Goal: Information Seeking & Learning: Learn about a topic

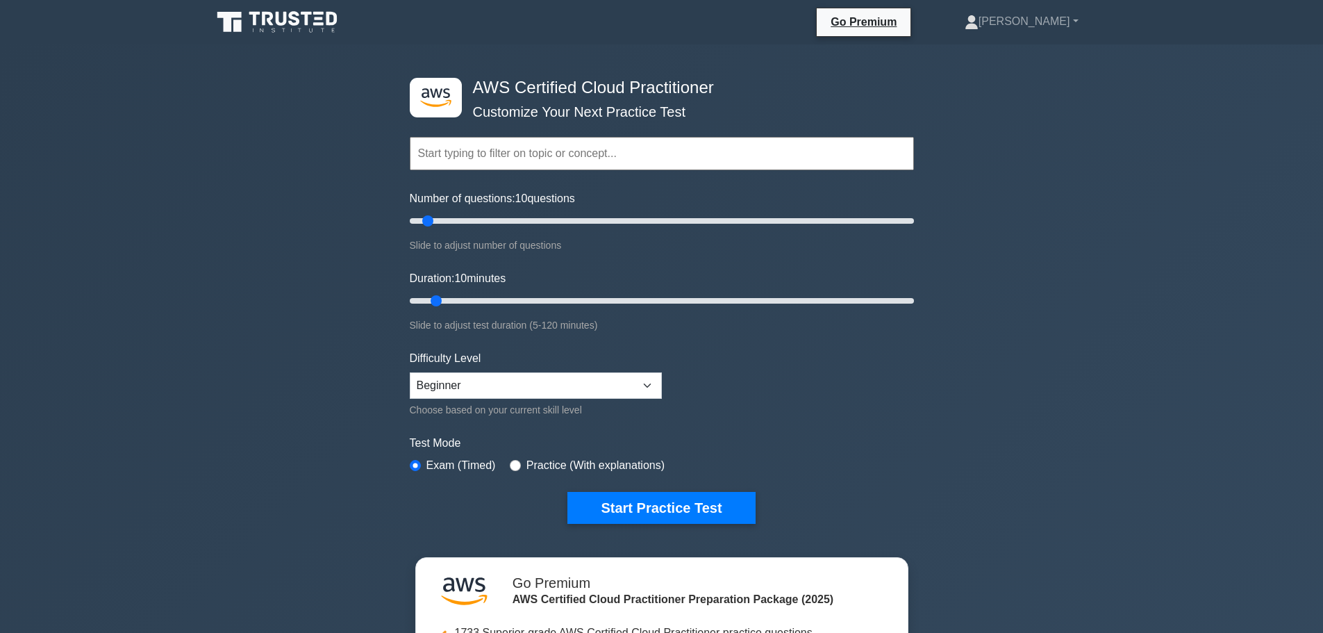
click at [492, 171] on div "Topics Technologies and concepts Analytics Application Integration Business App…" at bounding box center [662, 133] width 504 height 79
click at [501, 145] on input "text" at bounding box center [662, 153] width 504 height 33
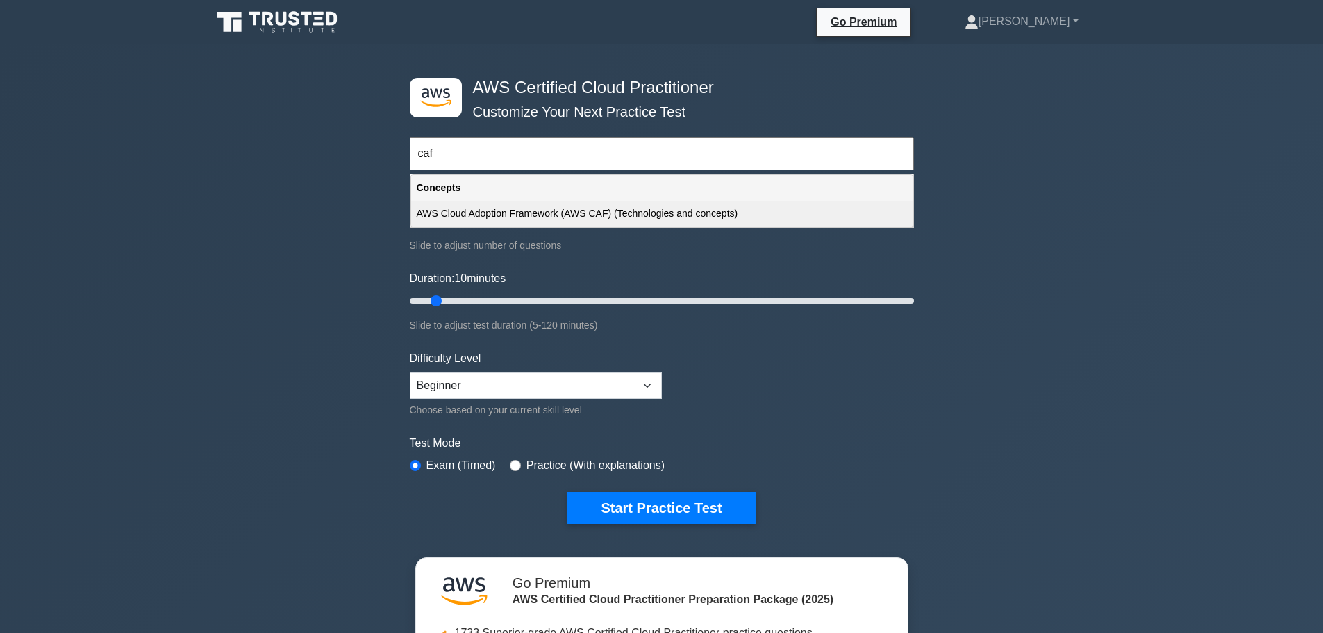
type input "caf"
click at [531, 210] on div "AWS Cloud Adoption Framework (AWS CAF) (Technologies and concepts)" at bounding box center [661, 214] width 501 height 26
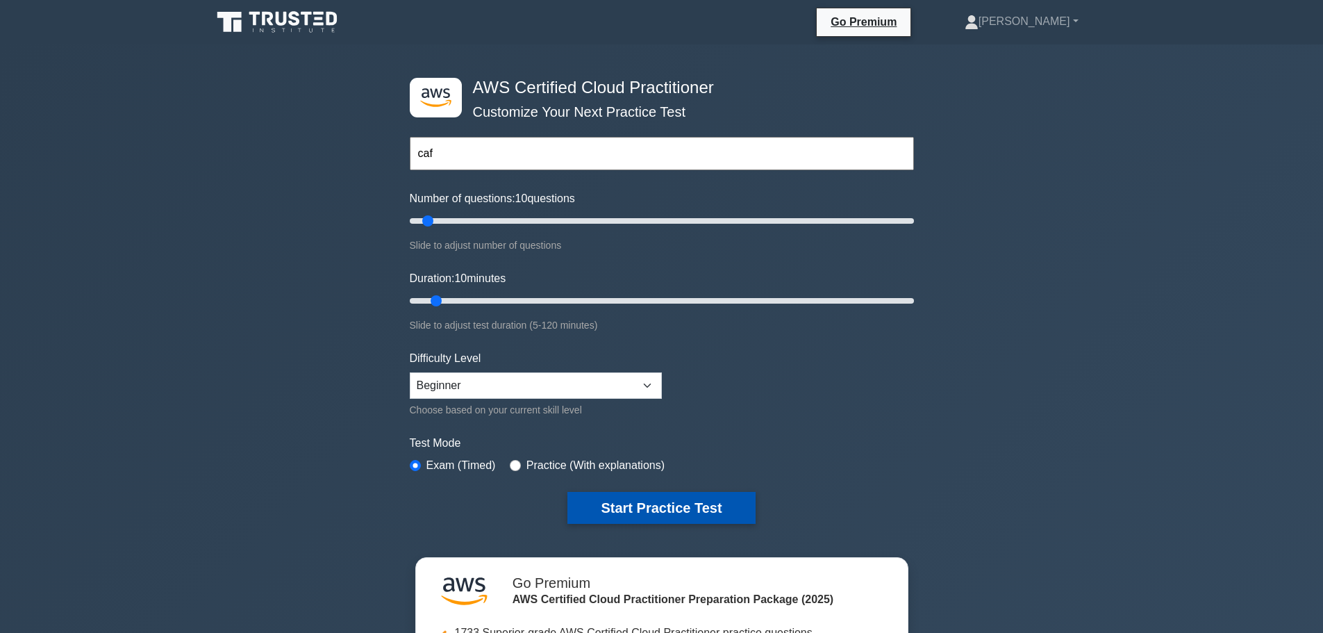
click at [656, 511] on button "Start Practice Test" at bounding box center [661, 508] width 188 height 32
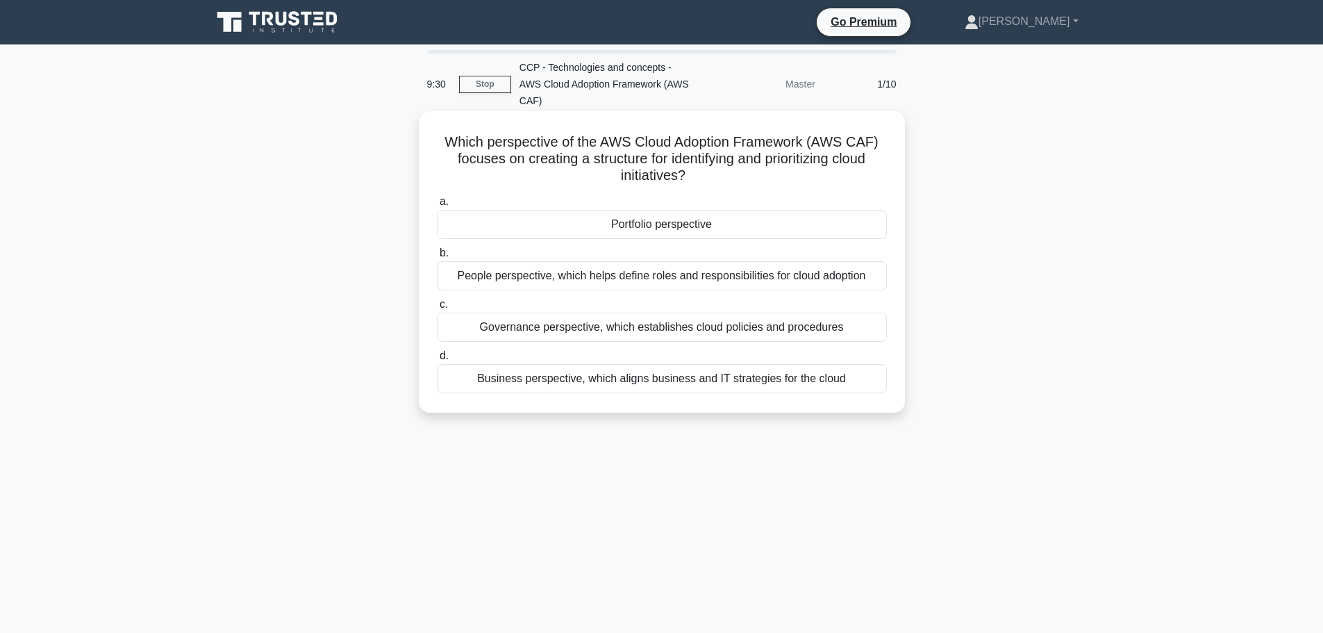
click at [659, 214] on div "Portfolio perspective" at bounding box center [662, 224] width 450 height 29
click at [437, 206] on input "a. Portfolio perspective" at bounding box center [437, 201] width 0 height 9
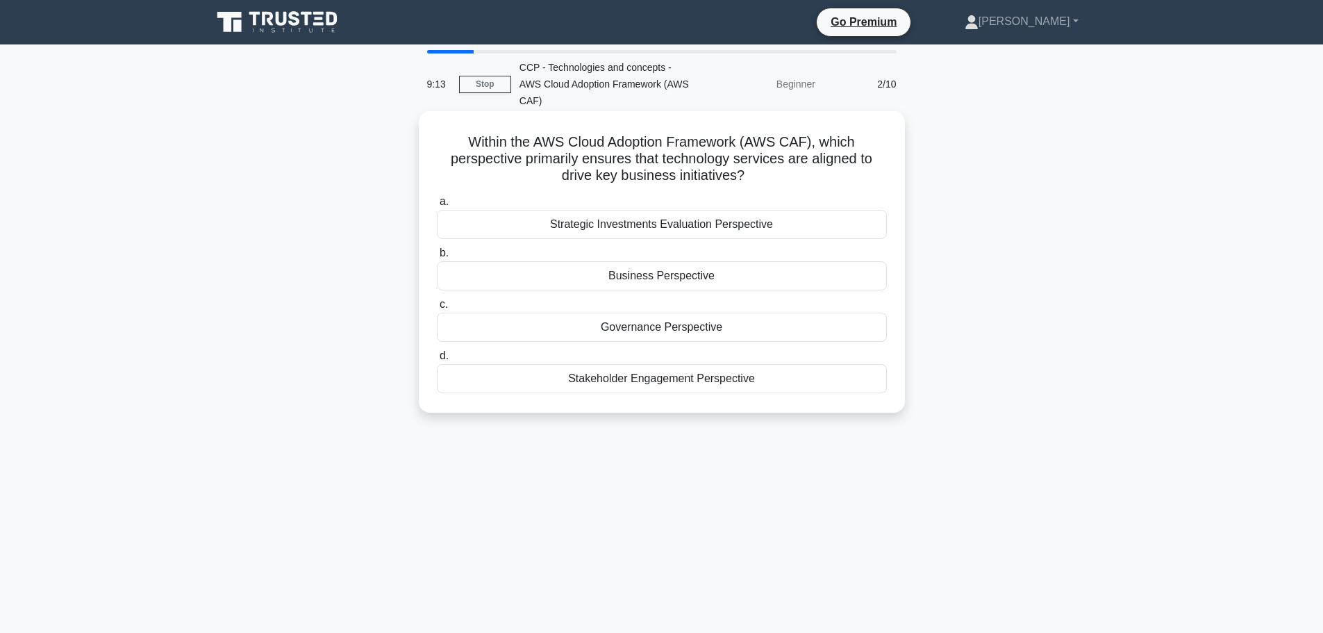
click at [710, 313] on div "Governance Perspective" at bounding box center [662, 327] width 450 height 29
click at [437, 306] on input "c. Governance Perspective" at bounding box center [437, 304] width 0 height 9
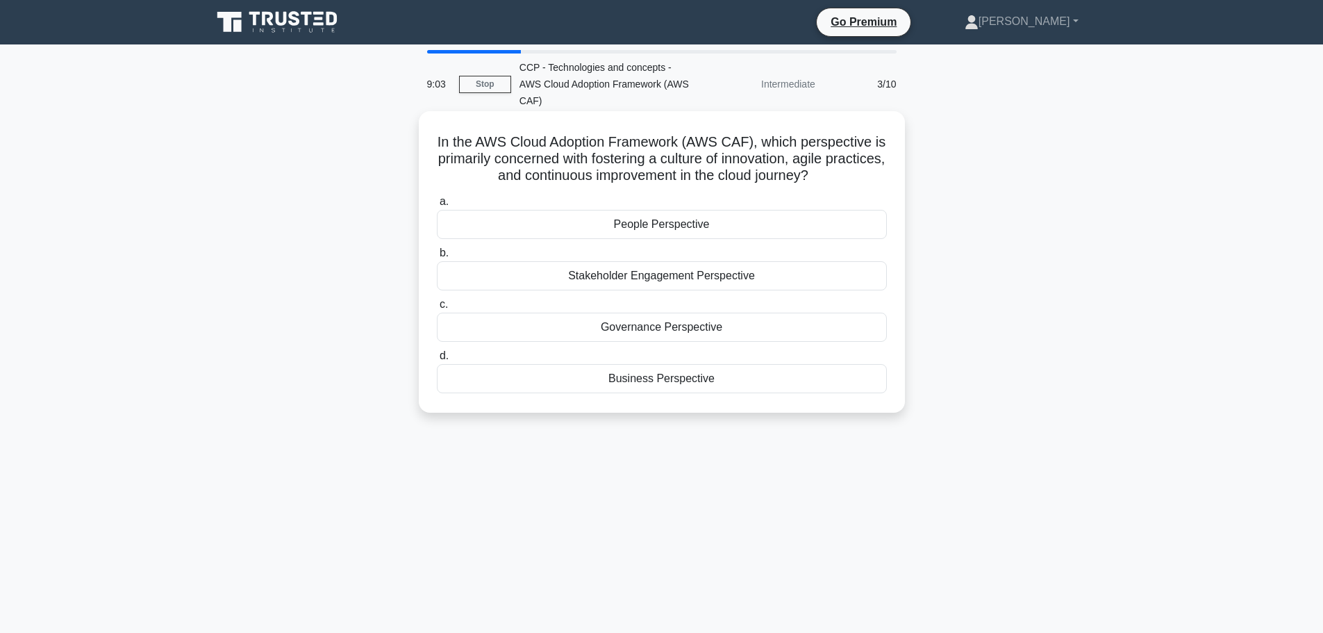
click at [695, 364] on div "Business Perspective" at bounding box center [662, 378] width 450 height 29
click at [437, 359] on input "d. Business Perspective" at bounding box center [437, 355] width 0 height 9
click at [715, 332] on div "Governance Perspective" at bounding box center [662, 327] width 450 height 29
click at [437, 309] on input "c. Governance Perspective" at bounding box center [437, 304] width 0 height 9
click at [679, 214] on div "Informational Perspective" at bounding box center [662, 224] width 450 height 29
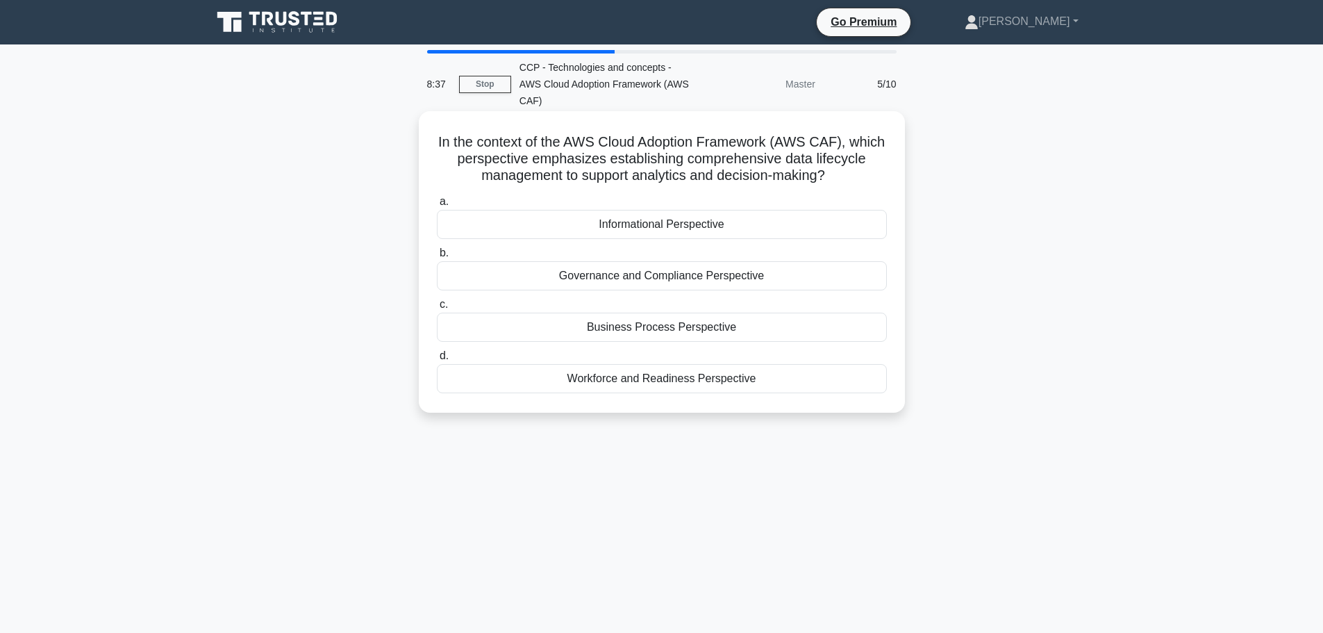
click at [437, 206] on input "a. Informational Perspective" at bounding box center [437, 201] width 0 height 9
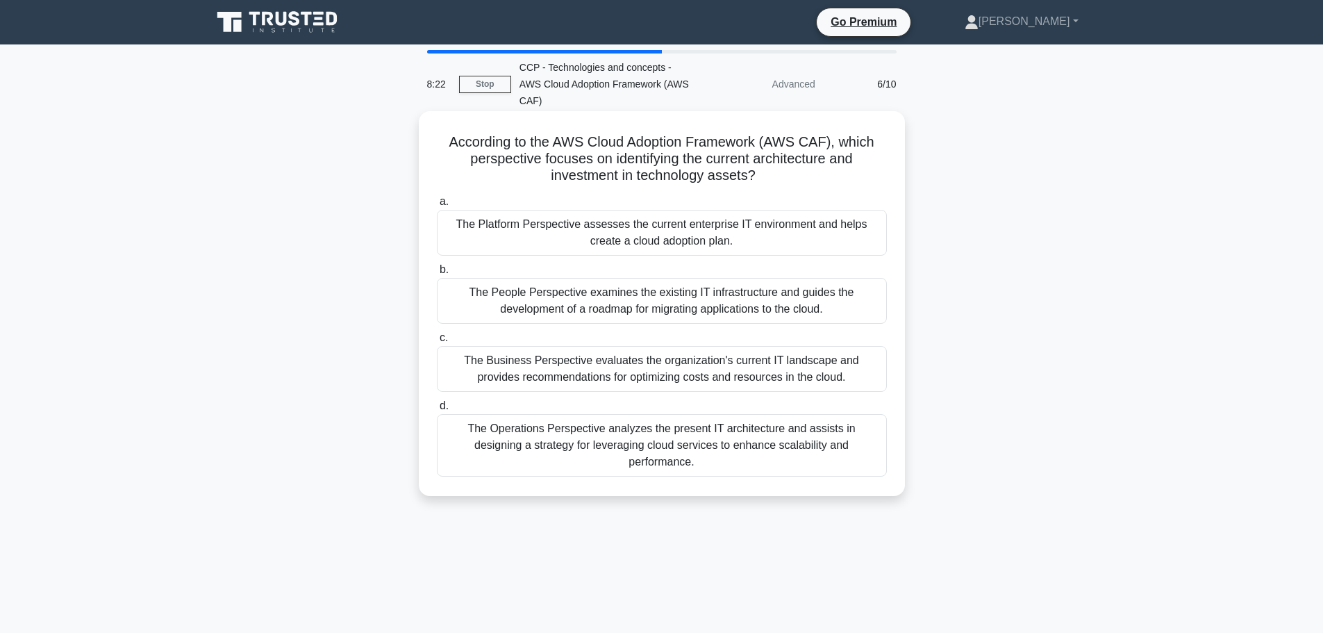
click at [706, 423] on div "The Operations Perspective analyzes the present IT architecture and assists in …" at bounding box center [662, 445] width 450 height 63
click at [437, 411] on input "d. The Operations Perspective analyzes the present IT architecture and assists …" at bounding box center [437, 405] width 0 height 9
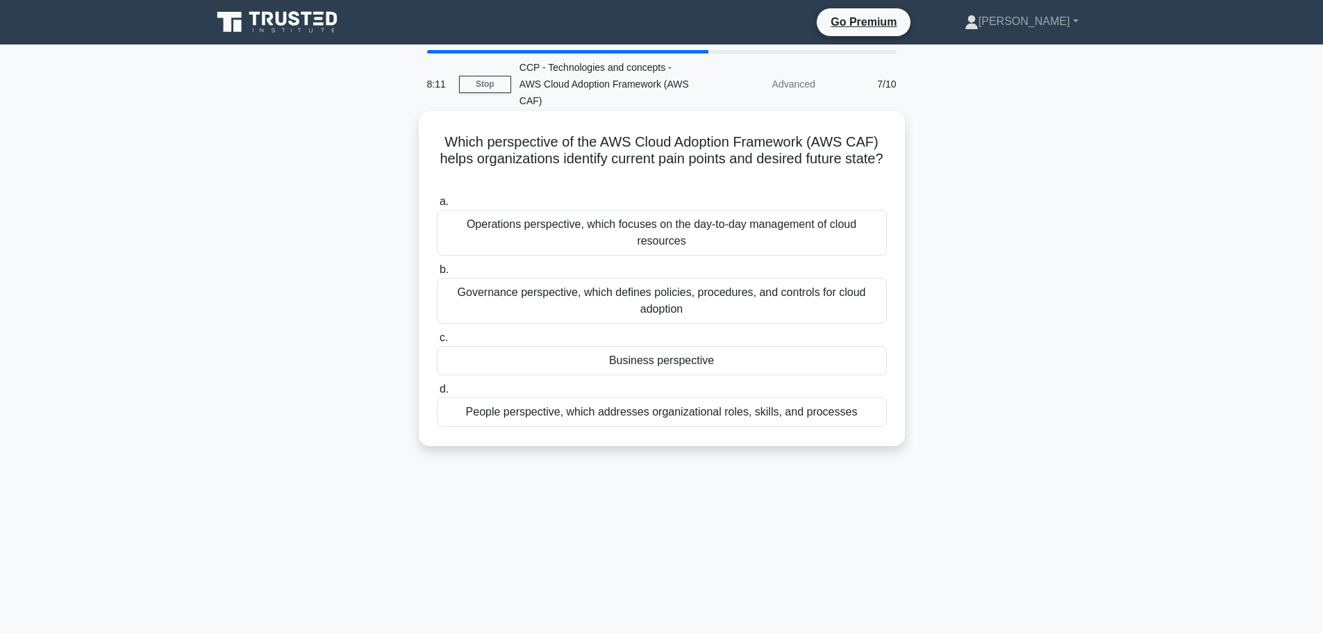
click at [607, 346] on div "Business perspective" at bounding box center [662, 360] width 450 height 29
click at [437, 342] on input "c. Business perspective" at bounding box center [437, 337] width 0 height 9
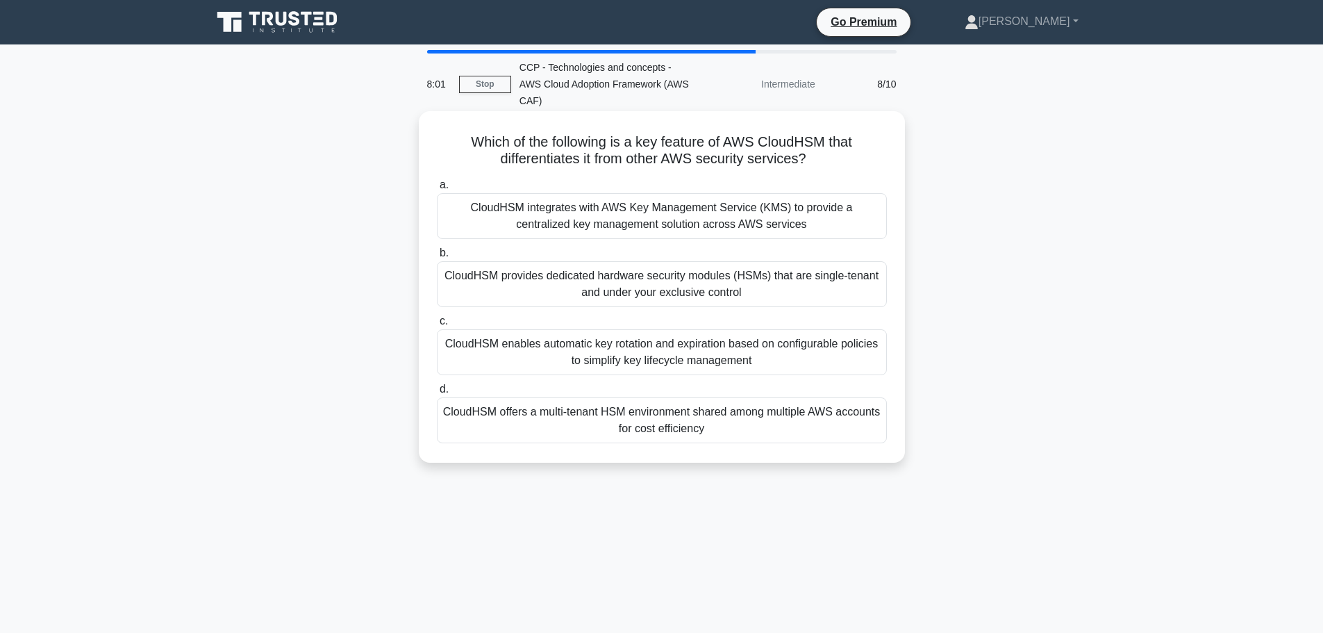
click at [704, 277] on div "CloudHSM provides dedicated hardware security modules (HSMs) that are single-te…" at bounding box center [662, 284] width 450 height 46
click at [437, 258] on input "b. CloudHSM provides dedicated hardware security modules (HSMs) that are single…" at bounding box center [437, 253] width 0 height 9
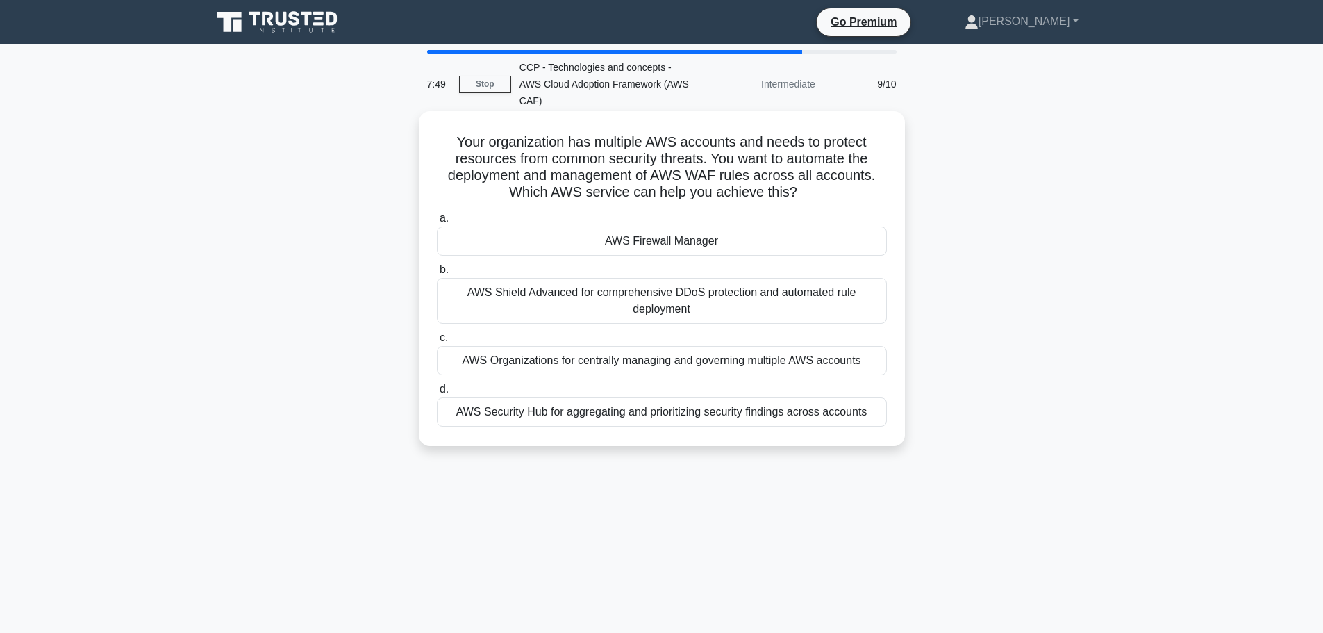
click at [710, 226] on div "AWS Firewall Manager" at bounding box center [662, 240] width 450 height 29
click at [437, 219] on input "a. AWS Firewall Manager" at bounding box center [437, 218] width 0 height 9
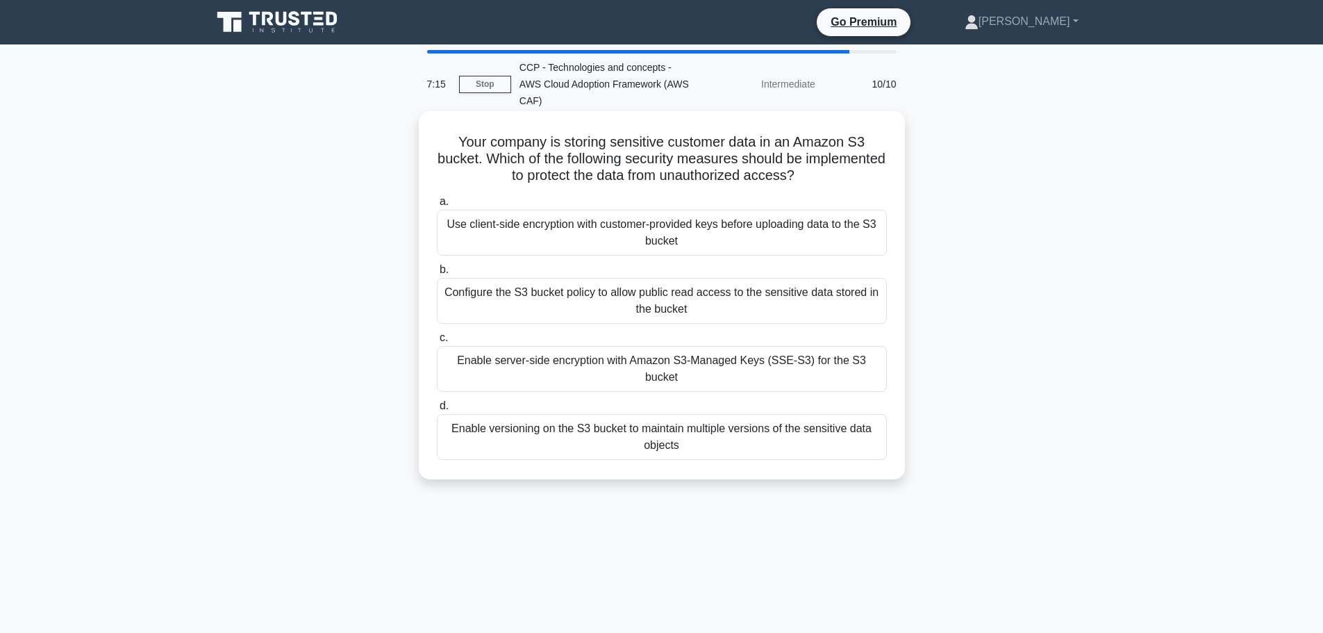
click at [686, 346] on div "Enable server-side encryption with Amazon S3-Managed Keys (SSE-S3) for the S3 b…" at bounding box center [662, 369] width 450 height 46
click at [437, 342] on input "c. Enable server-side encryption with Amazon S3-Managed Keys (SSE-S3) for the S…" at bounding box center [437, 337] width 0 height 9
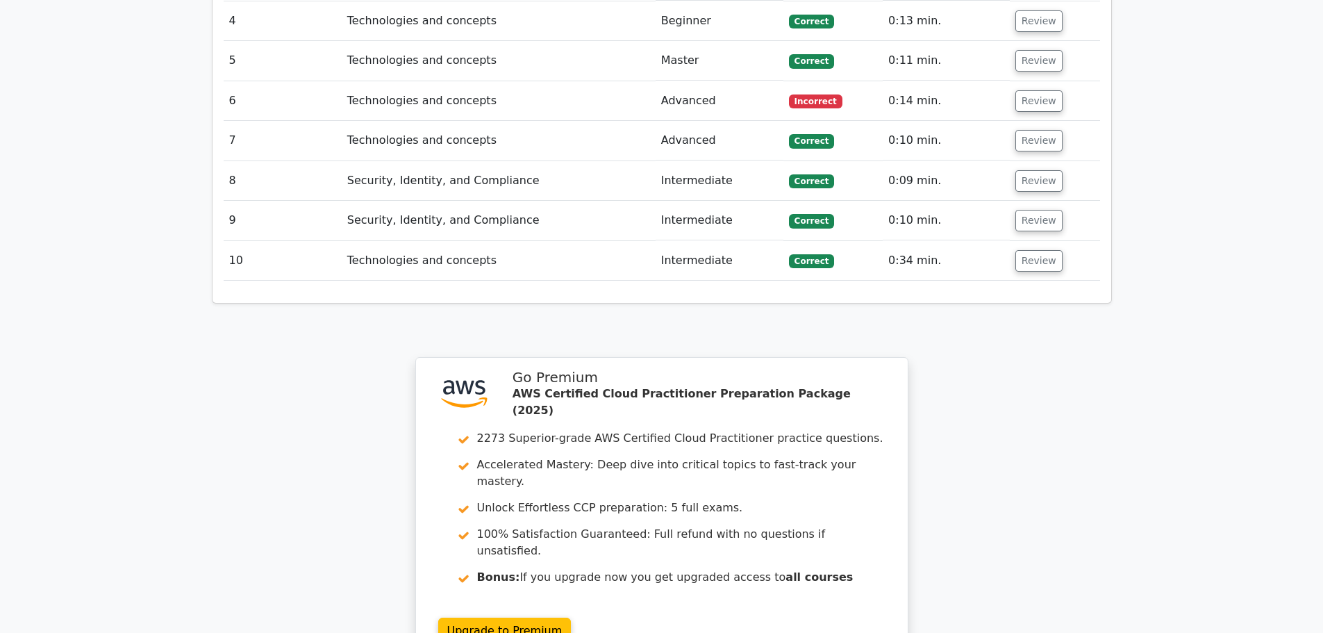
scroll to position [1736, 0]
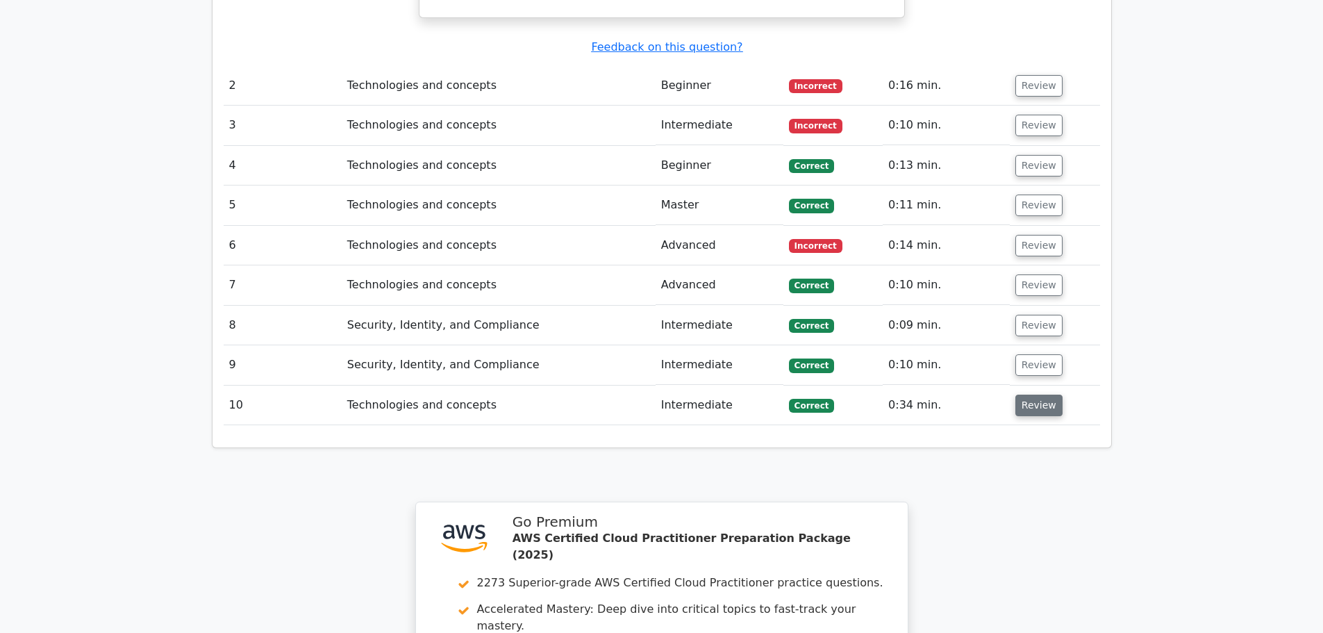
click at [1038, 395] on button "Review" at bounding box center [1038, 406] width 47 height 22
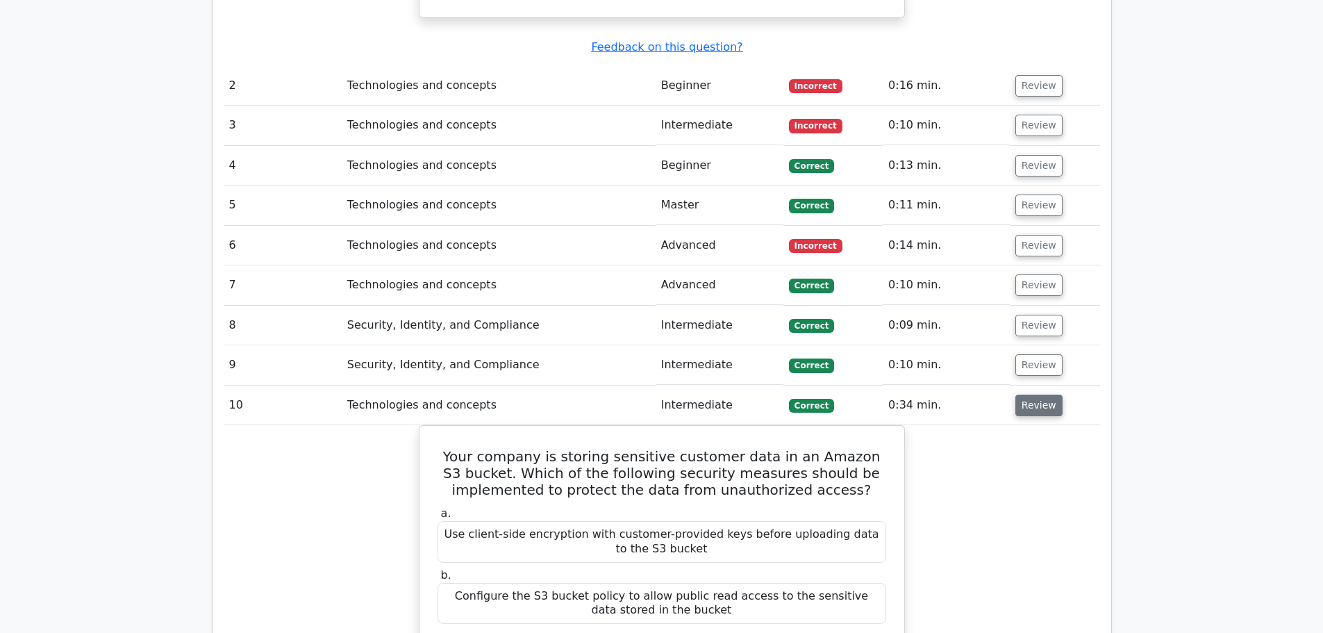
click at [1038, 395] on button "Review" at bounding box center [1038, 406] width 47 height 22
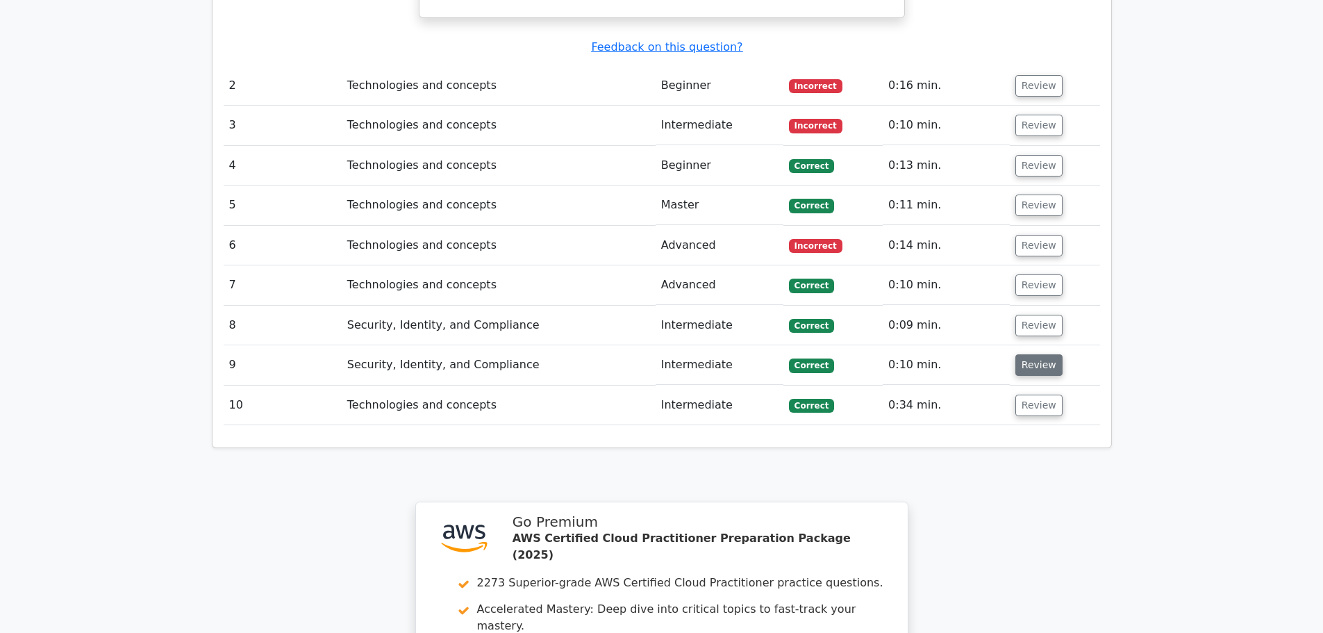
click at [1046, 354] on button "Review" at bounding box center [1038, 365] width 47 height 22
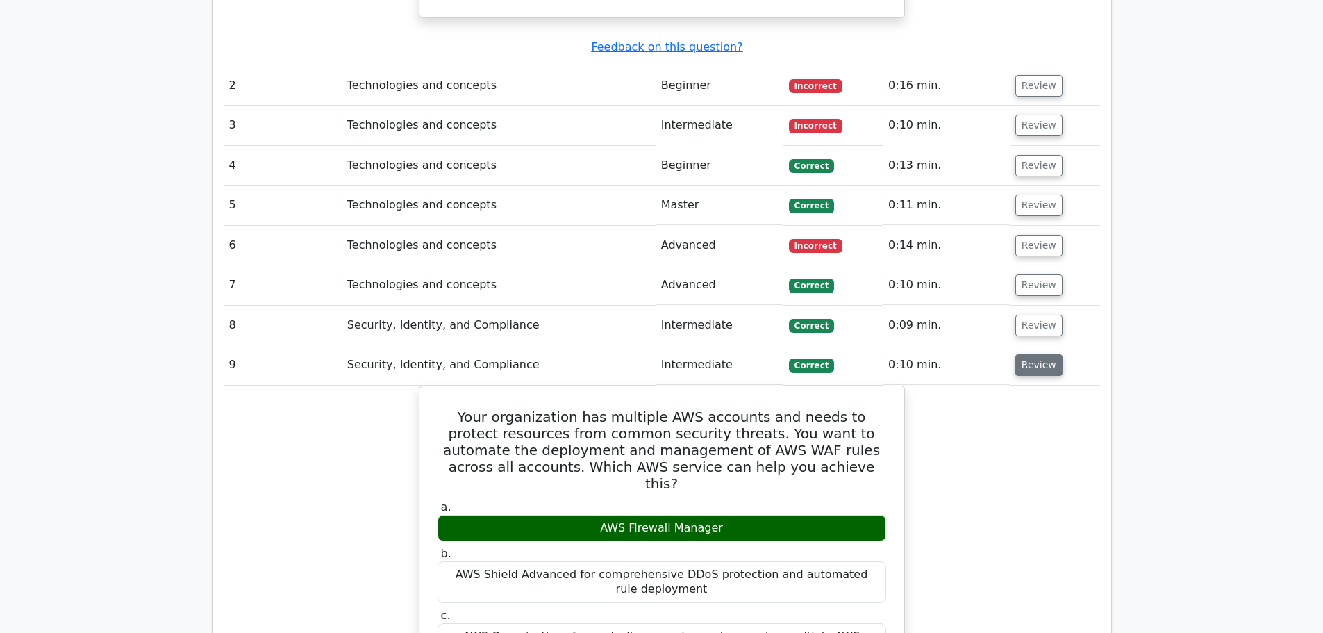
click at [1046, 354] on button "Review" at bounding box center [1038, 365] width 47 height 22
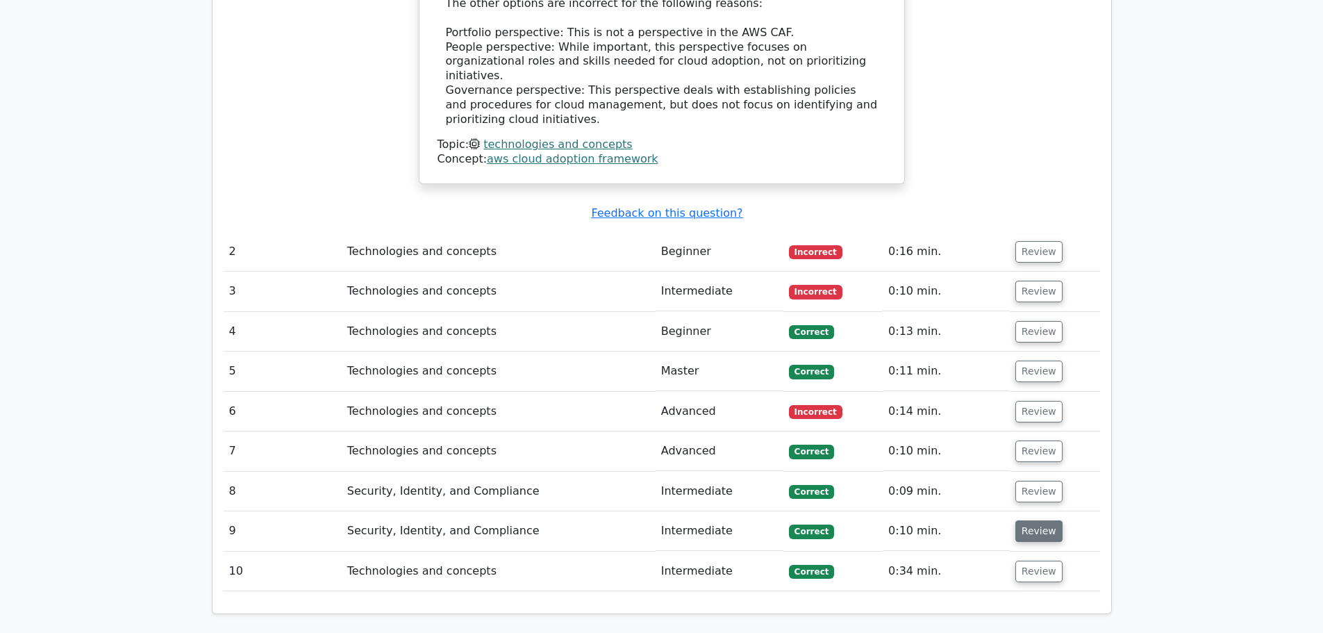
scroll to position [1459, 0]
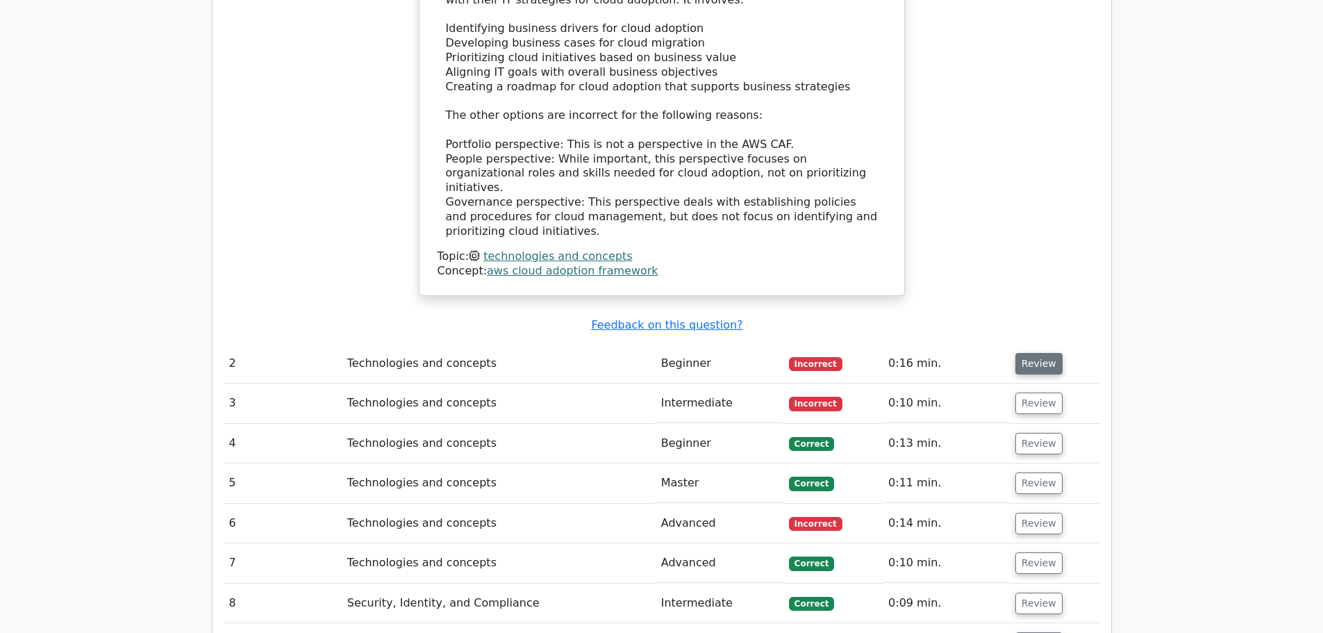
click at [1045, 353] on button "Review" at bounding box center [1038, 364] width 47 height 22
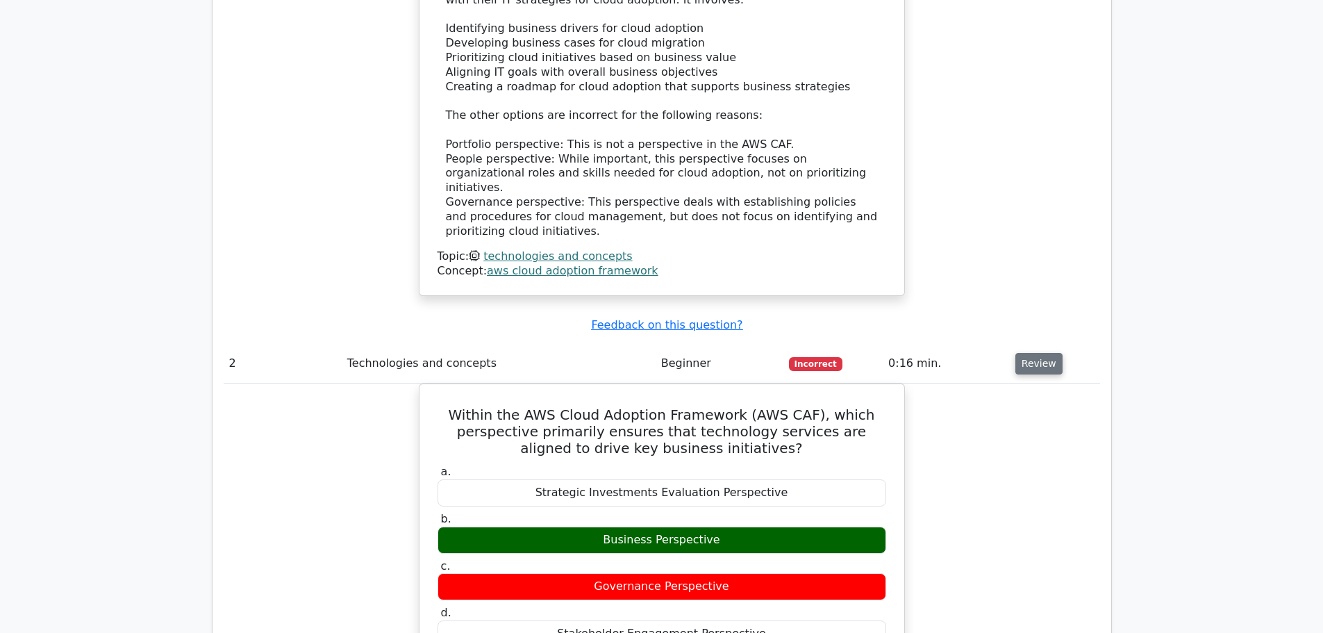
click at [1045, 353] on button "Review" at bounding box center [1038, 364] width 47 height 22
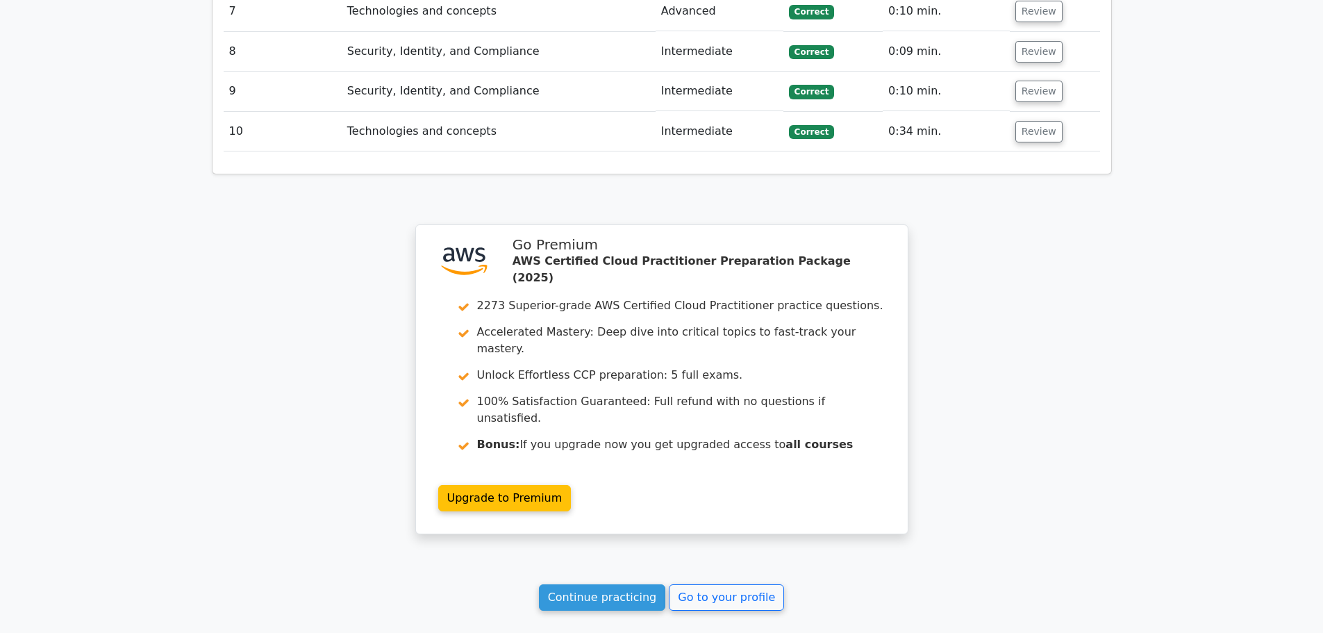
scroll to position [2093, 0]
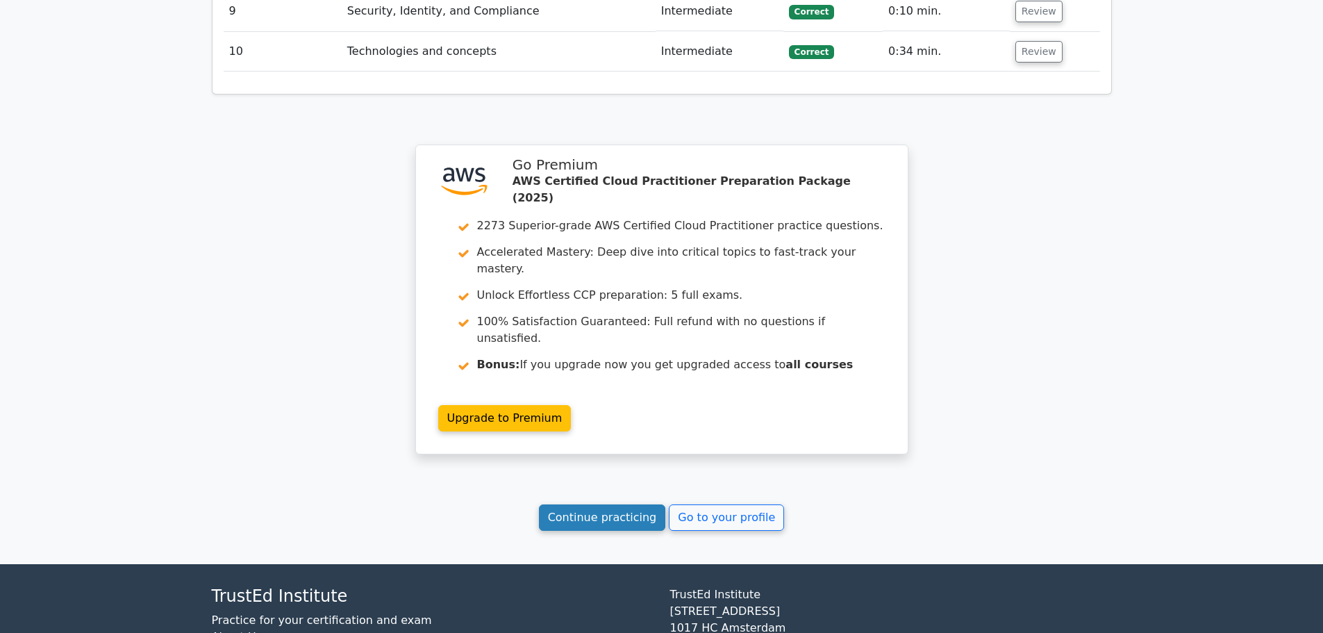
click at [617, 504] on link "Continue practicing" at bounding box center [602, 517] width 127 height 26
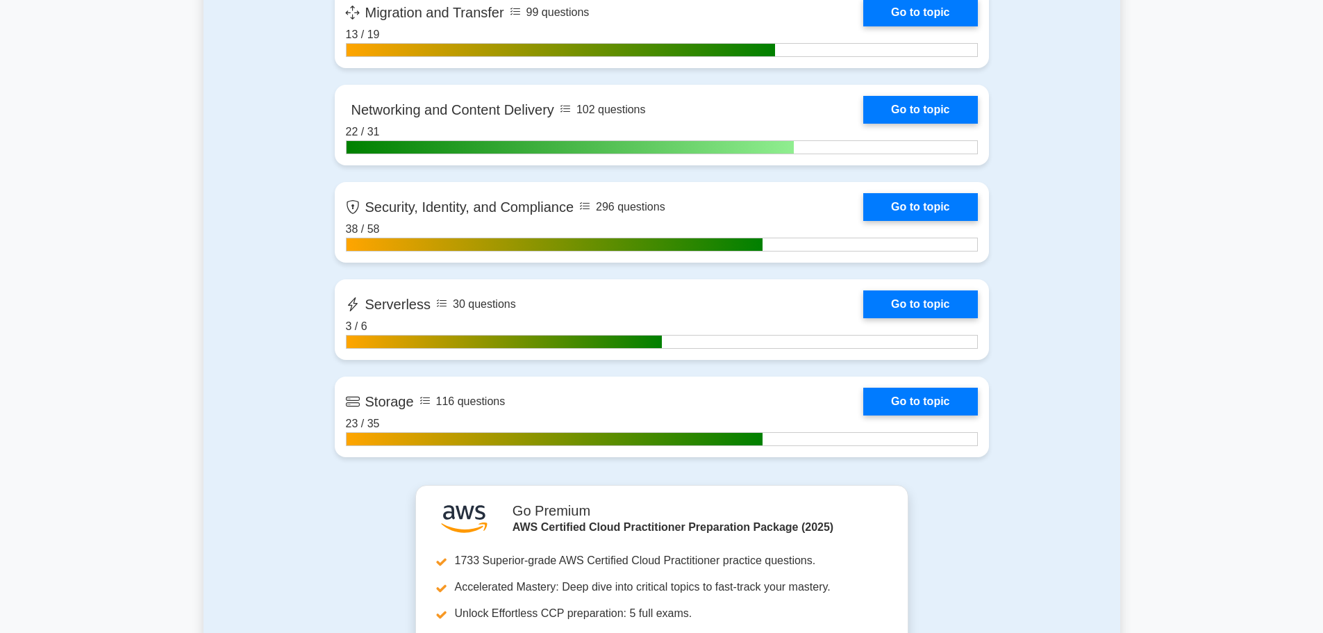
scroll to position [2501, 0]
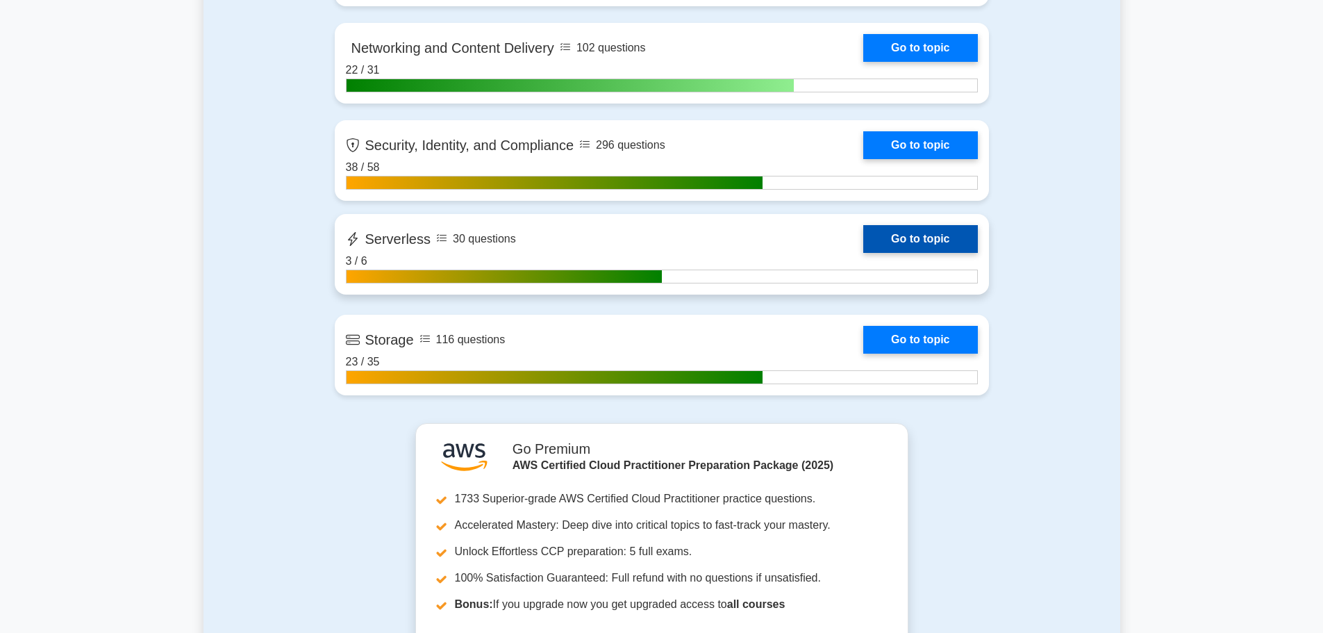
click at [937, 233] on link "Go to topic" at bounding box center [920, 239] width 114 height 28
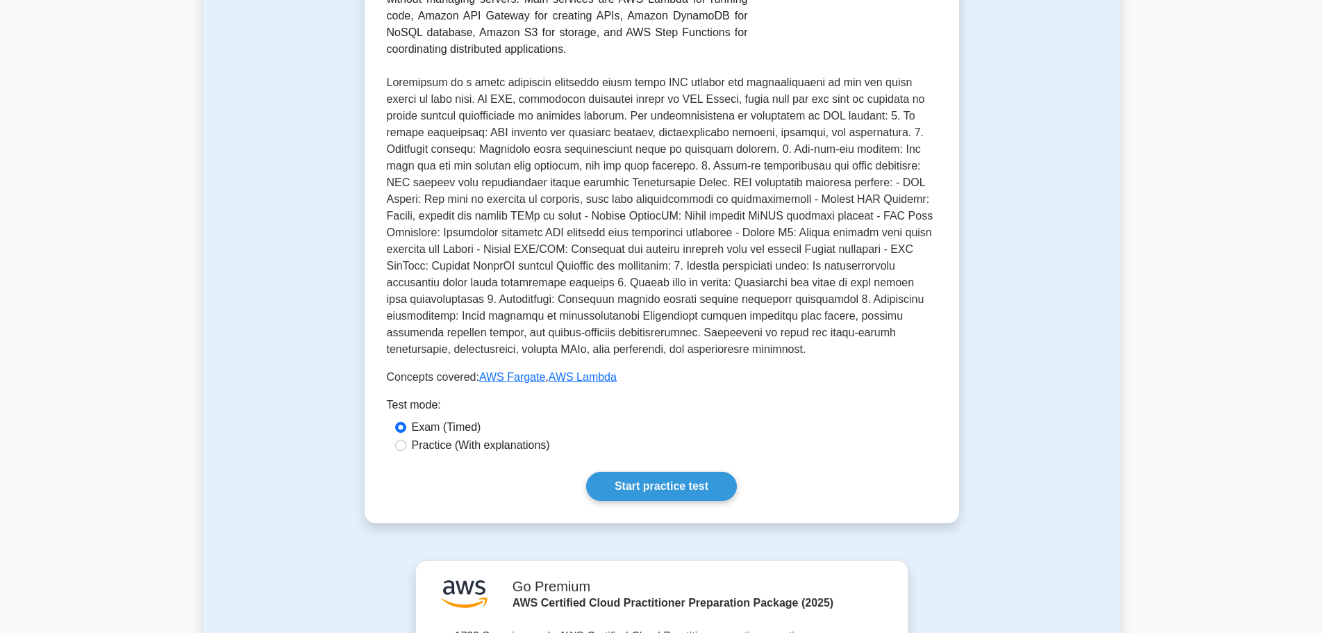
scroll to position [486, 0]
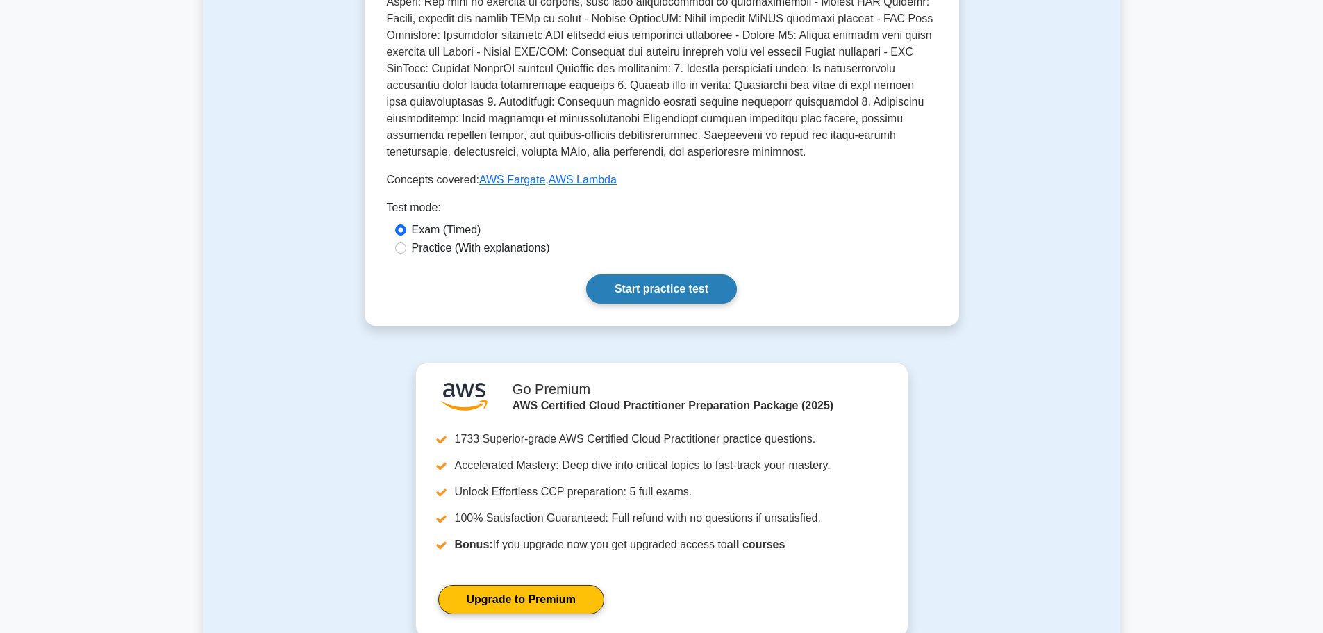
click at [715, 287] on link "Start practice test" at bounding box center [661, 288] width 151 height 29
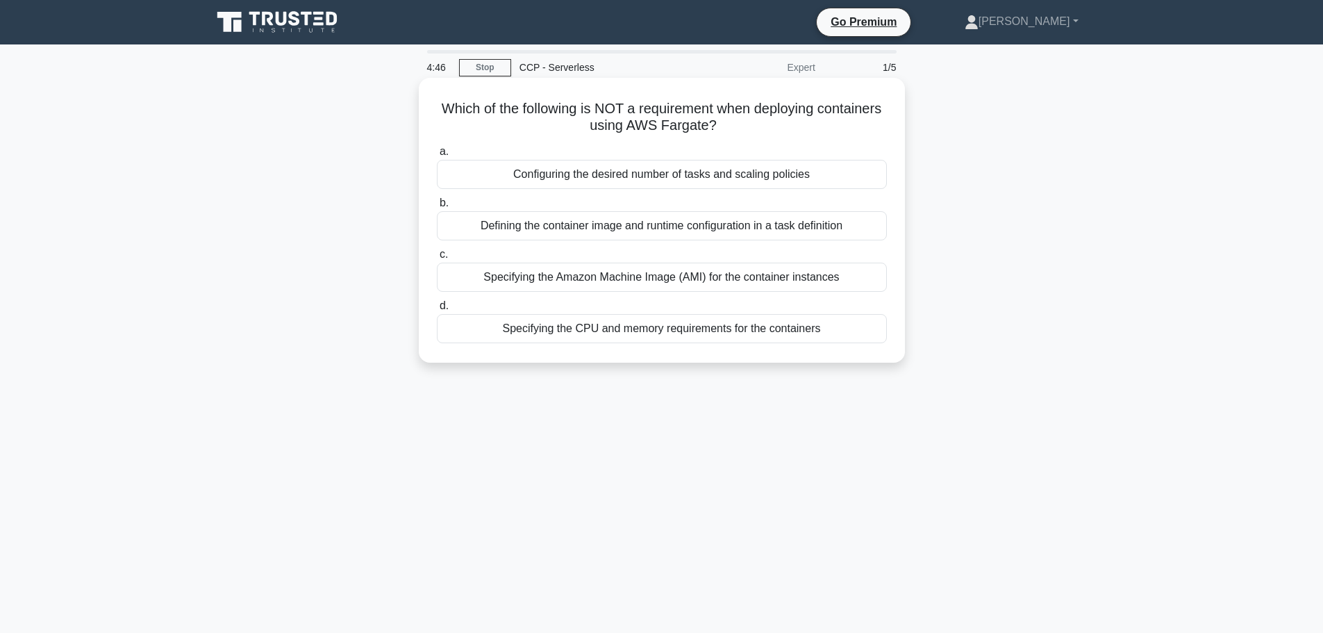
click at [680, 269] on div "Specifying the Amazon Machine Image (AMI) for the container instances" at bounding box center [662, 277] width 450 height 29
click at [437, 259] on input "c. Specifying the Amazon Machine Image (AMI) for the container instances" at bounding box center [437, 254] width 0 height 9
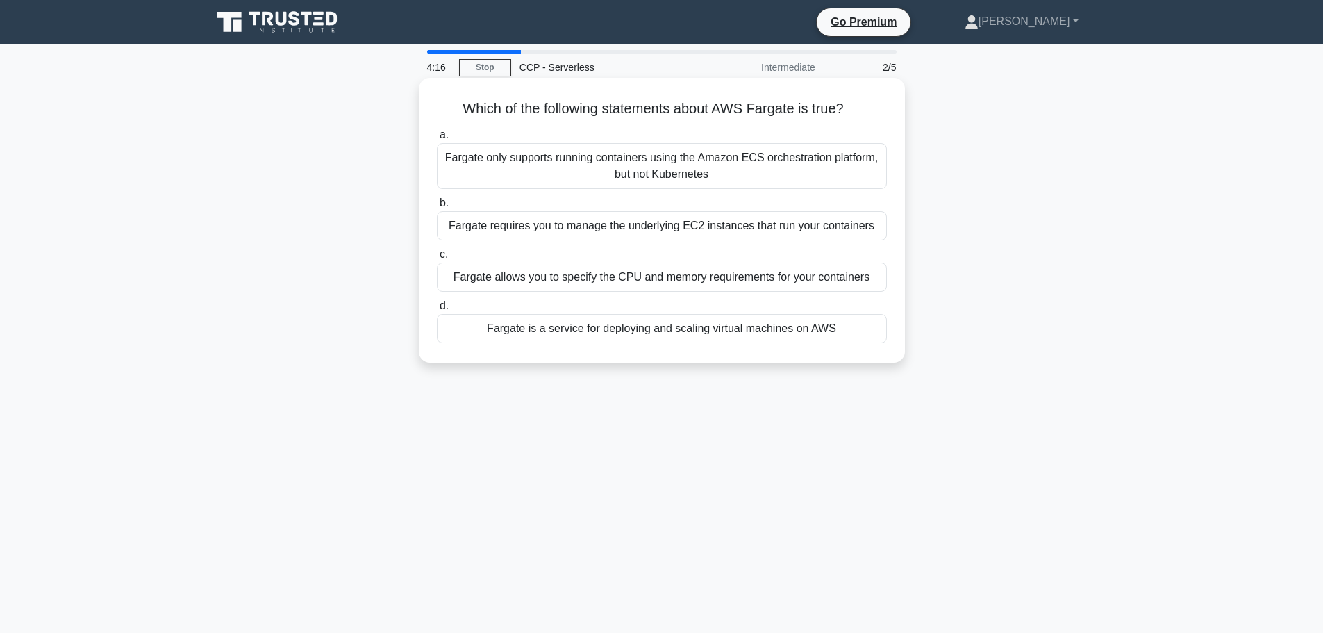
click at [765, 233] on div "Fargate requires you to manage the underlying EC2 instances that run your conta…" at bounding box center [662, 225] width 450 height 29
click at [437, 208] on input "b. Fargate requires you to manage the underlying EC2 instances that run your co…" at bounding box center [437, 203] width 0 height 9
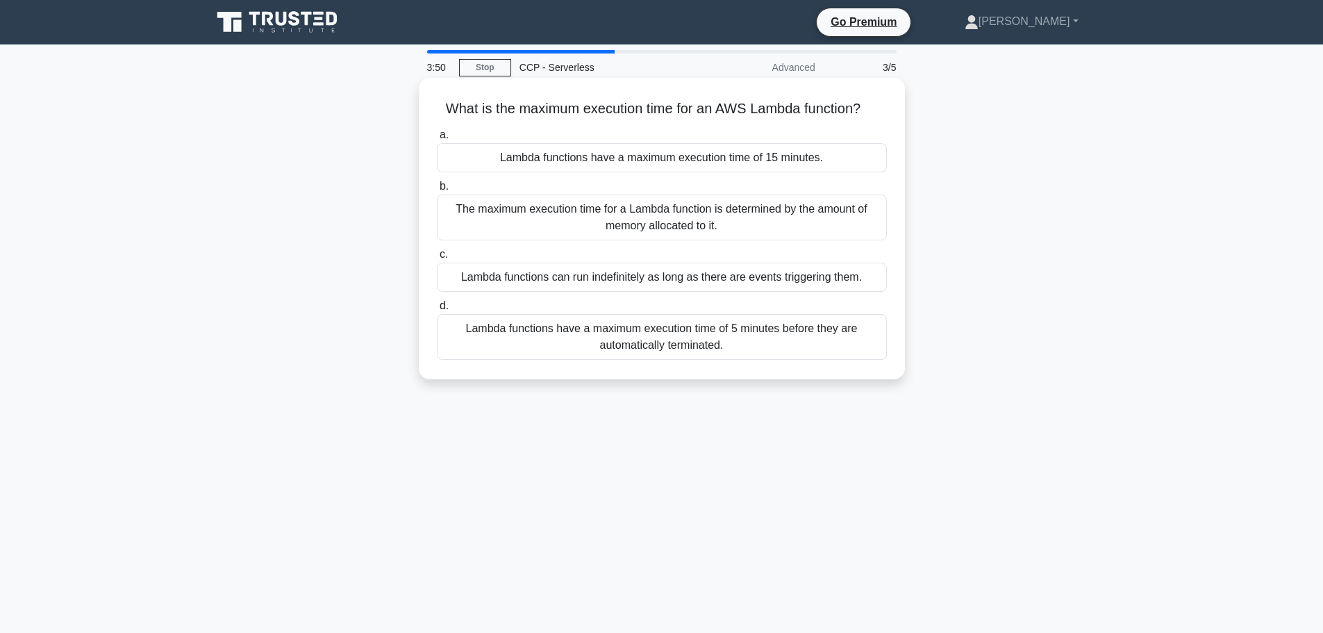
click at [746, 342] on div "Lambda functions have a maximum execution time of 5 minutes before they are aut…" at bounding box center [662, 337] width 450 height 46
click at [437, 310] on input "d. Lambda functions have a maximum execution time of 5 minutes before they are …" at bounding box center [437, 305] width 0 height 9
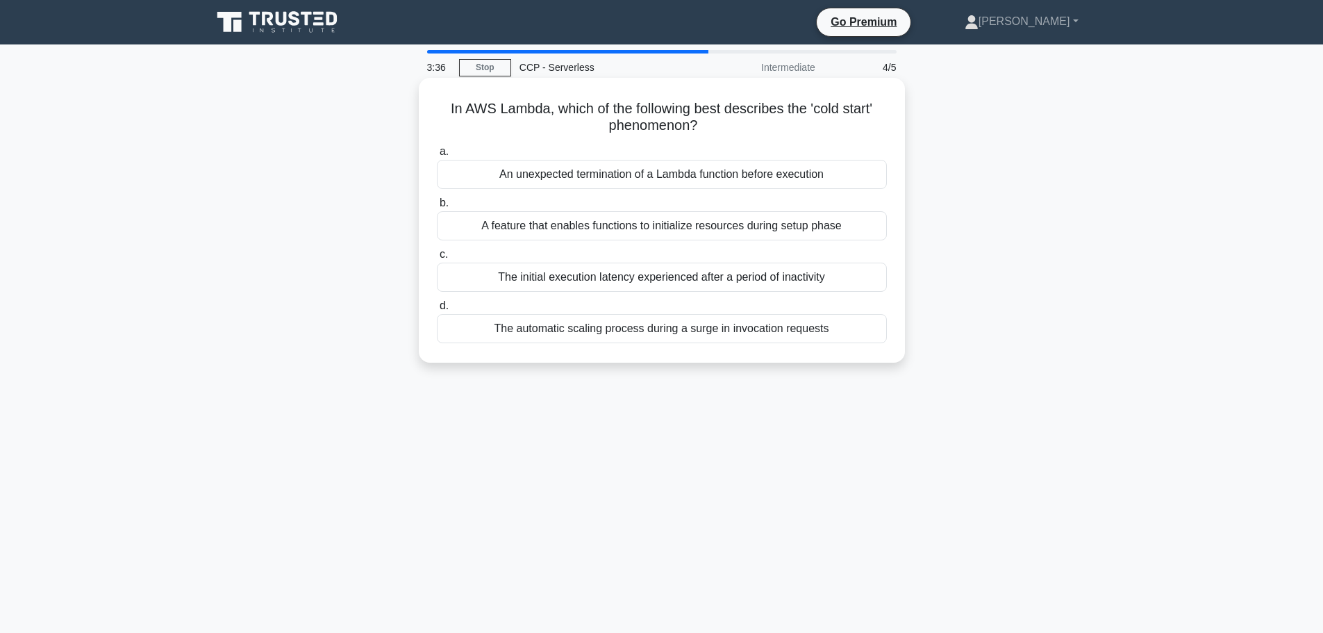
click at [727, 183] on div "An unexpected termination of a Lambda function before execution" at bounding box center [662, 174] width 450 height 29
click at [437, 156] on input "a. An unexpected termination of a Lambda function before execution" at bounding box center [437, 151] width 0 height 9
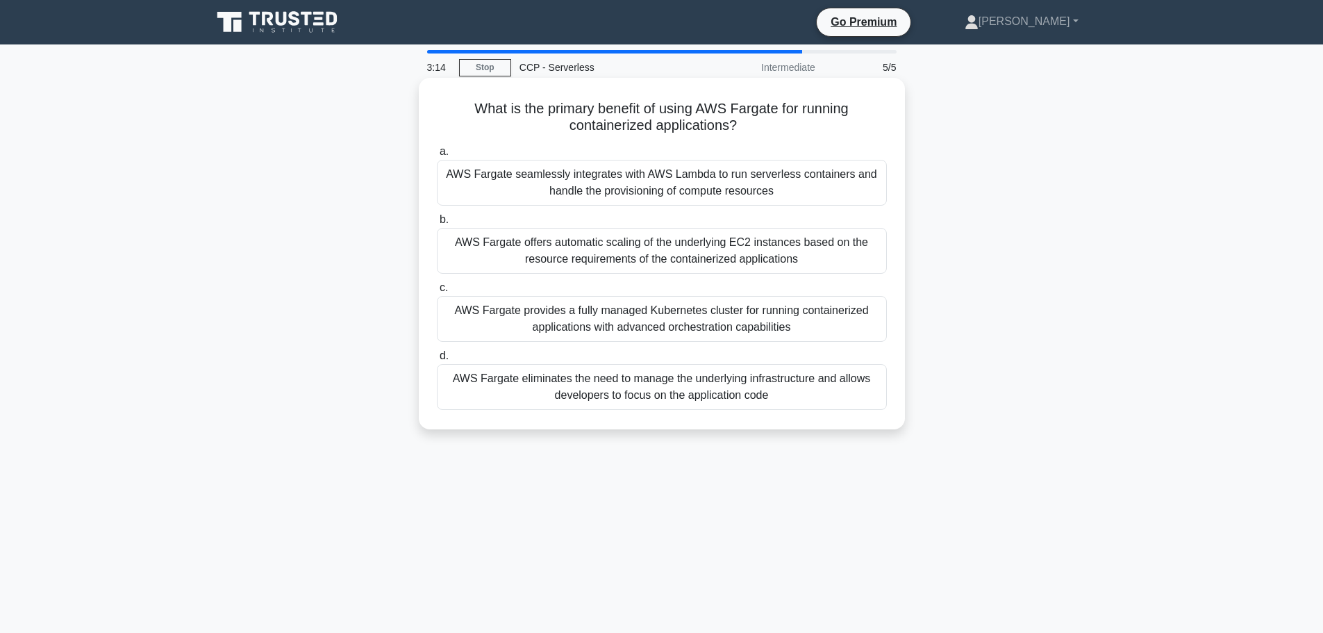
click at [758, 390] on div "AWS Fargate eliminates the need to manage the underlying infrastructure and all…" at bounding box center [662, 387] width 450 height 46
click at [806, 379] on div "AWS Fargate eliminates the need to manage the underlying infrastructure and all…" at bounding box center [662, 387] width 450 height 46
click at [437, 360] on input "d. AWS Fargate eliminates the need to manage the underlying infrastructure and …" at bounding box center [437, 355] width 0 height 9
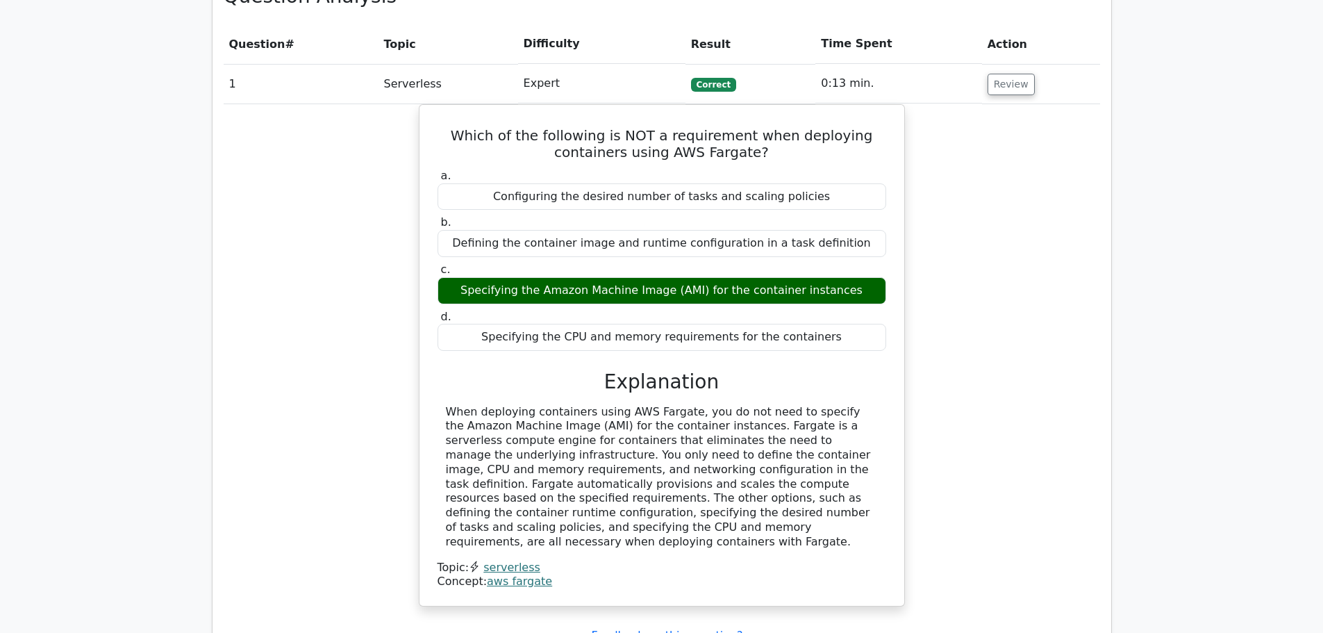
scroll to position [1389, 0]
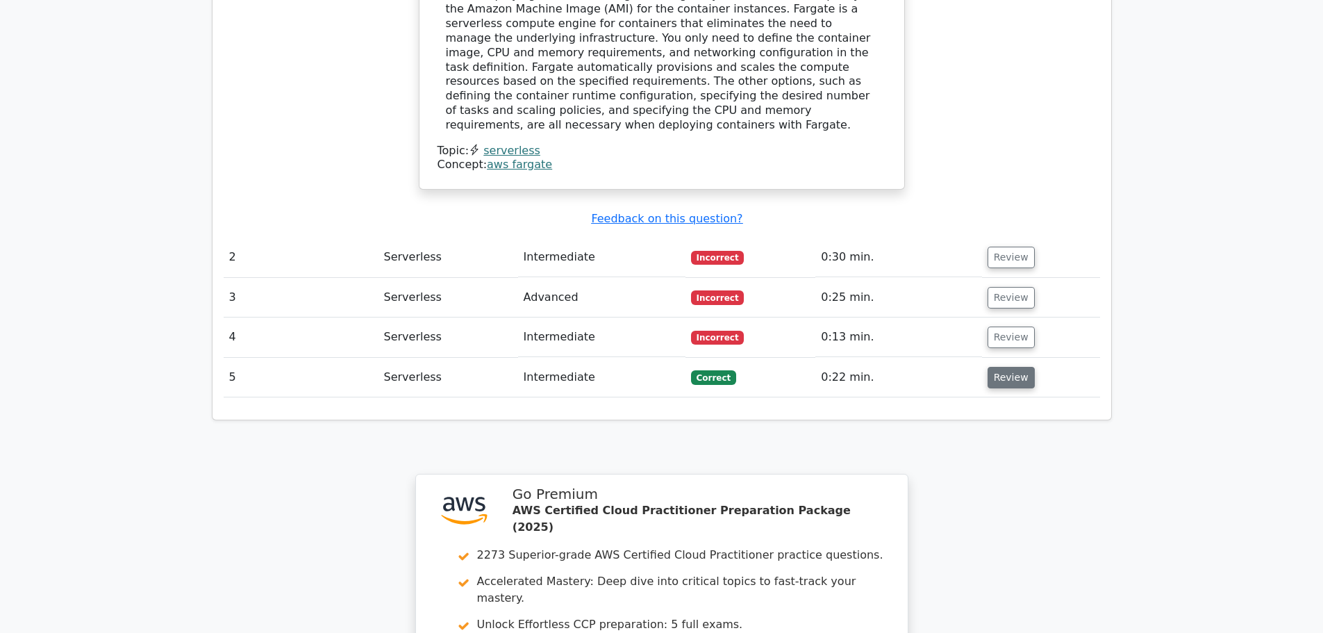
click at [1007, 367] on button "Review" at bounding box center [1011, 378] width 47 height 22
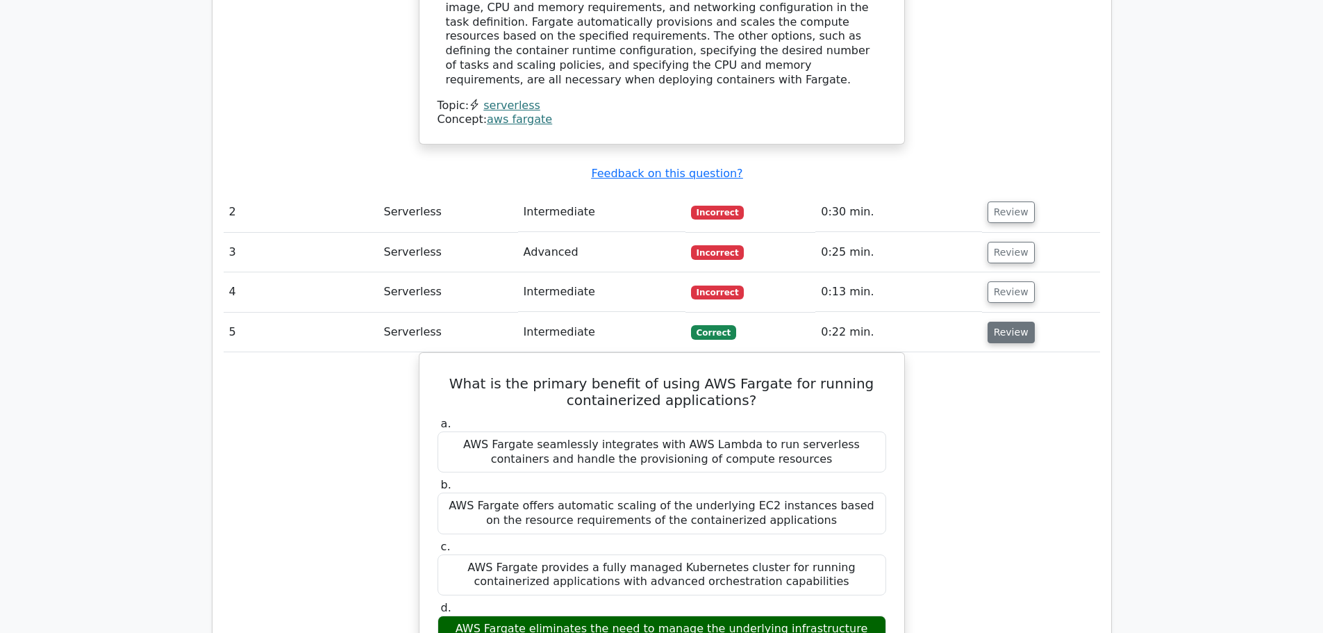
scroll to position [1459, 0]
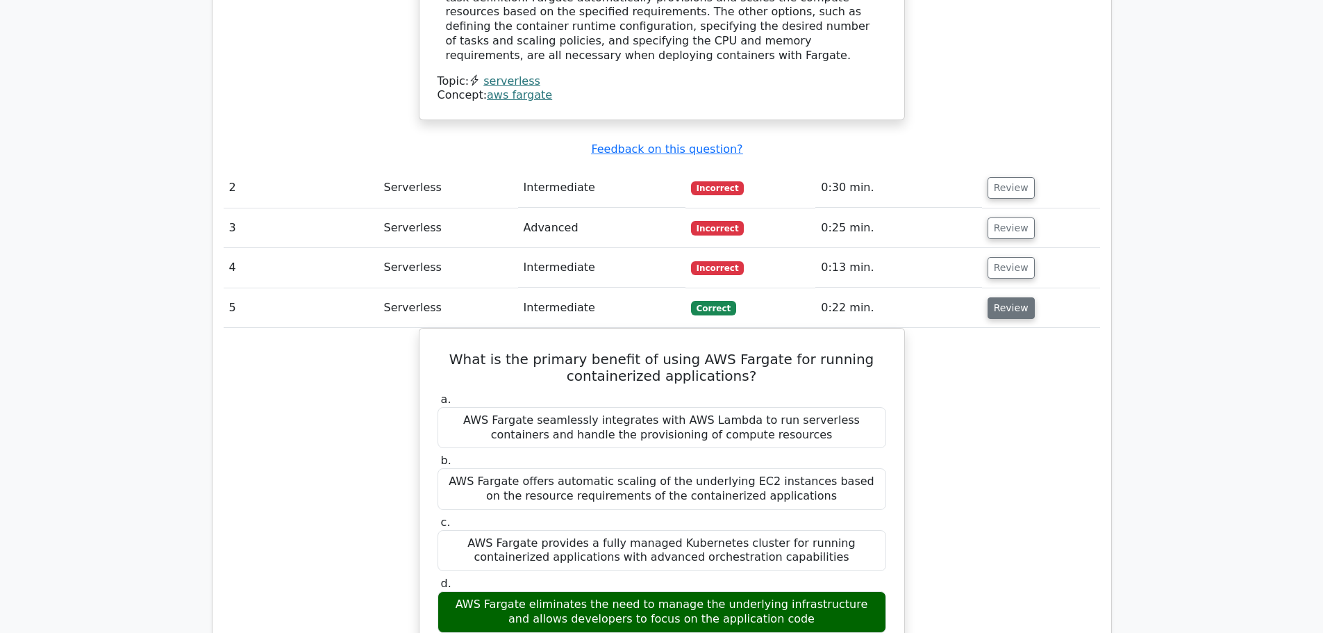
click at [1000, 297] on button "Review" at bounding box center [1011, 308] width 47 height 22
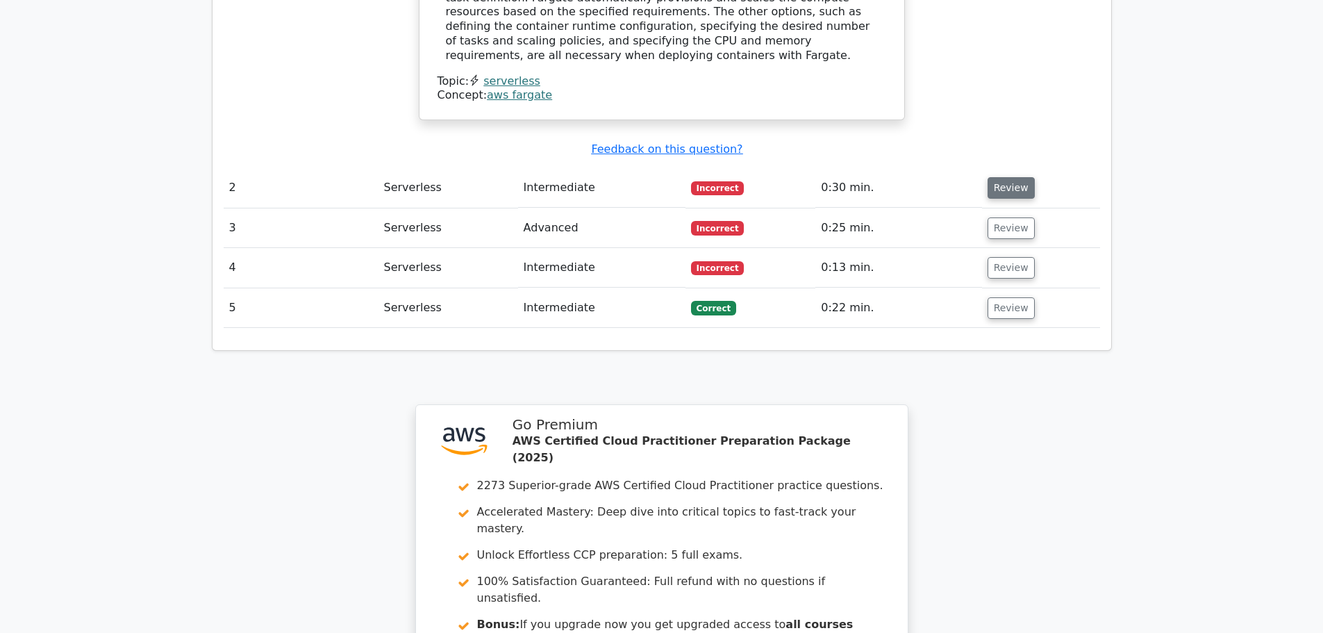
click at [999, 177] on button "Review" at bounding box center [1011, 188] width 47 height 22
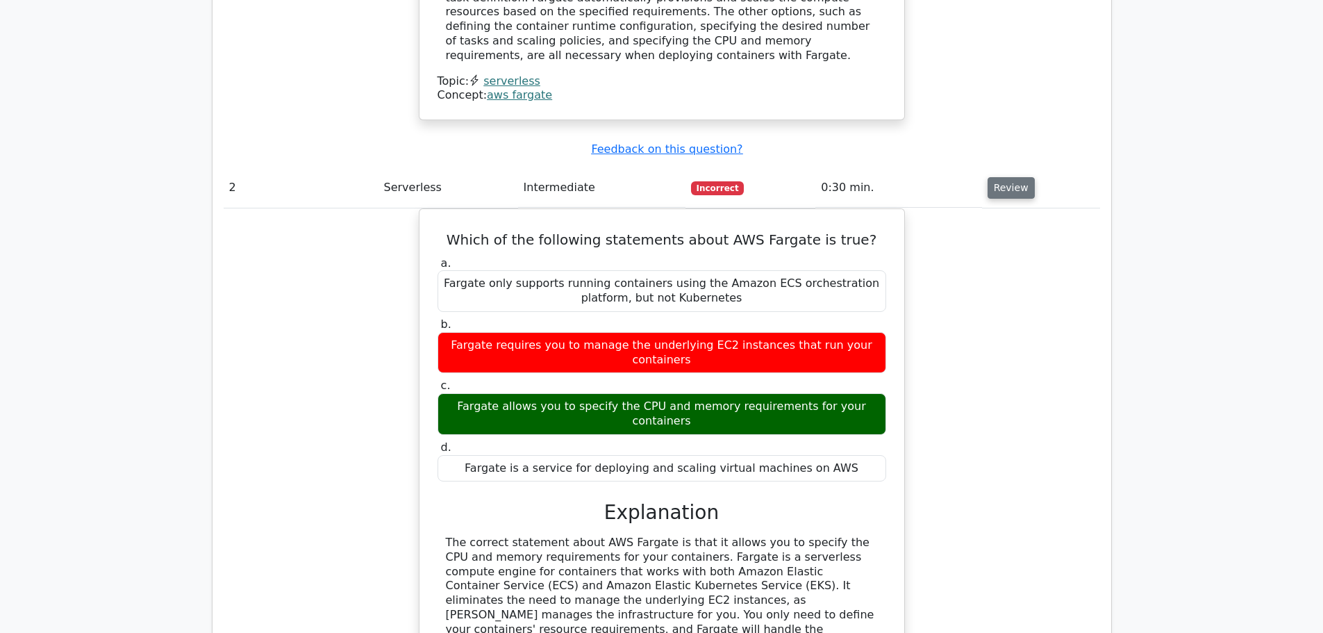
click at [999, 177] on button "Review" at bounding box center [1011, 188] width 47 height 22
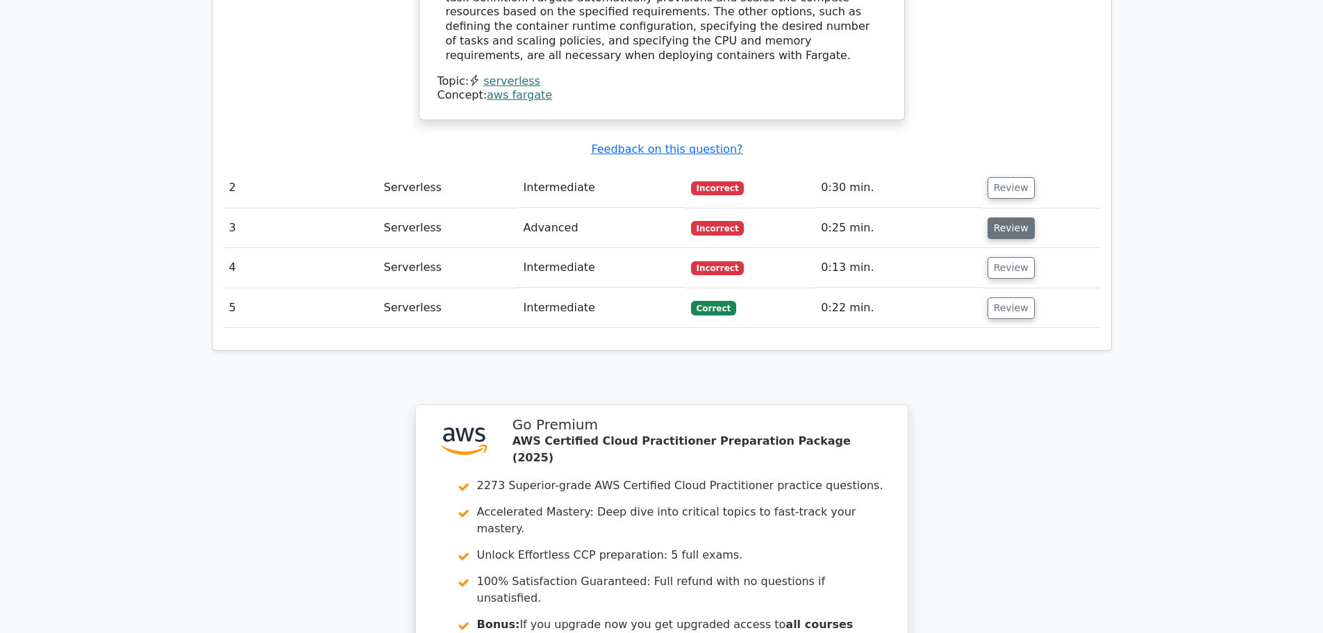
click at [1009, 217] on button "Review" at bounding box center [1011, 228] width 47 height 22
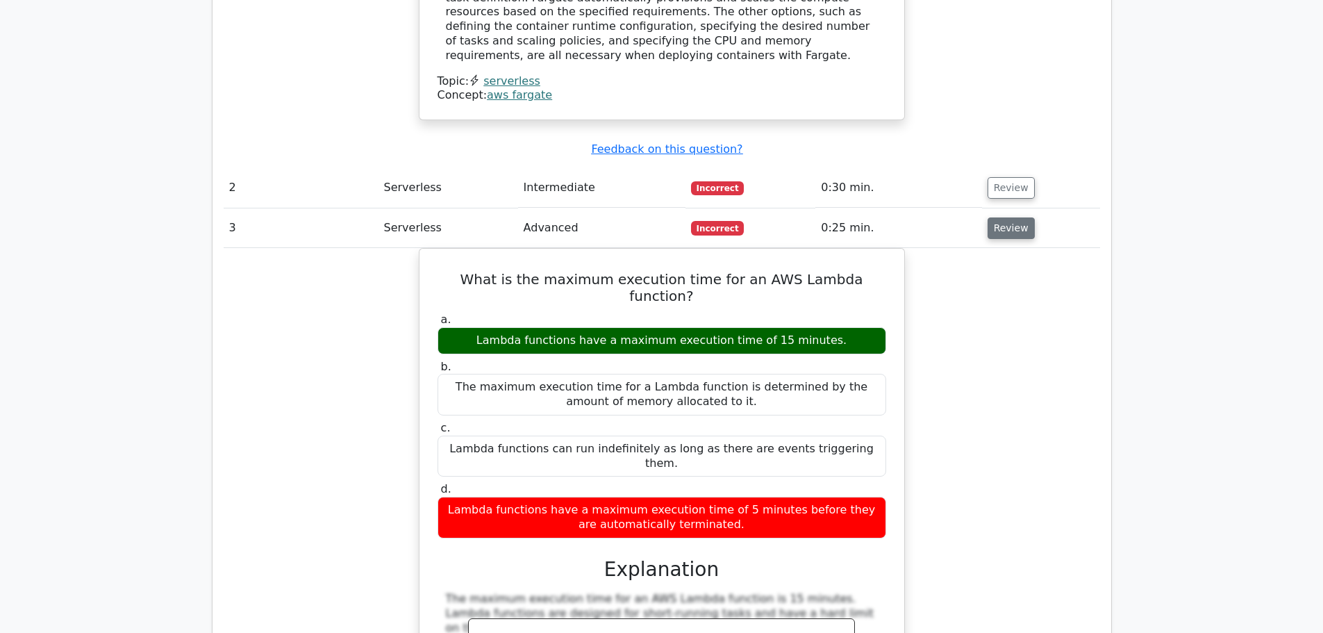
click at [1009, 217] on button "Review" at bounding box center [1011, 228] width 47 height 22
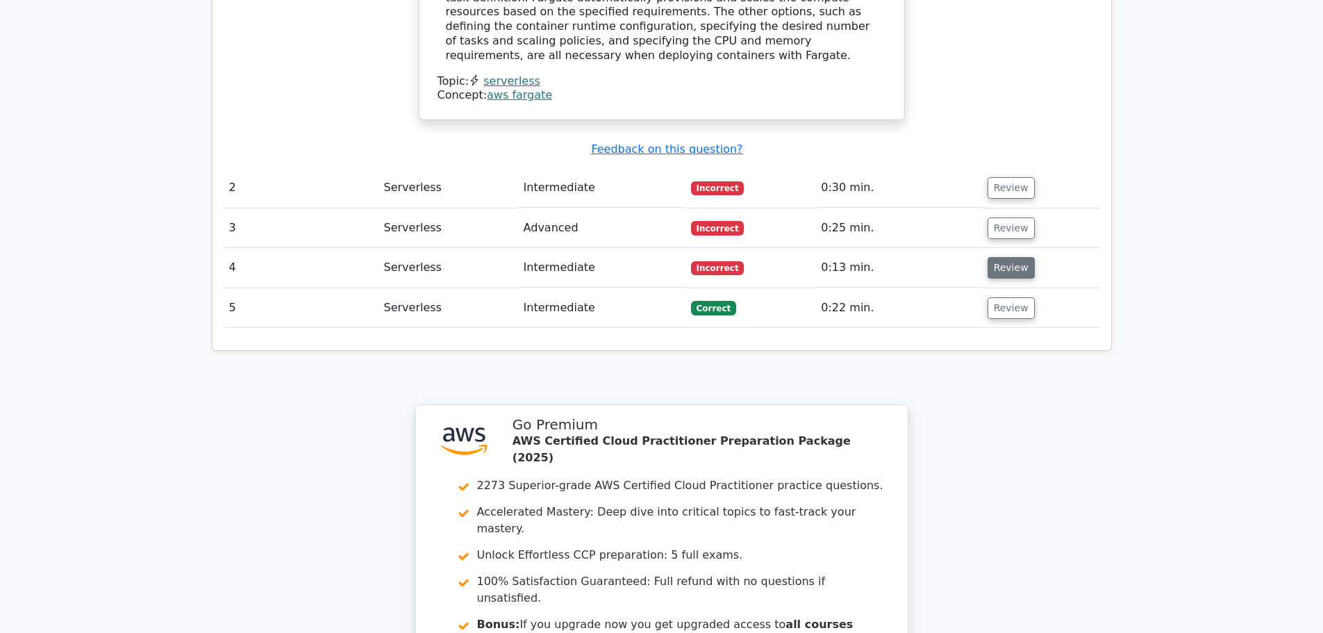
click at [1017, 257] on button "Review" at bounding box center [1011, 268] width 47 height 22
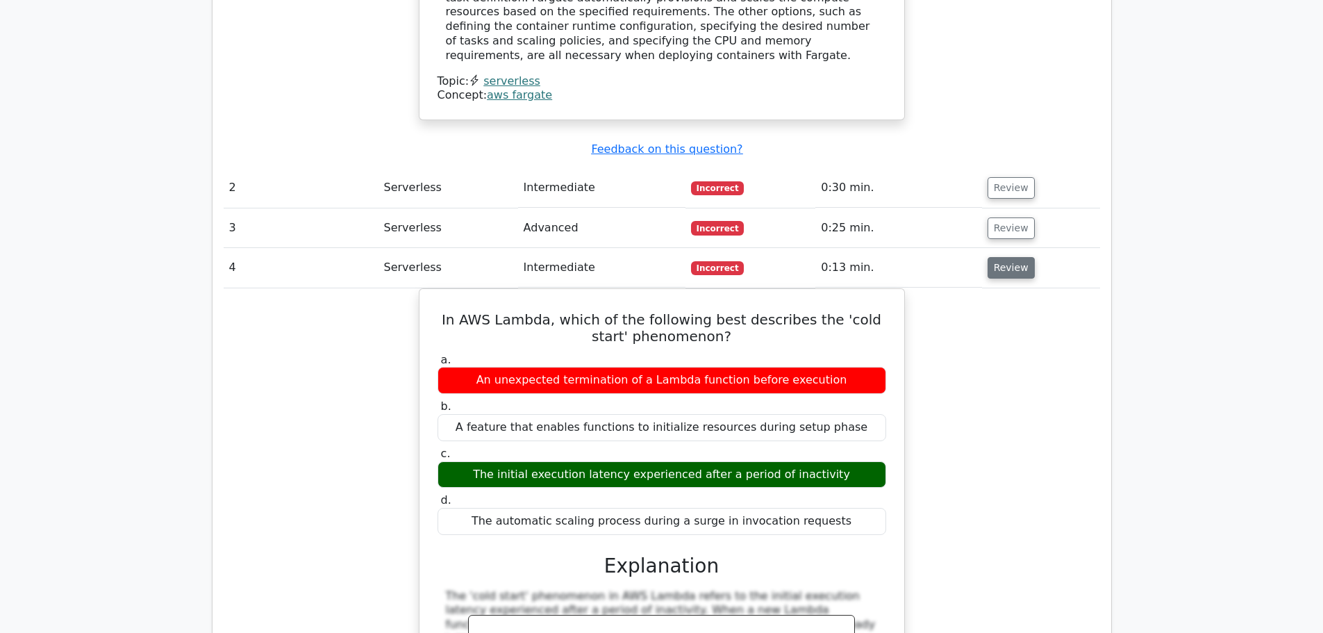
click at [1020, 257] on button "Review" at bounding box center [1011, 268] width 47 height 22
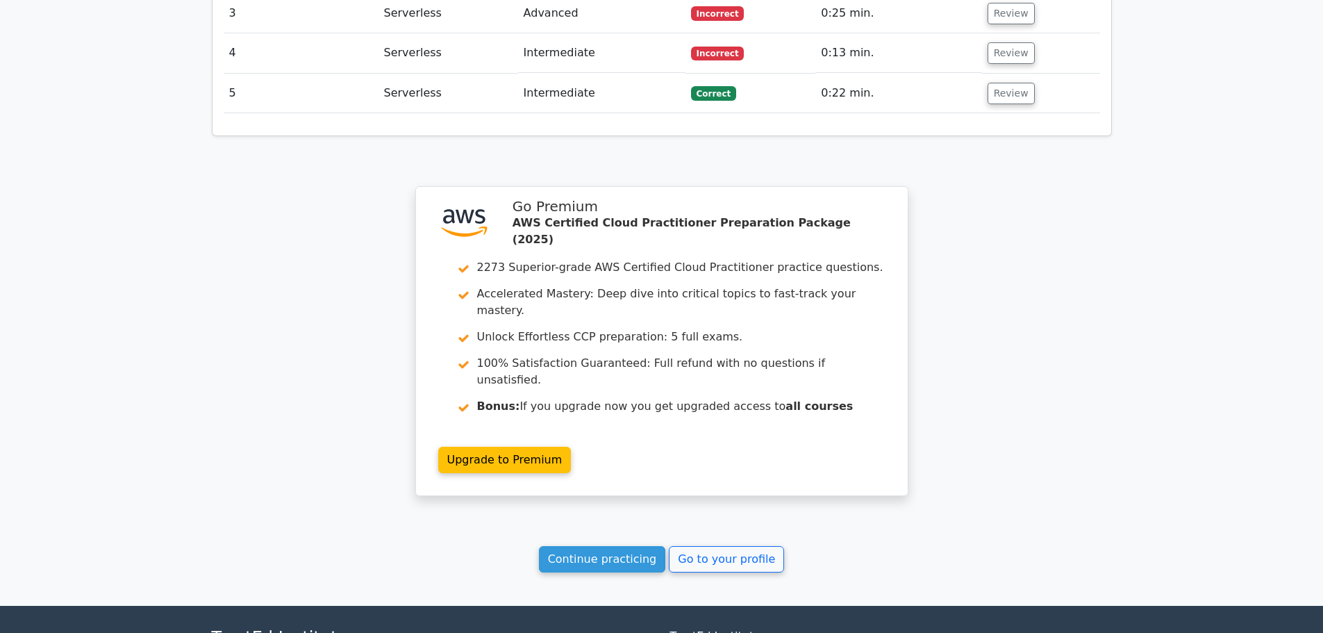
scroll to position [1732, 0]
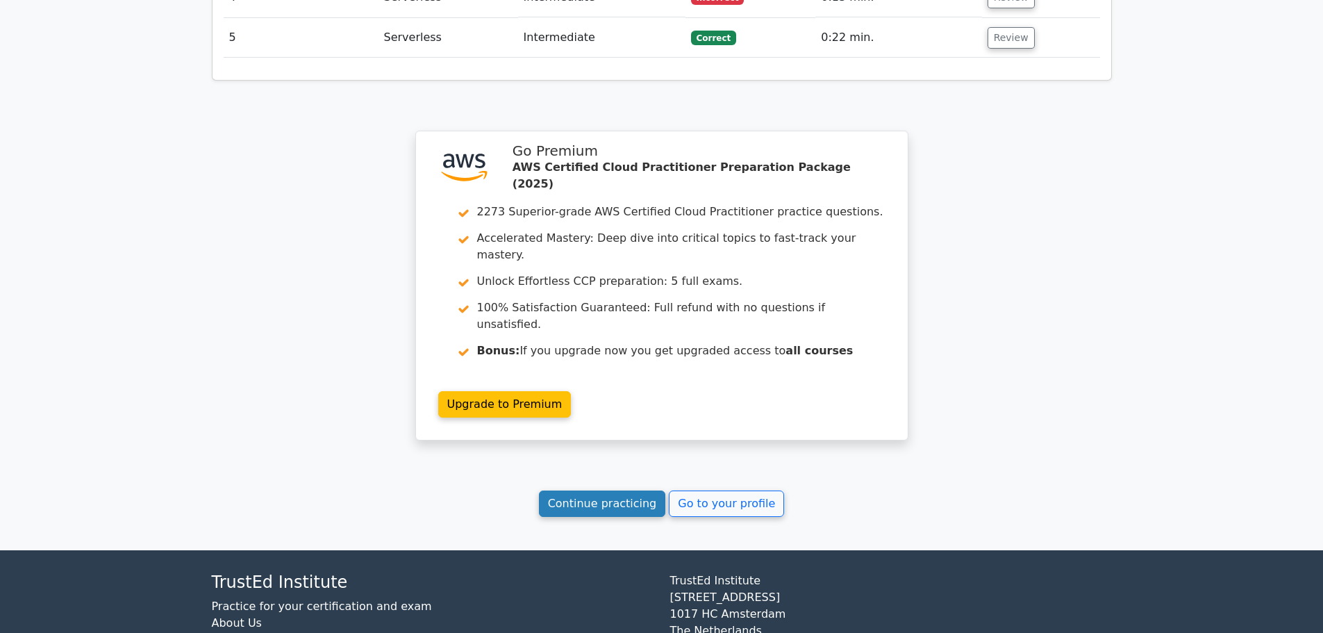
click at [627, 490] on link "Continue practicing" at bounding box center [602, 503] width 127 height 26
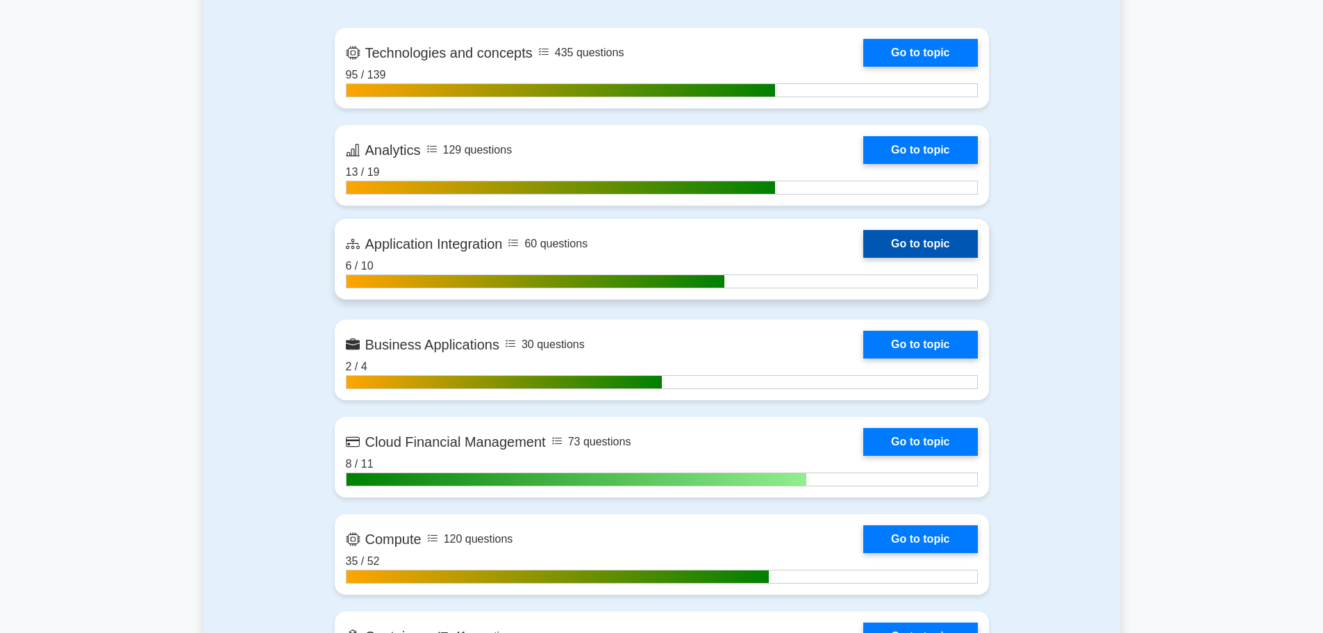
scroll to position [834, 0]
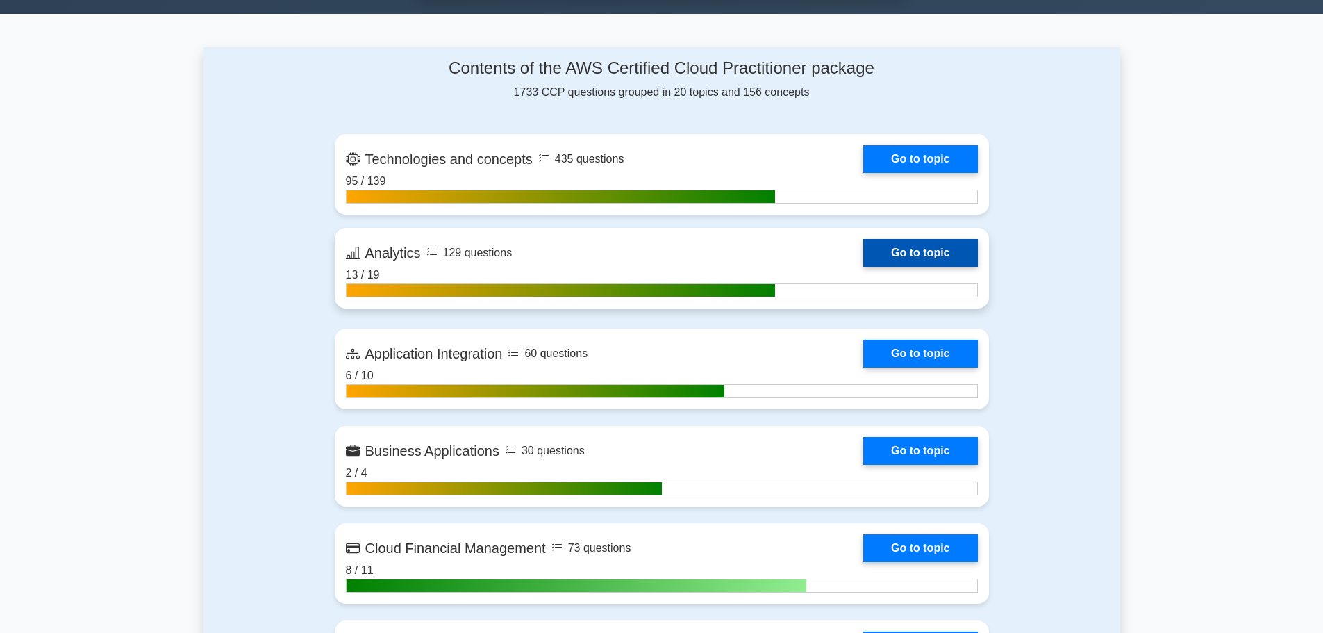
click at [919, 258] on link "Go to topic" at bounding box center [920, 253] width 114 height 28
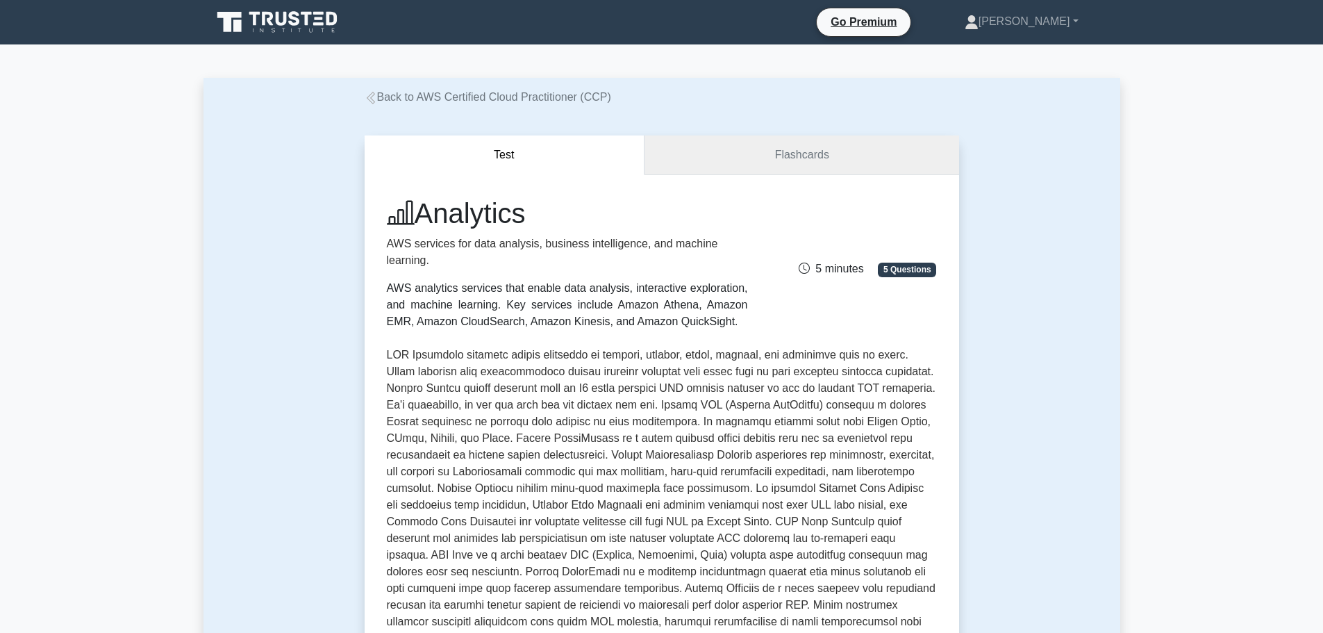
click at [861, 163] on link "Flashcards" at bounding box center [802, 155] width 314 height 40
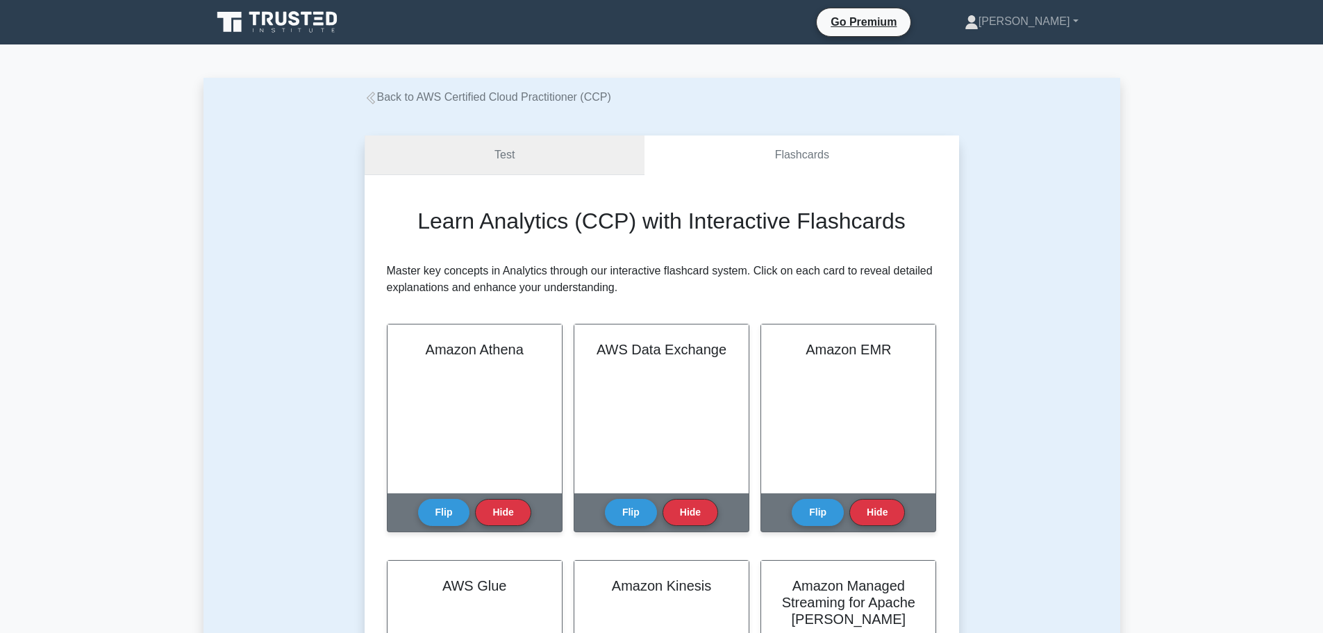
click at [476, 163] on link "Test" at bounding box center [505, 155] width 281 height 40
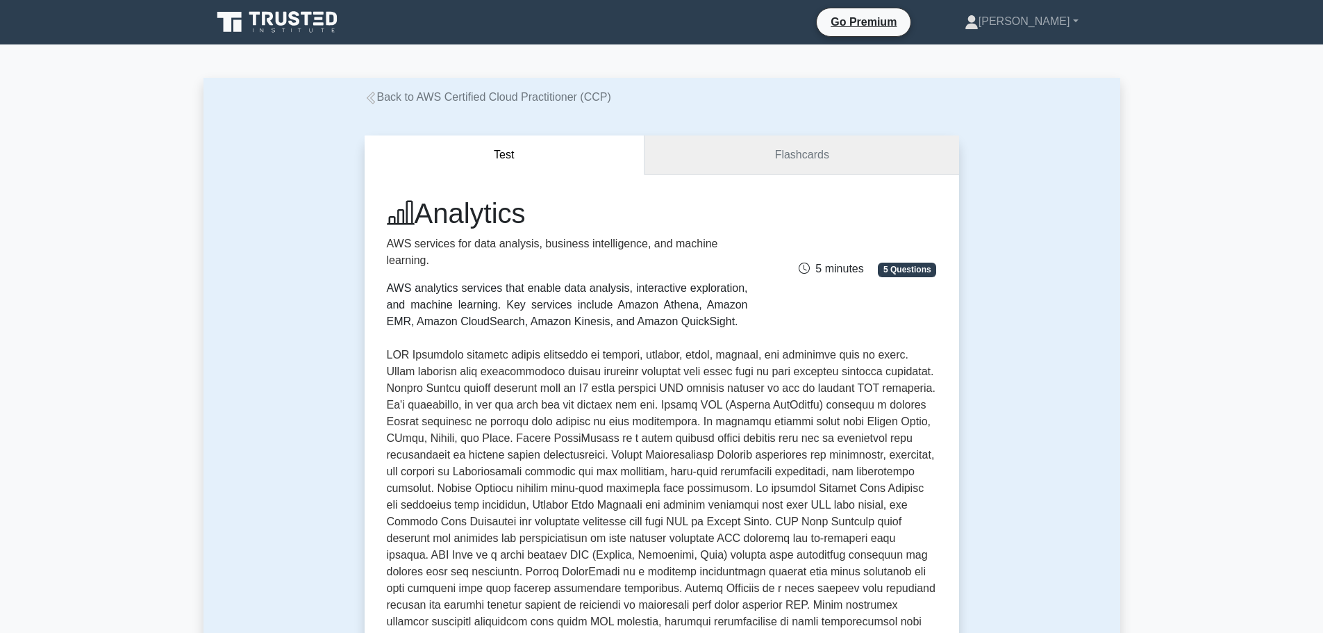
click at [716, 154] on link "Flashcards" at bounding box center [802, 155] width 314 height 40
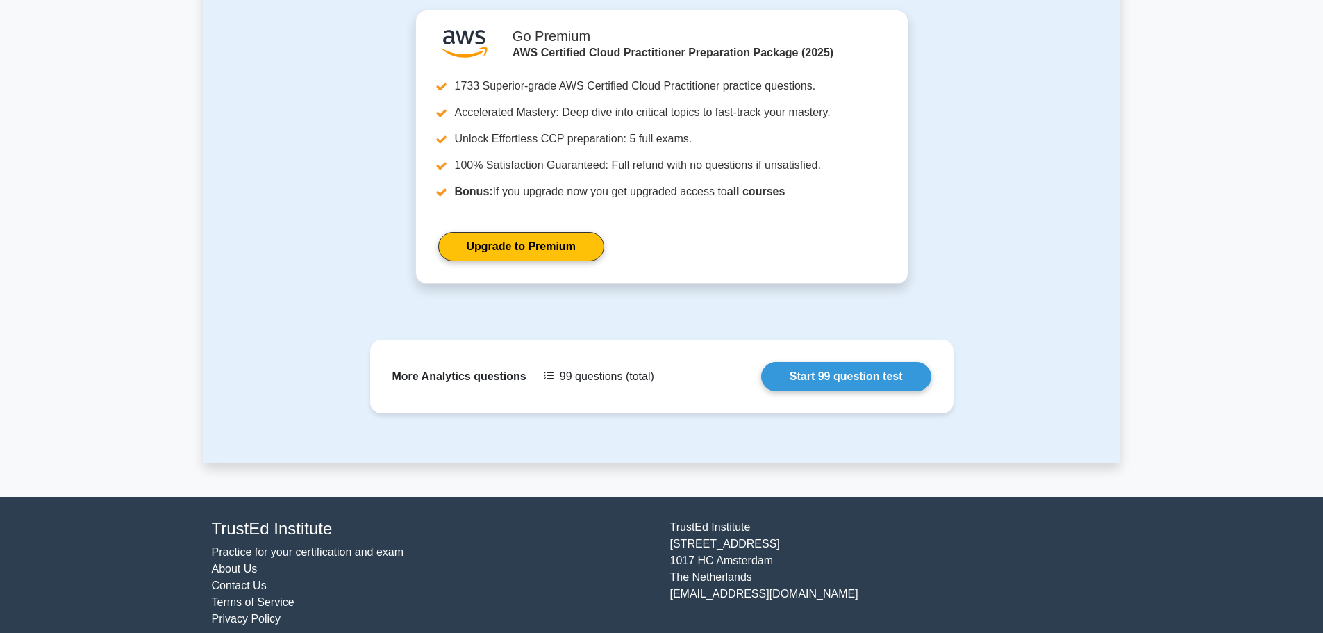
scroll to position [595, 0]
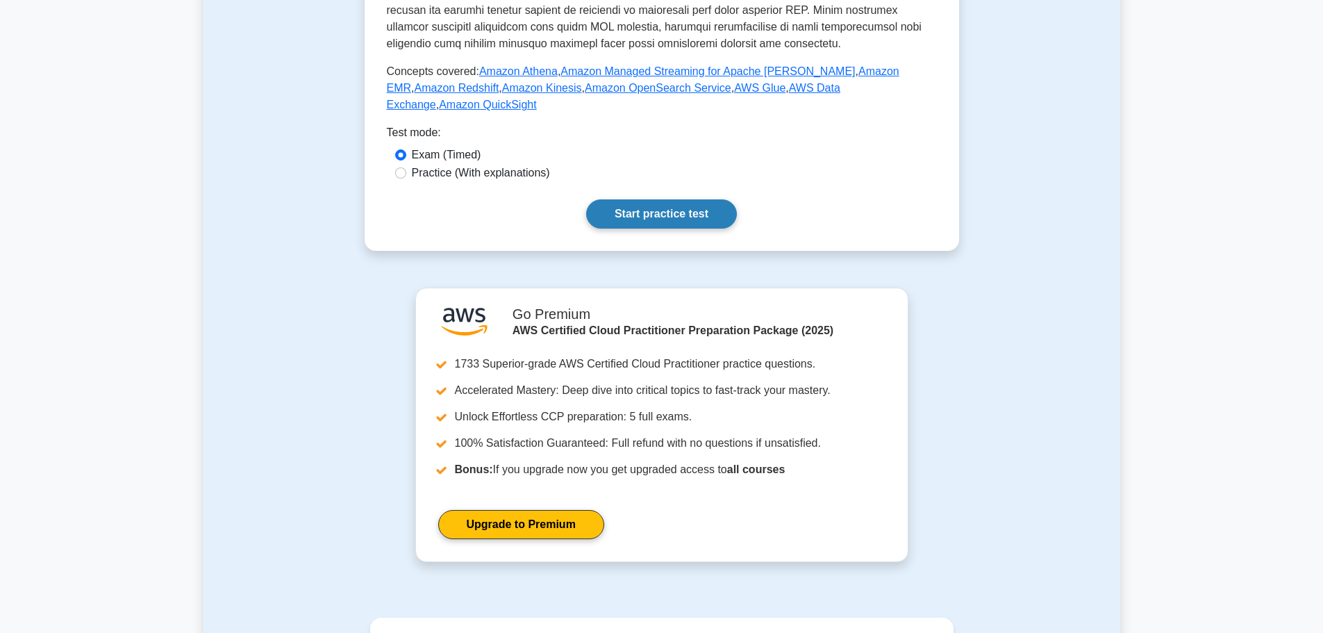
click at [663, 210] on link "Start practice test" at bounding box center [661, 213] width 151 height 29
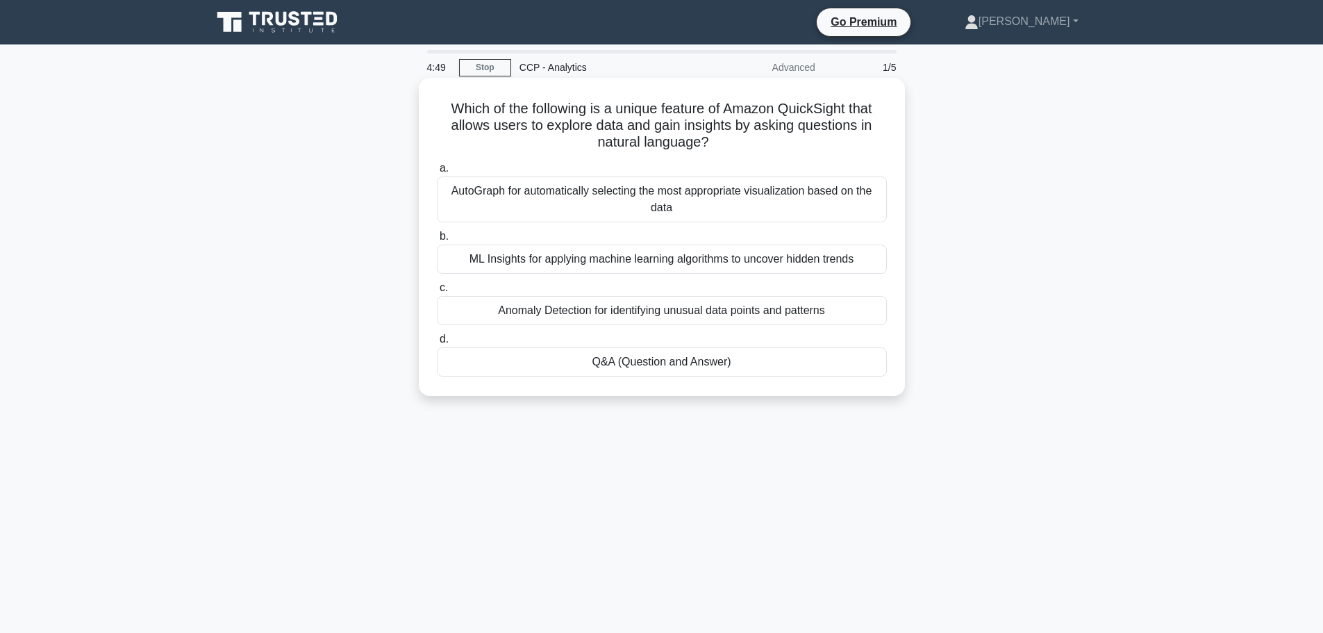
click at [767, 196] on div "AutoGraph for automatically selecting the most appropriate visualization based …" at bounding box center [662, 199] width 450 height 46
click at [437, 173] on input "a. AutoGraph for automatically selecting the most appropriate visualization bas…" at bounding box center [437, 168] width 0 height 9
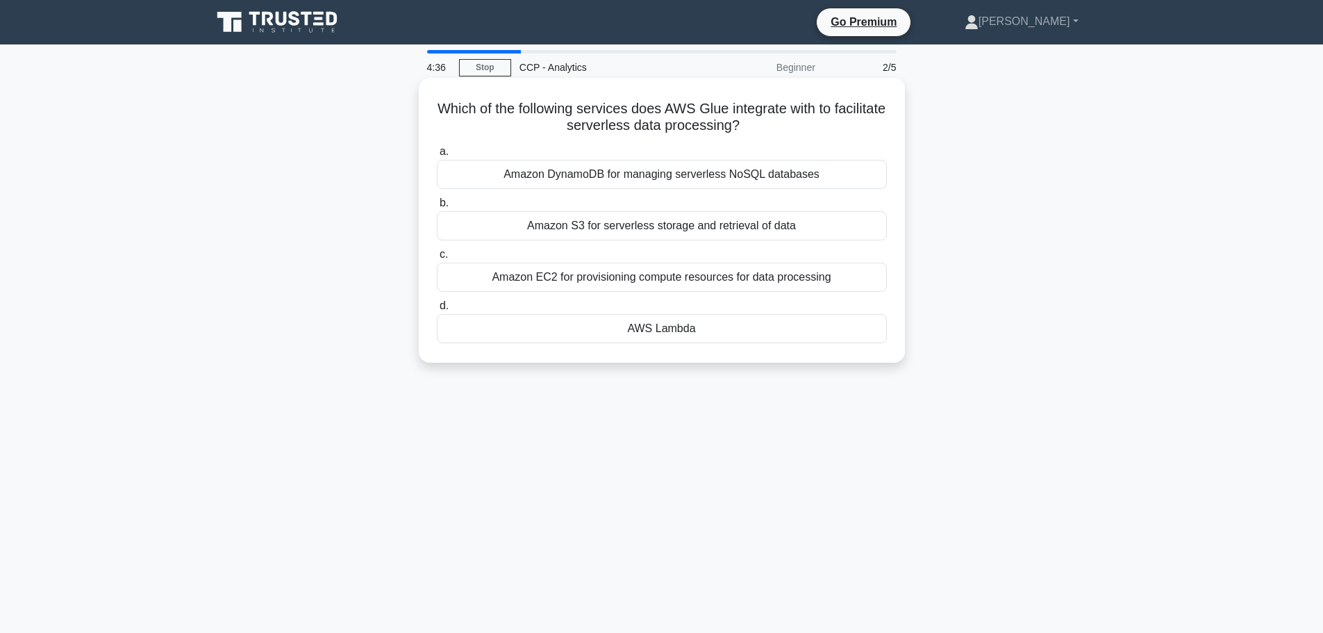
click at [663, 327] on div "AWS Lambda" at bounding box center [662, 328] width 450 height 29
click at [437, 310] on input "d. AWS Lambda" at bounding box center [437, 305] width 0 height 9
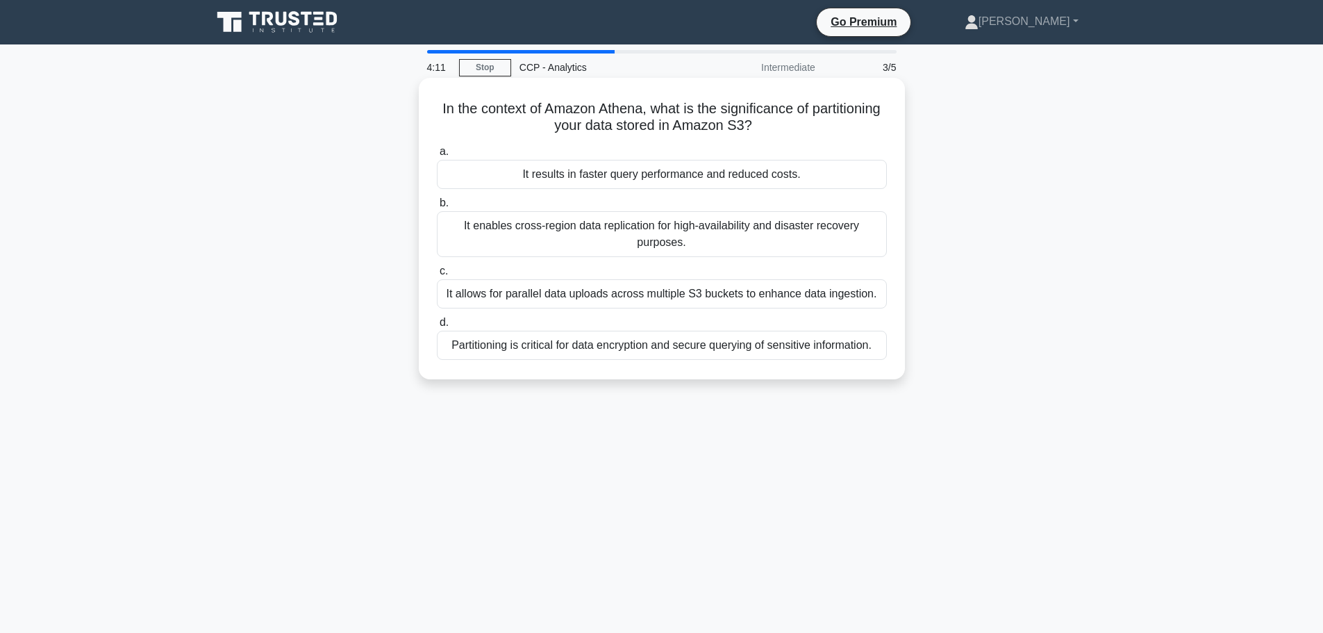
click at [472, 354] on div "Partitioning is critical for data encryption and secure querying of sensitive i…" at bounding box center [662, 345] width 450 height 29
click at [437, 327] on input "d. Partitioning is critical for data encryption and secure querying of sensitiv…" at bounding box center [437, 322] width 0 height 9
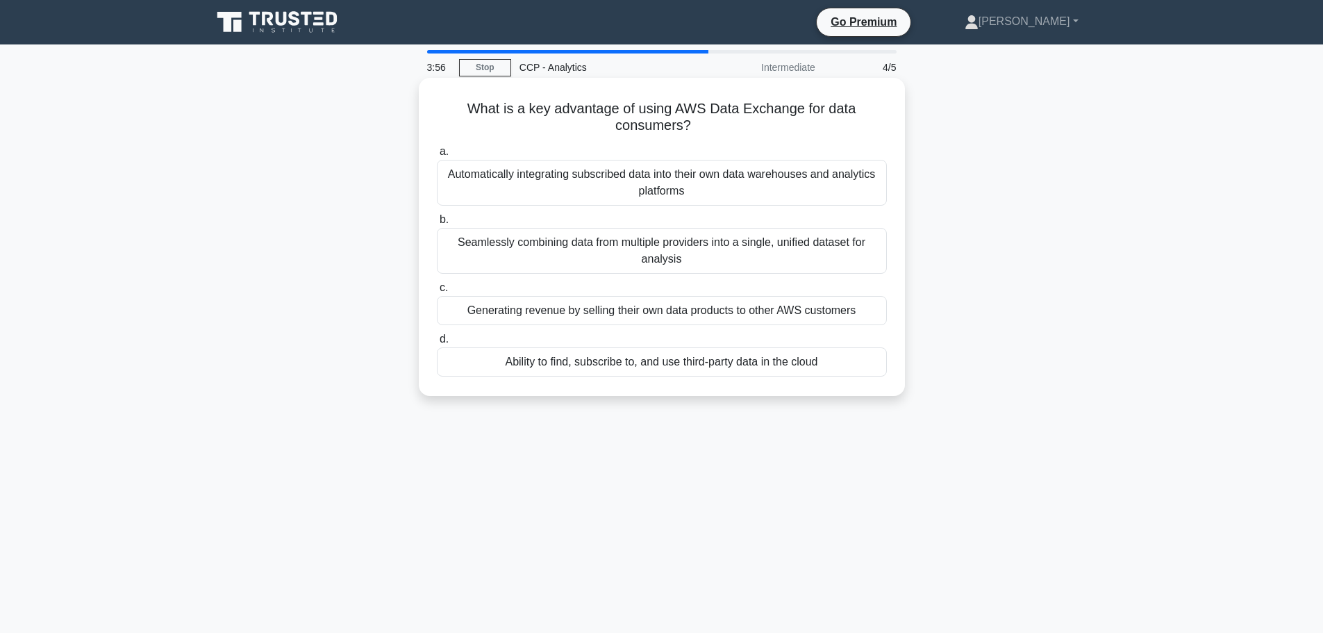
click at [659, 358] on div "Ability to find, subscribe to, and use third-party data in the cloud" at bounding box center [662, 361] width 450 height 29
click at [437, 344] on input "d. Ability to find, subscribe to, and use third-party data in the cloud" at bounding box center [437, 339] width 0 height 9
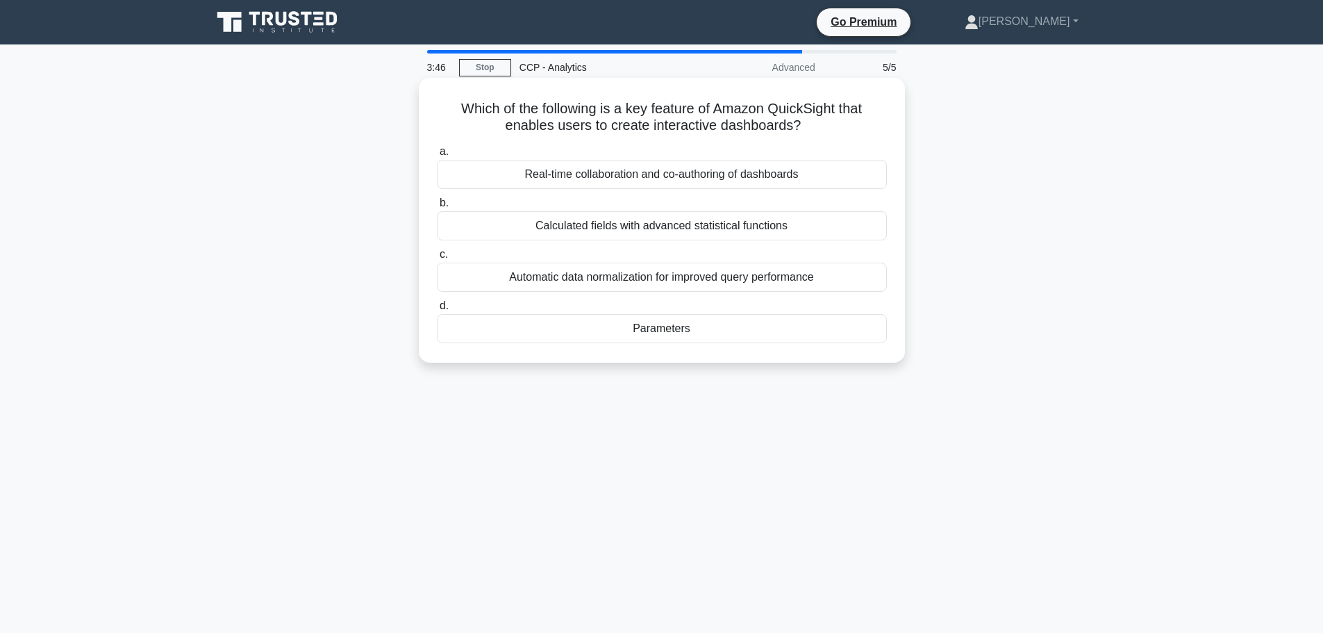
click at [672, 176] on div "Real-time collaboration and co-authoring of dashboards" at bounding box center [662, 174] width 450 height 29
click at [437, 156] on input "a. Real-time collaboration and co-authoring of dashboards" at bounding box center [437, 151] width 0 height 9
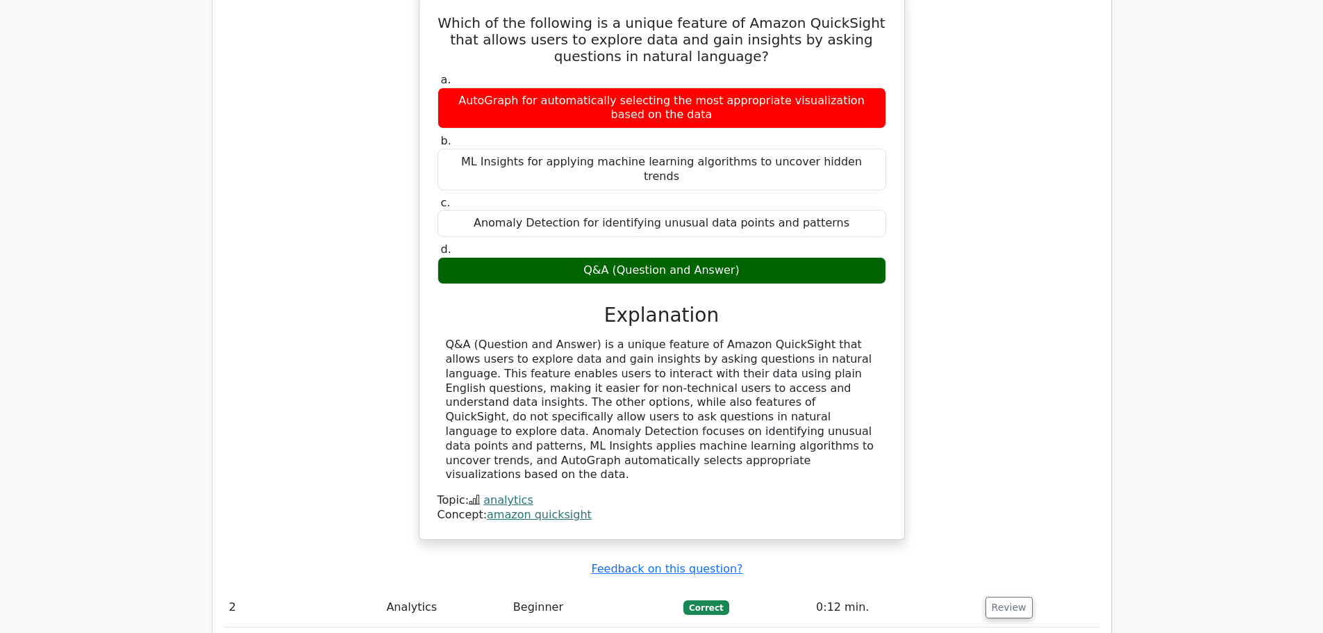
scroll to position [903, 0]
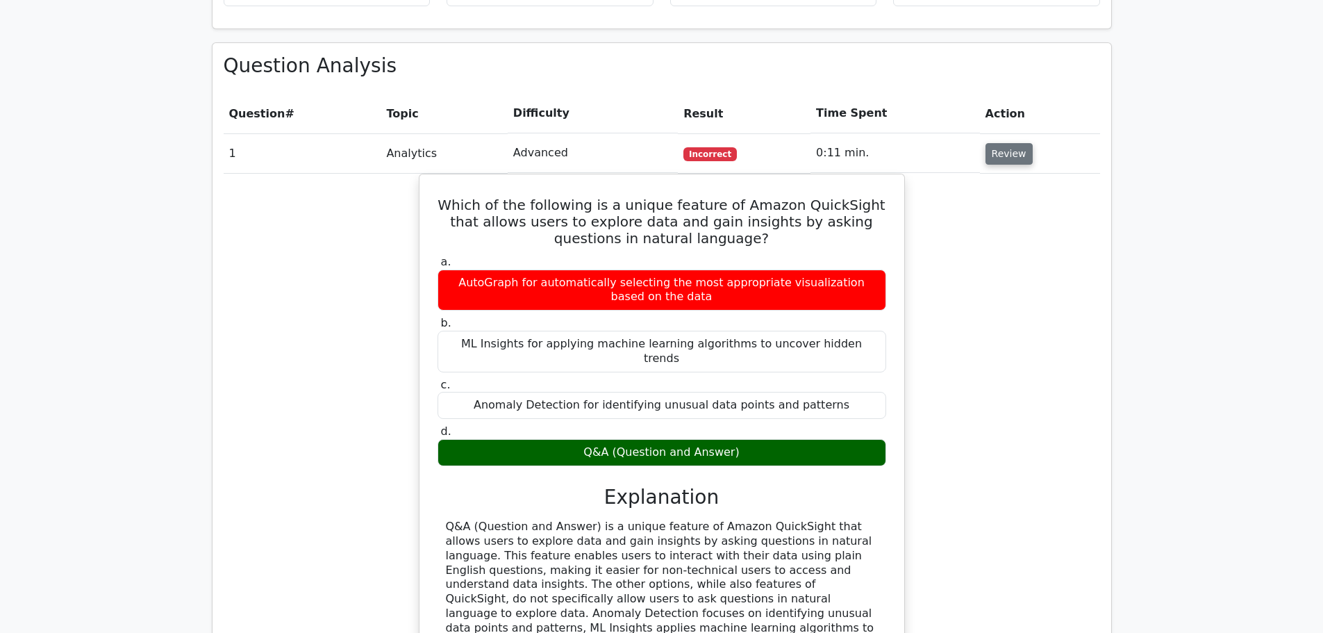
click at [1022, 143] on button "Review" at bounding box center [1009, 154] width 47 height 22
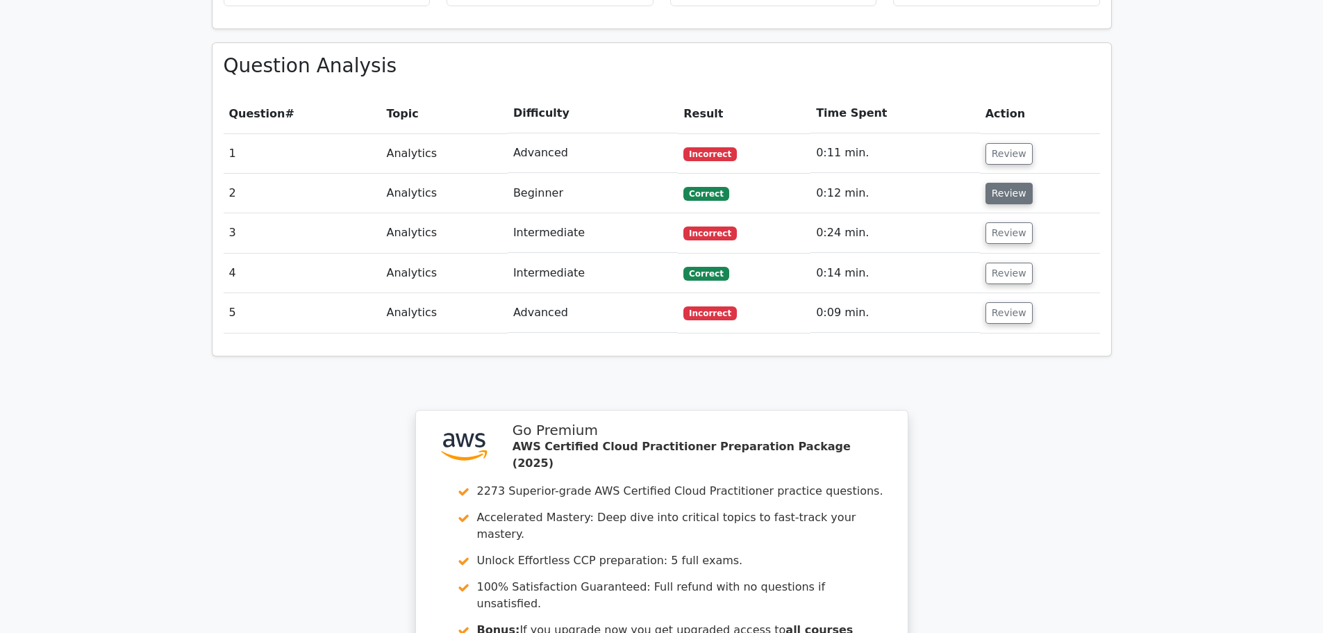
click at [986, 183] on button "Review" at bounding box center [1009, 194] width 47 height 22
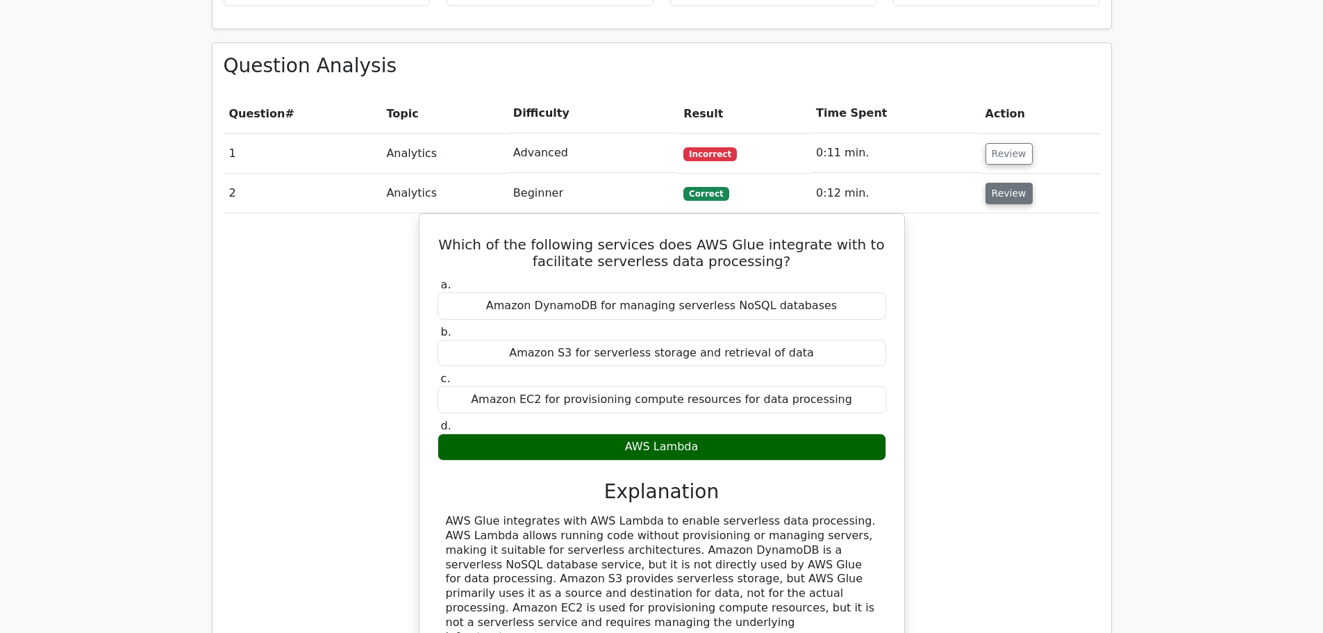
click at [986, 183] on button "Review" at bounding box center [1009, 194] width 47 height 22
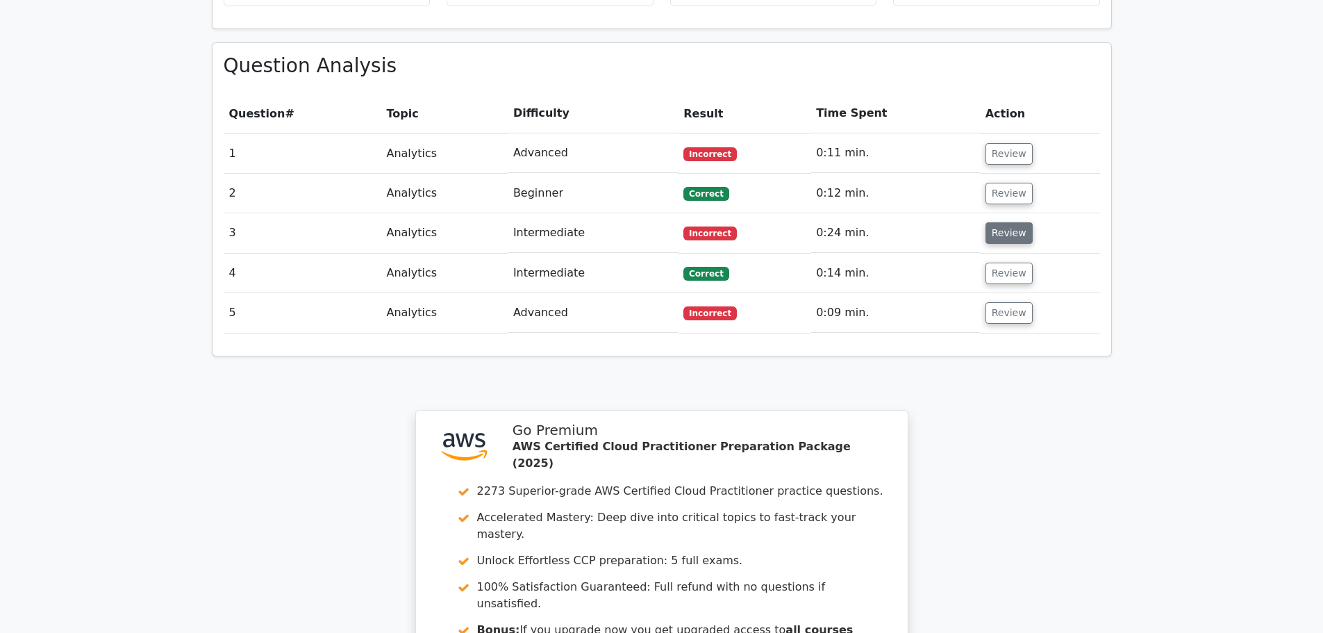
click at [1022, 222] on button "Review" at bounding box center [1009, 233] width 47 height 22
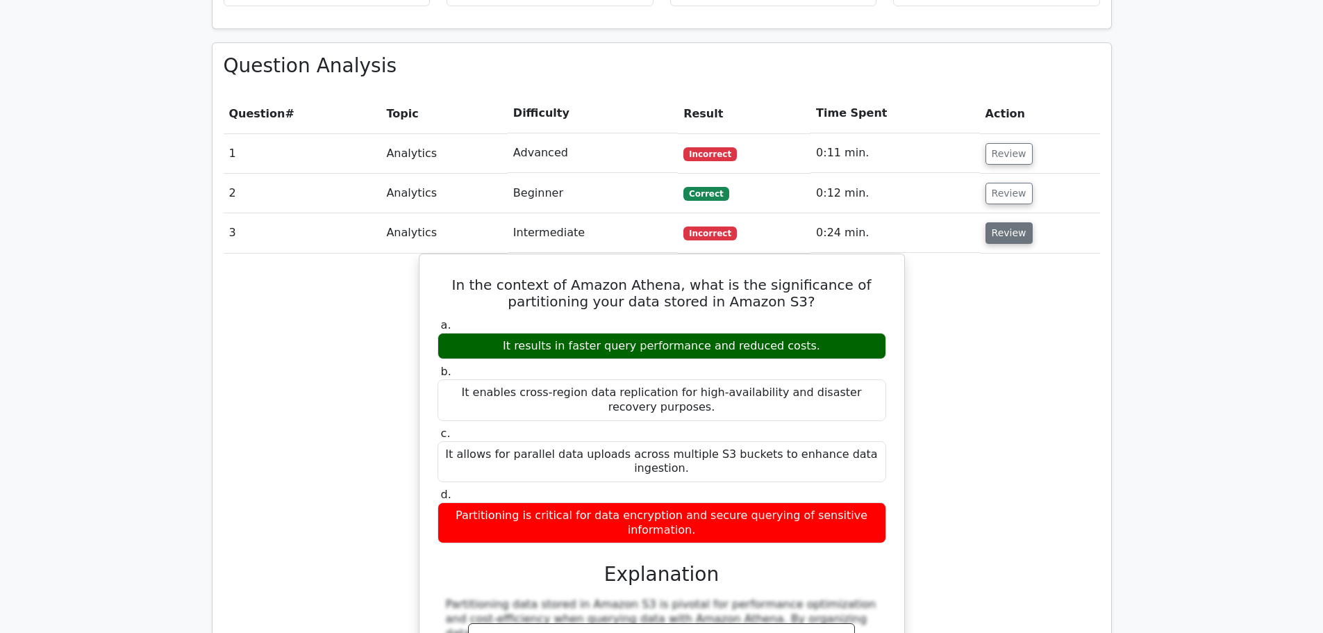
click at [1022, 222] on button "Review" at bounding box center [1009, 233] width 47 height 22
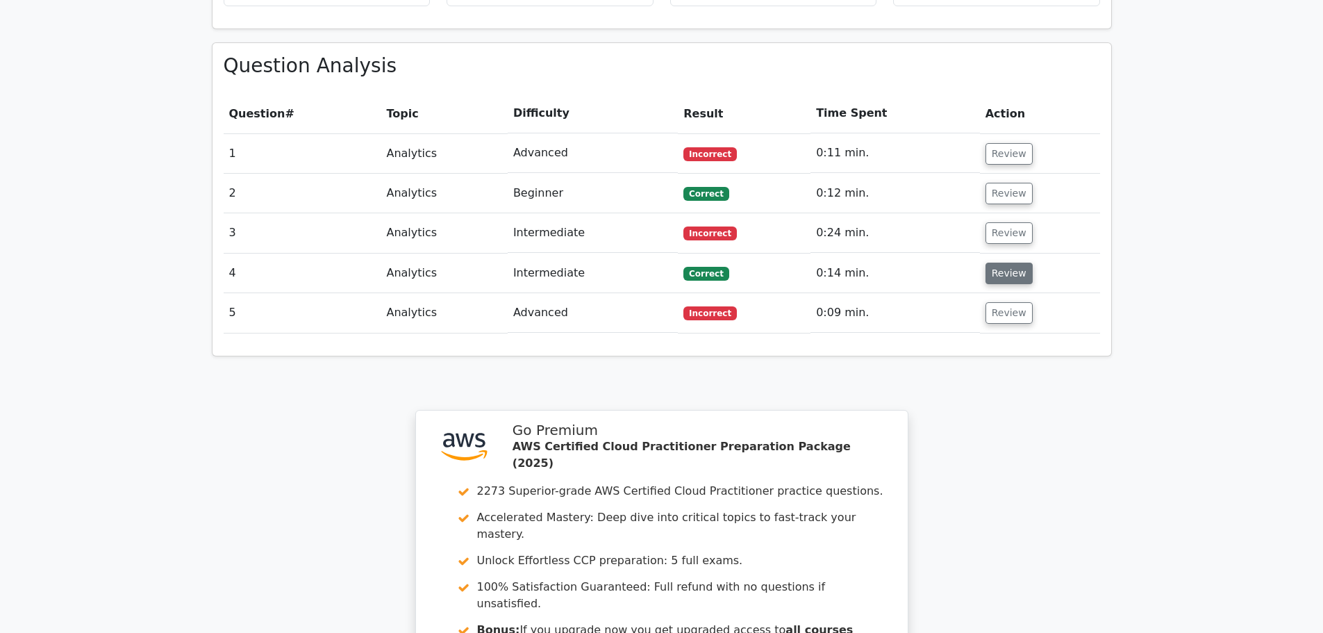
click at [1011, 263] on button "Review" at bounding box center [1009, 274] width 47 height 22
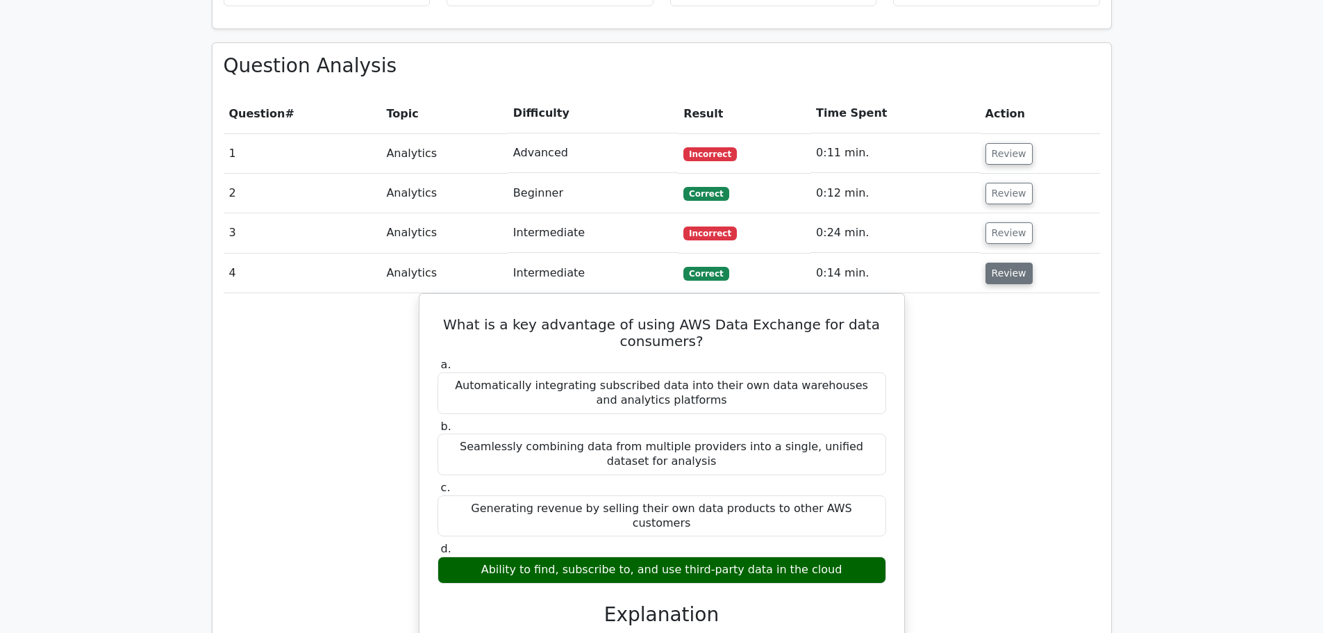
click at [1011, 263] on button "Review" at bounding box center [1009, 274] width 47 height 22
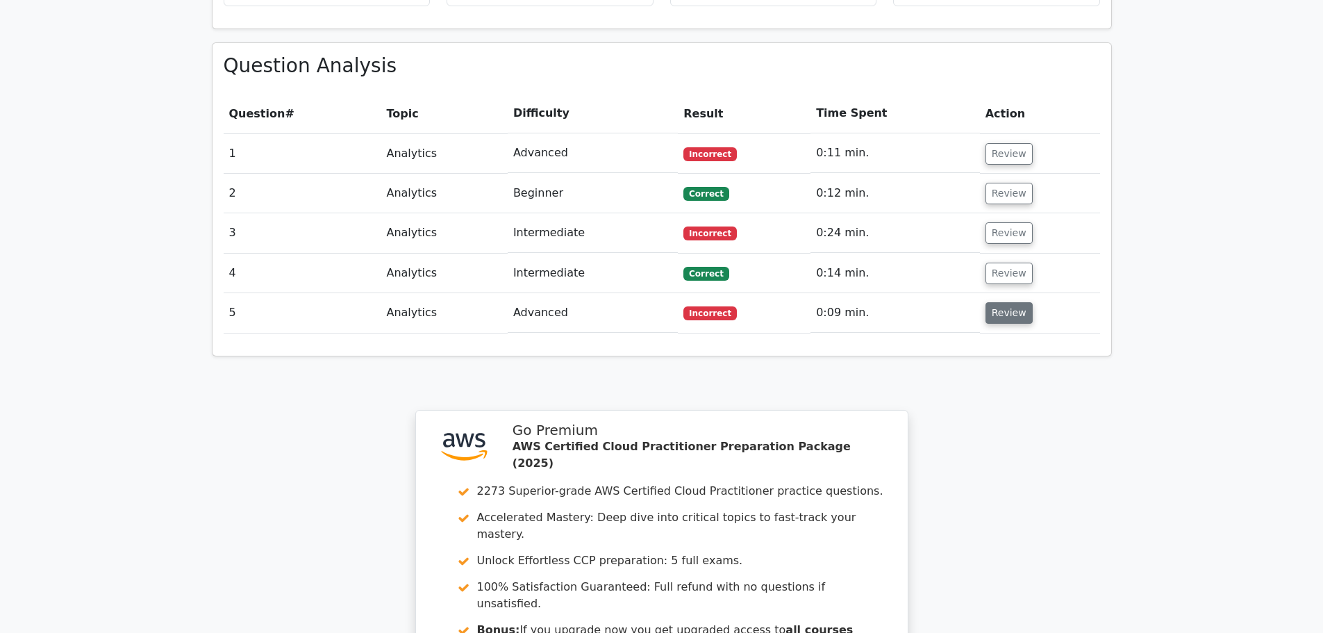
click at [1022, 302] on button "Review" at bounding box center [1009, 313] width 47 height 22
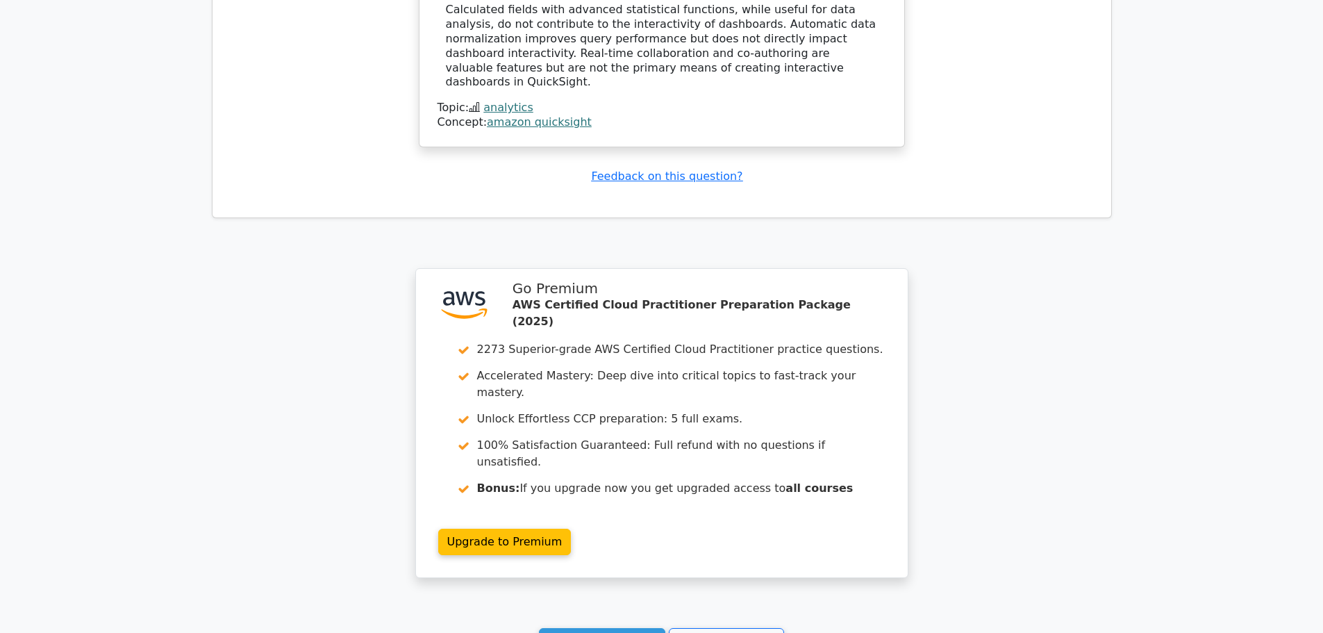
scroll to position [1747, 0]
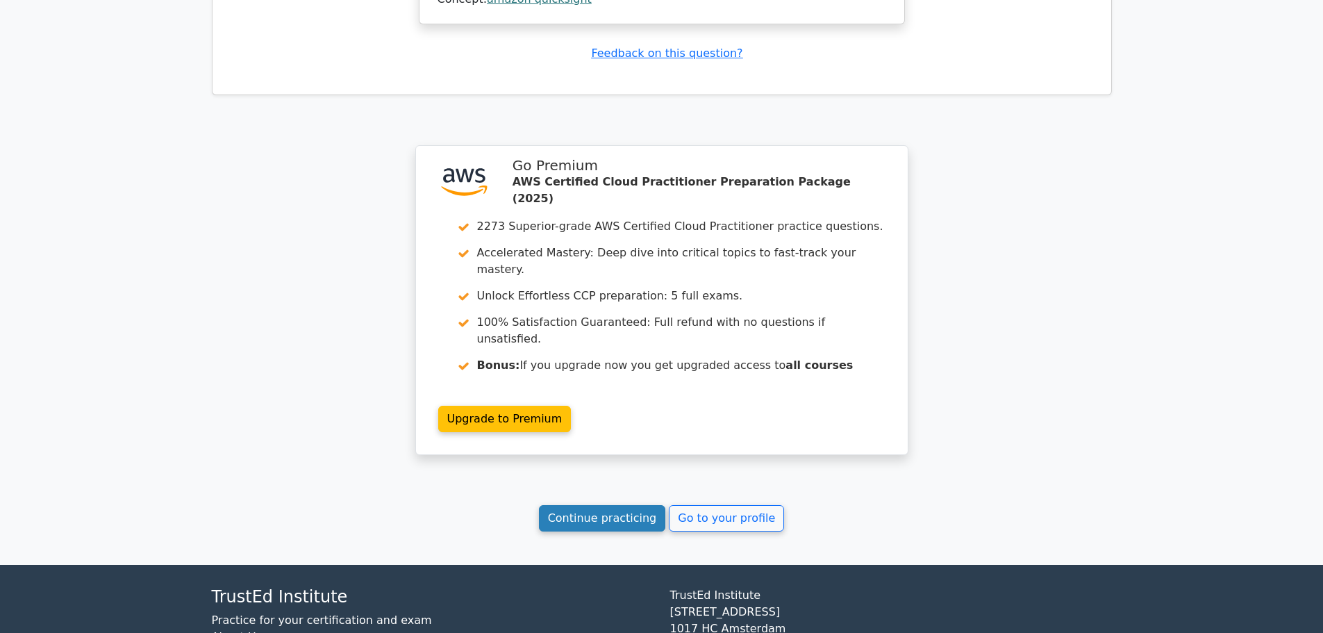
click at [629, 505] on link "Continue practicing" at bounding box center [602, 518] width 127 height 26
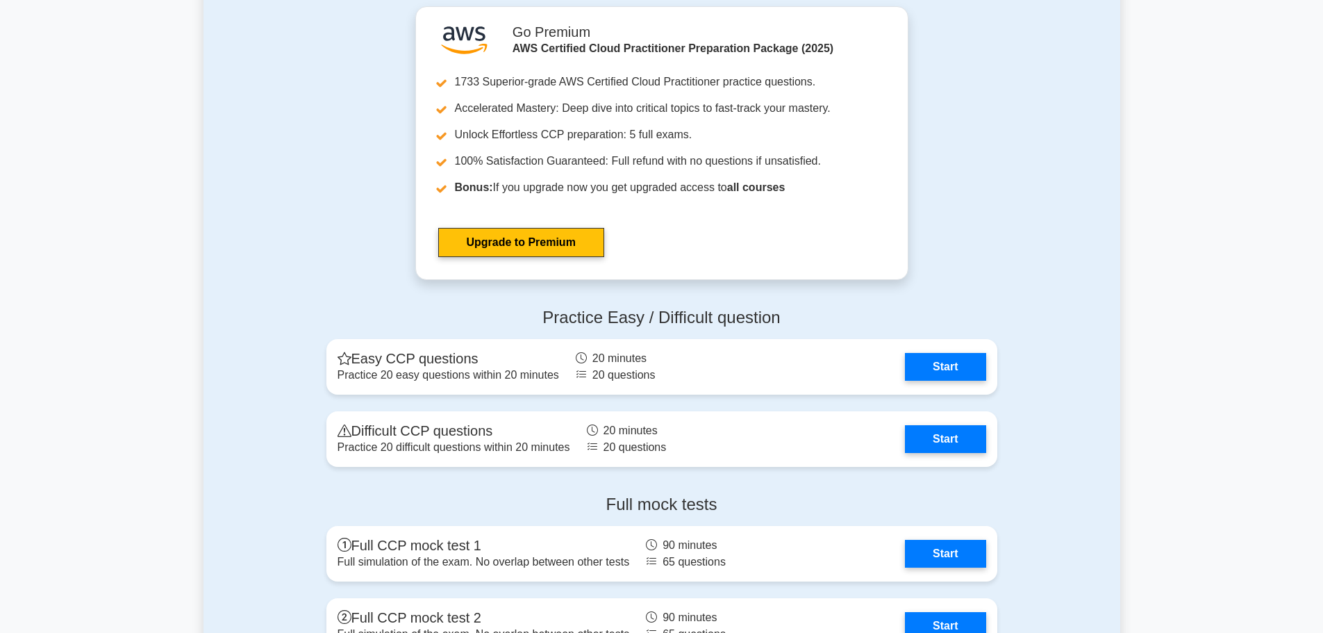
scroll to position [3056, 0]
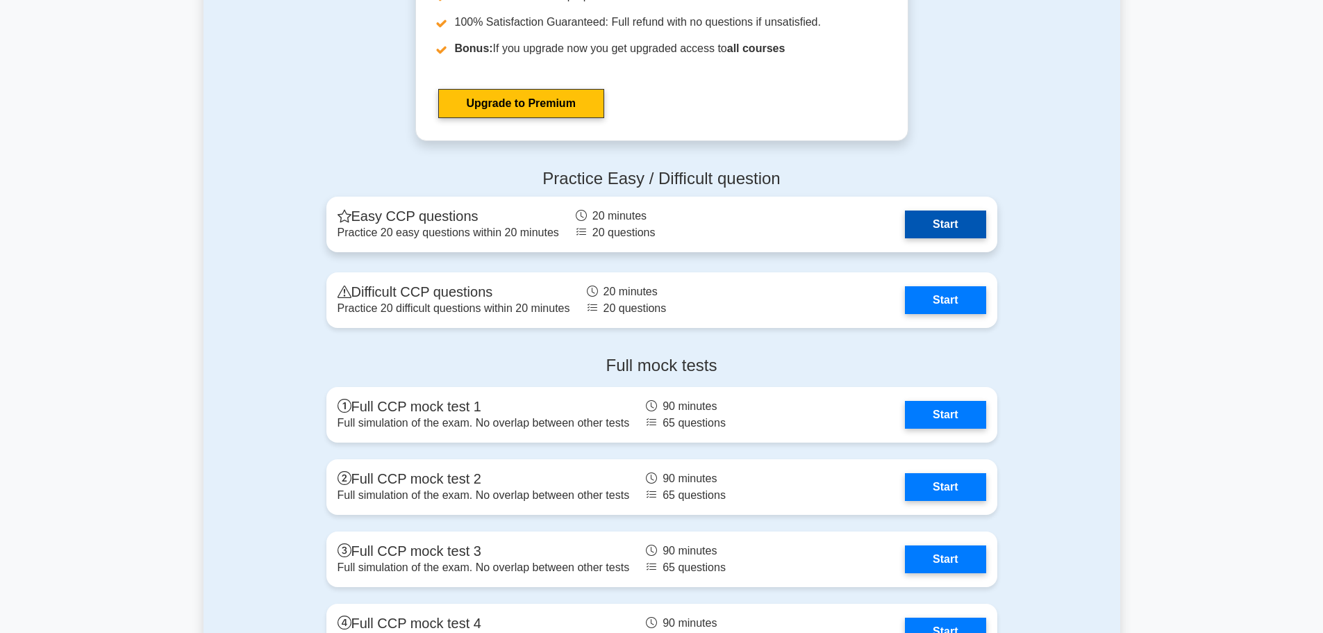
click at [935, 221] on link "Start" at bounding box center [945, 224] width 81 height 28
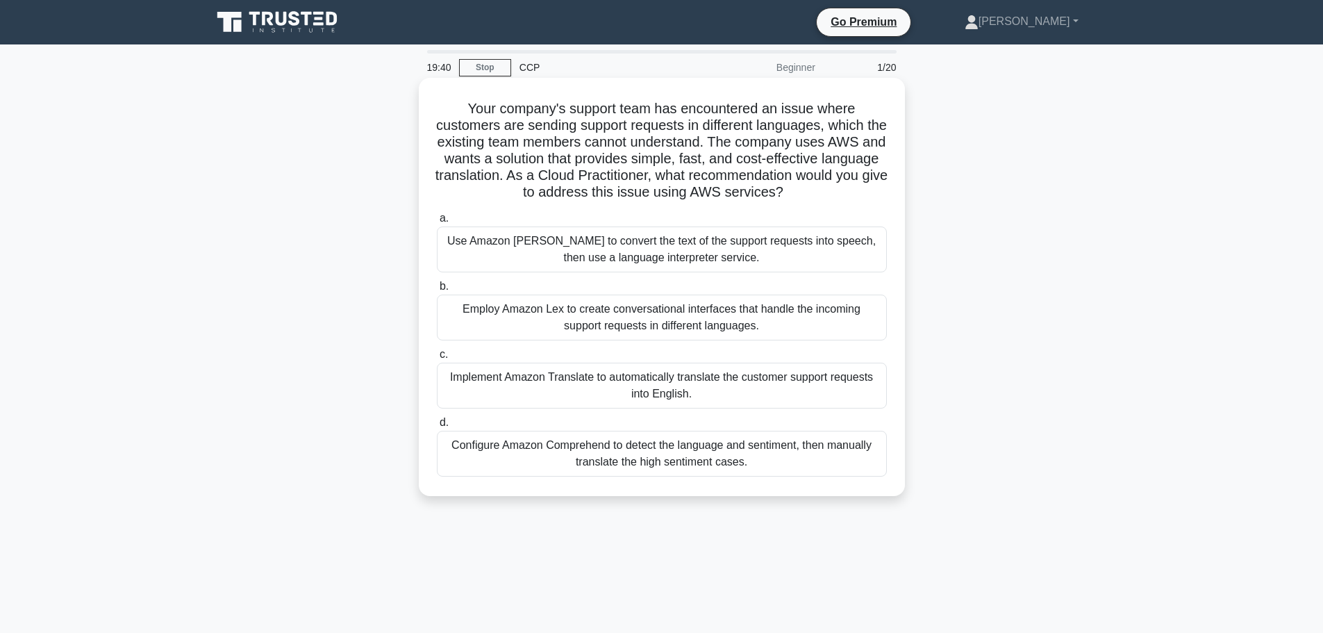
click at [680, 392] on div "Implement Amazon Translate to automatically translate the customer support requ…" at bounding box center [662, 386] width 450 height 46
click at [437, 359] on input "c. Implement Amazon Translate to automatically translate the customer support r…" at bounding box center [437, 354] width 0 height 9
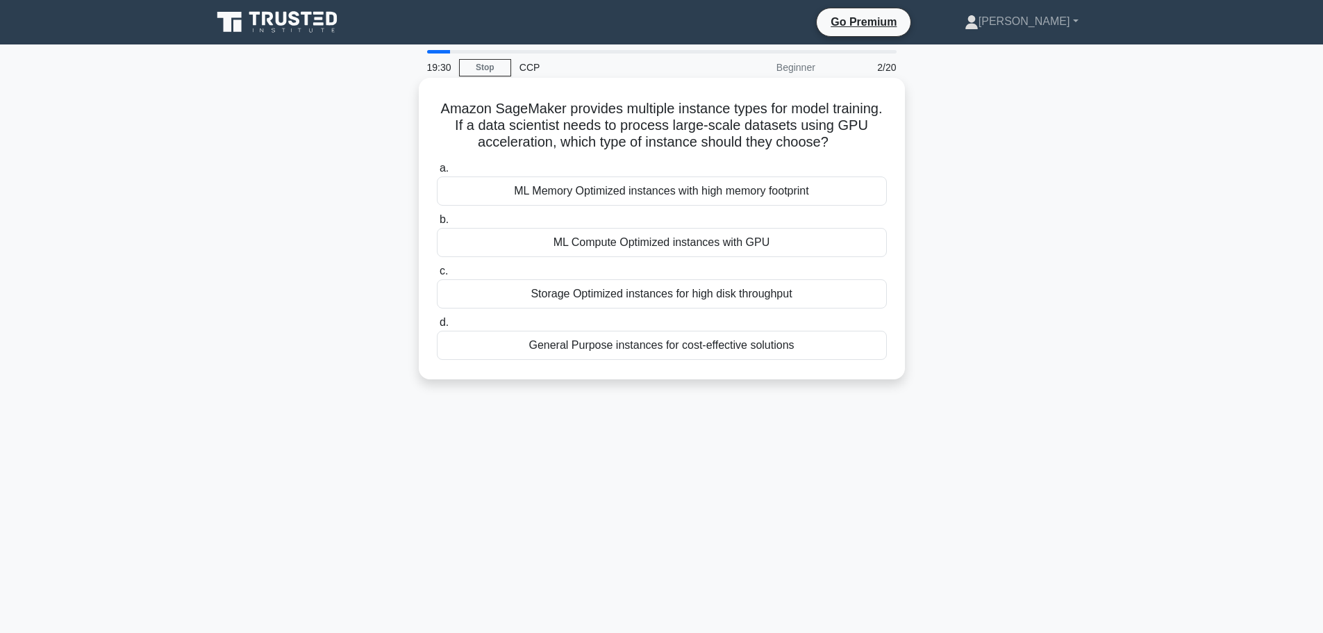
click at [665, 243] on div "ML Compute Optimized instances with GPU" at bounding box center [662, 242] width 450 height 29
click at [437, 224] on input "b. ML Compute Optimized instances with GPU" at bounding box center [437, 219] width 0 height 9
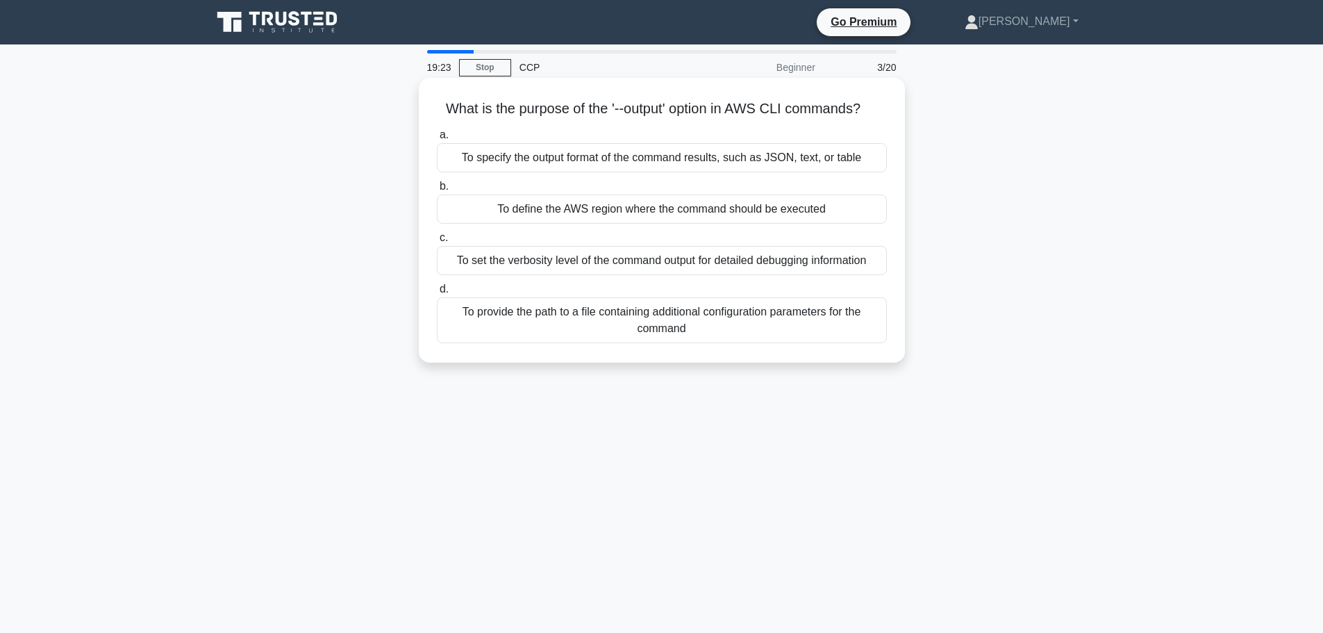
click at [587, 162] on div "To specify the output format of the command results, such as JSON, text, or tab…" at bounding box center [662, 157] width 450 height 29
click at [437, 140] on input "a. To specify the output format of the command results, such as JSON, text, or …" at bounding box center [437, 135] width 0 height 9
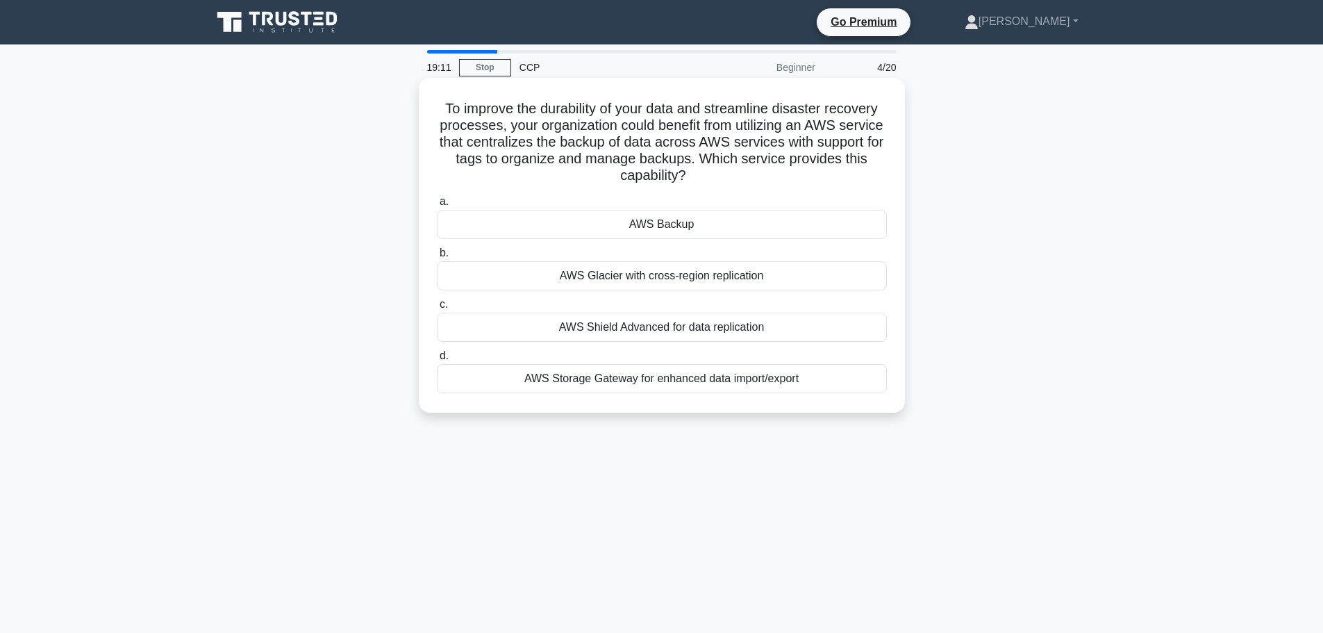
click at [679, 229] on div "AWS Backup" at bounding box center [662, 224] width 450 height 29
click at [437, 206] on input "a. AWS Backup" at bounding box center [437, 201] width 0 height 9
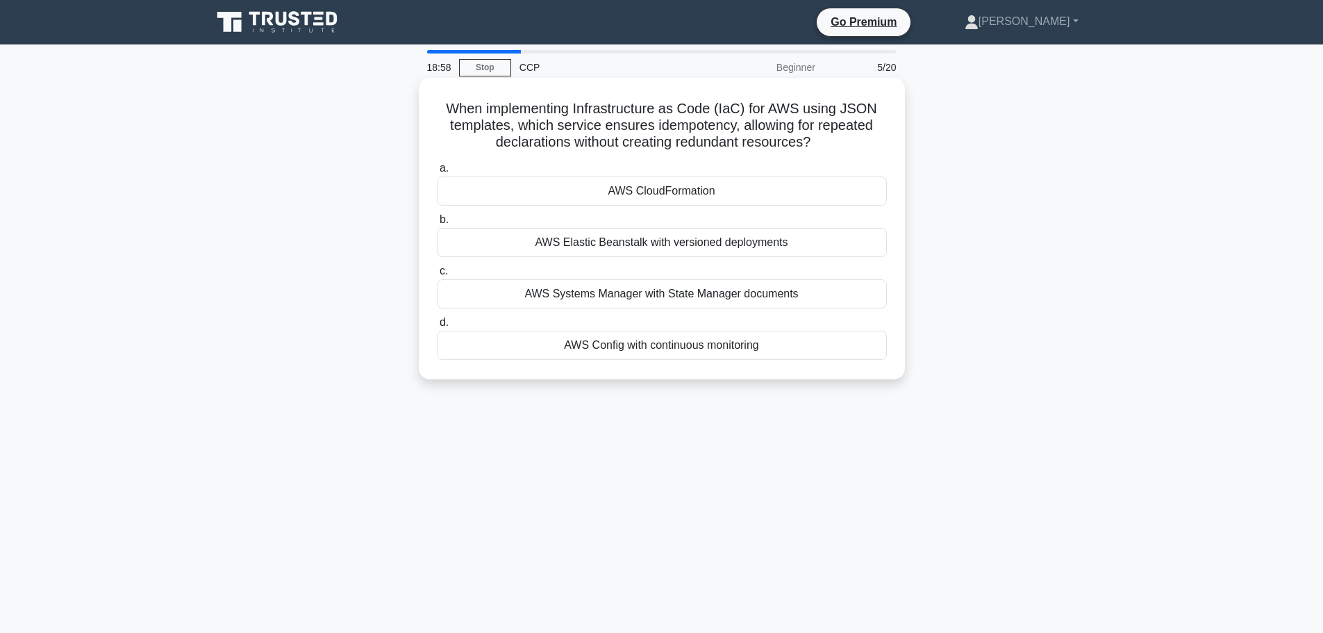
click at [644, 185] on div "AWS CloudFormation" at bounding box center [662, 190] width 450 height 29
click at [437, 173] on input "a. AWS CloudFormation" at bounding box center [437, 168] width 0 height 9
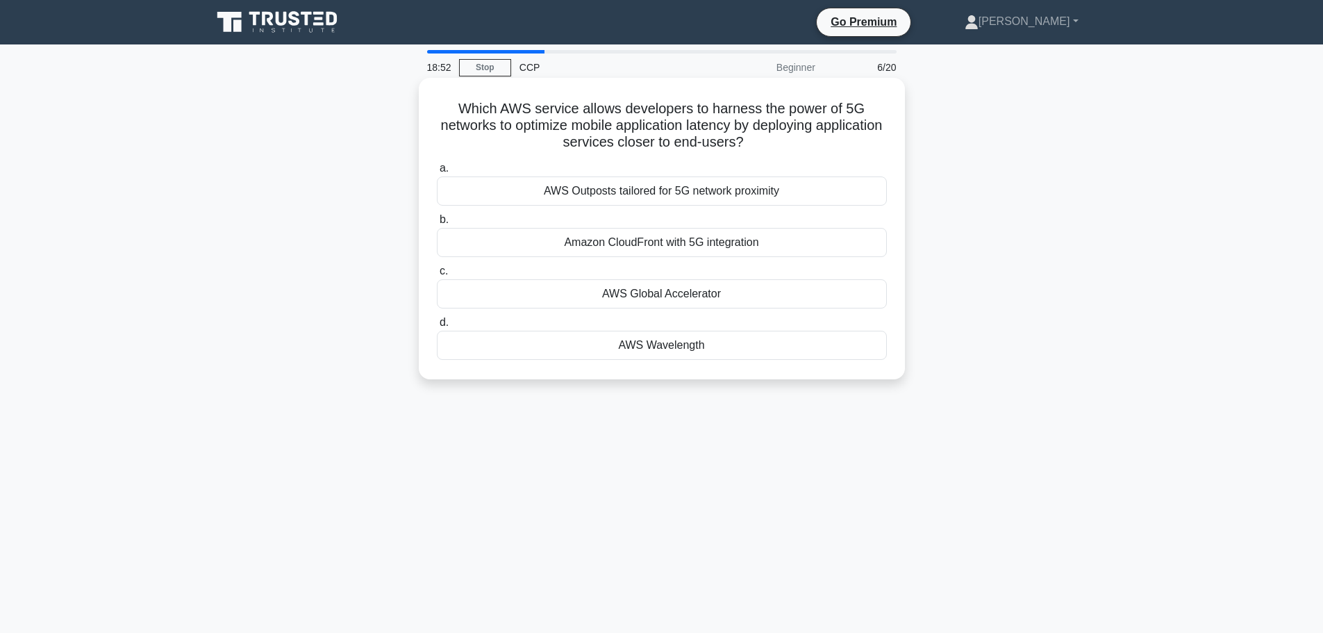
click at [690, 344] on div "AWS Wavelength" at bounding box center [662, 345] width 450 height 29
click at [437, 327] on input "d. AWS Wavelength" at bounding box center [437, 322] width 0 height 9
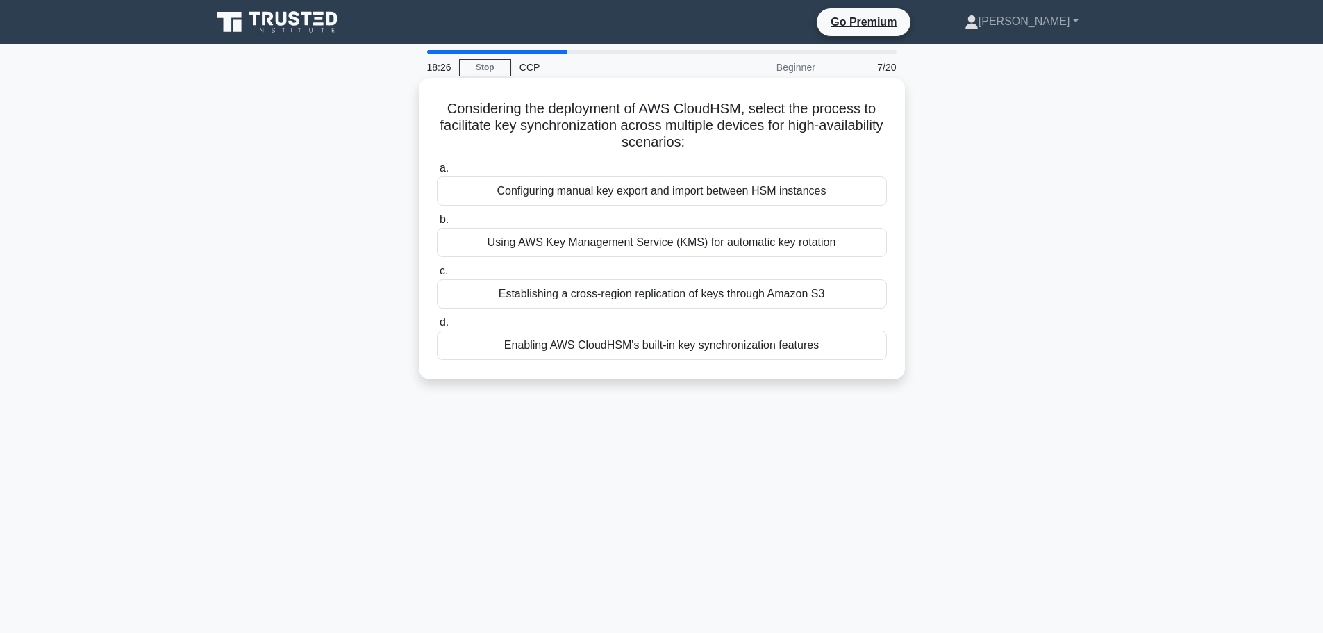
click at [738, 342] on div "Enabling AWS CloudHSM's built-in key synchronization features" at bounding box center [662, 345] width 450 height 29
click at [437, 327] on input "d. Enabling AWS CloudHSM's built-in key synchronization features" at bounding box center [437, 322] width 0 height 9
click at [718, 297] on div "Alerts the user through the GuardDuty console and AWS CloudWatch Events" at bounding box center [662, 293] width 450 height 29
click at [437, 276] on input "c. Alerts the user through the GuardDuty console and AWS CloudWatch Events" at bounding box center [437, 271] width 0 height 9
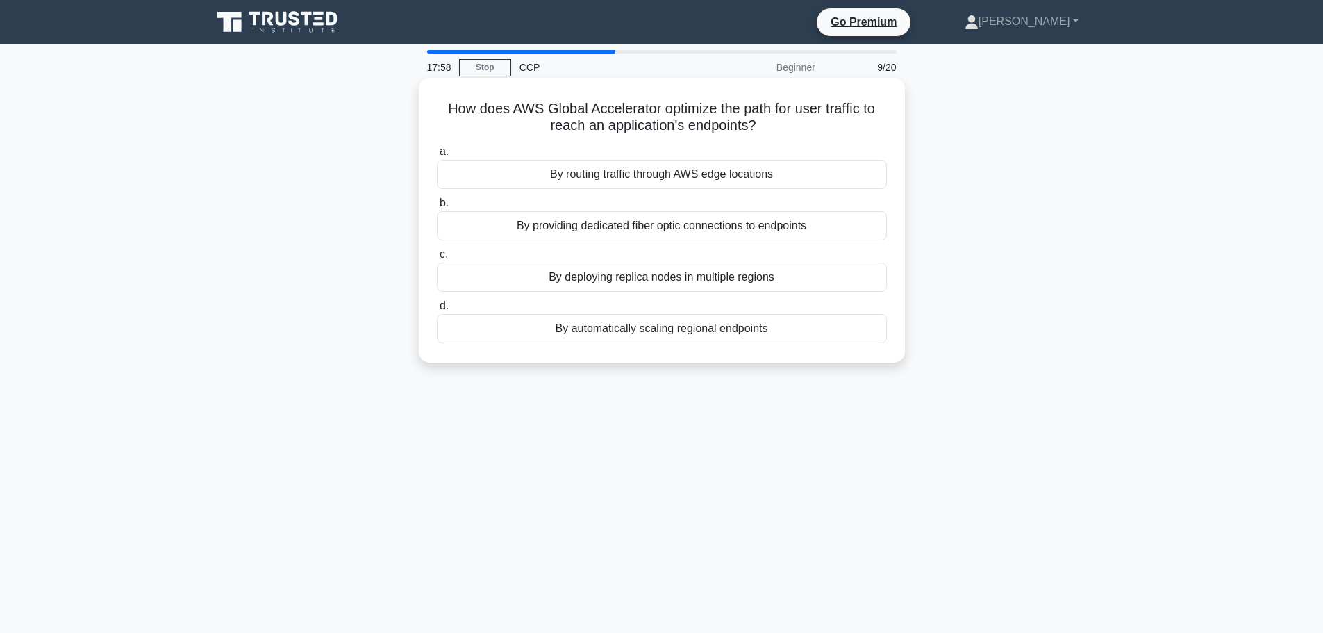
click at [672, 224] on div "By providing dedicated fiber optic connections to endpoints" at bounding box center [662, 225] width 450 height 29
click at [437, 208] on input "b. By providing dedicated fiber optic connections to endpoints" at bounding box center [437, 203] width 0 height 9
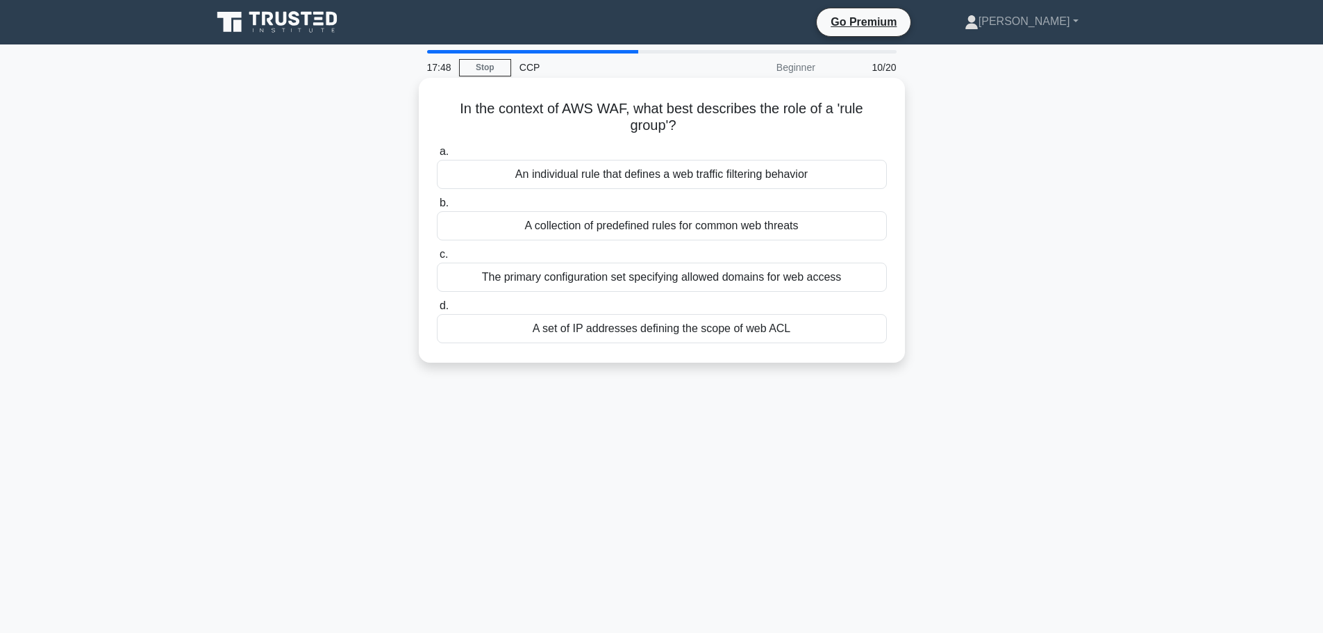
click at [743, 173] on div "An individual rule that defines a web traffic filtering behavior" at bounding box center [662, 174] width 450 height 29
click at [437, 156] on input "a. An individual rule that defines a web traffic filtering behavior" at bounding box center [437, 151] width 0 height 9
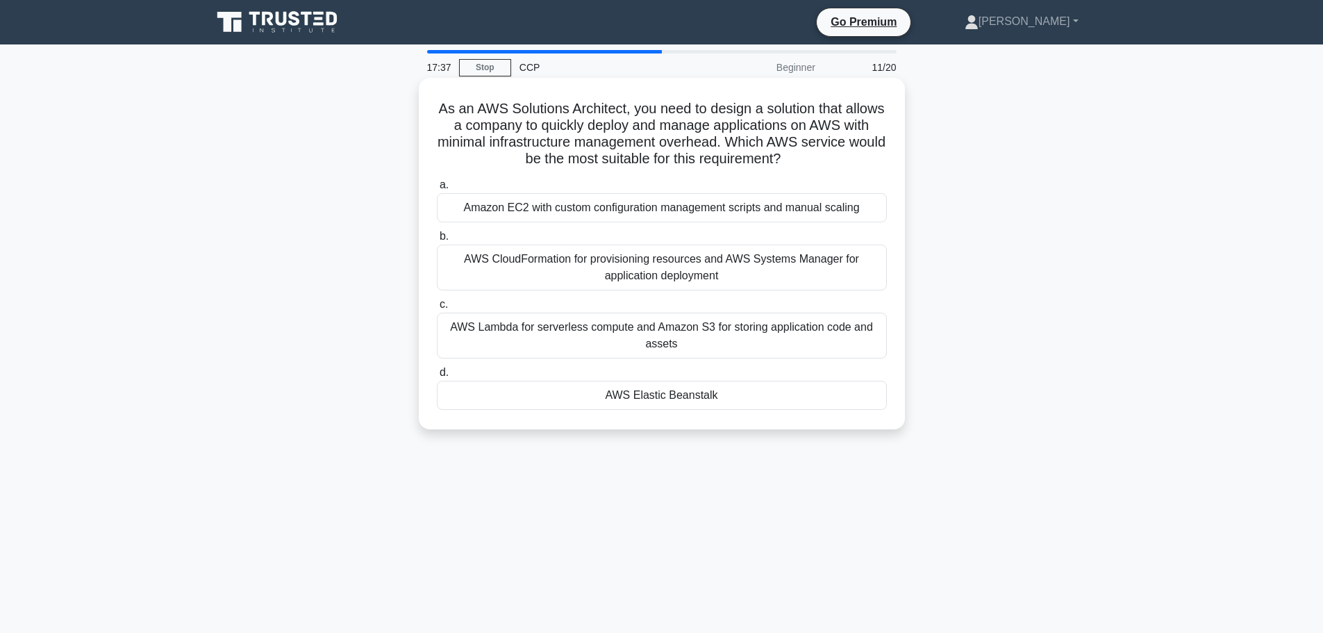
click at [563, 397] on div "AWS Elastic Beanstalk" at bounding box center [662, 395] width 450 height 29
click at [437, 377] on input "d. AWS Elastic Beanstalk" at bounding box center [437, 372] width 0 height 9
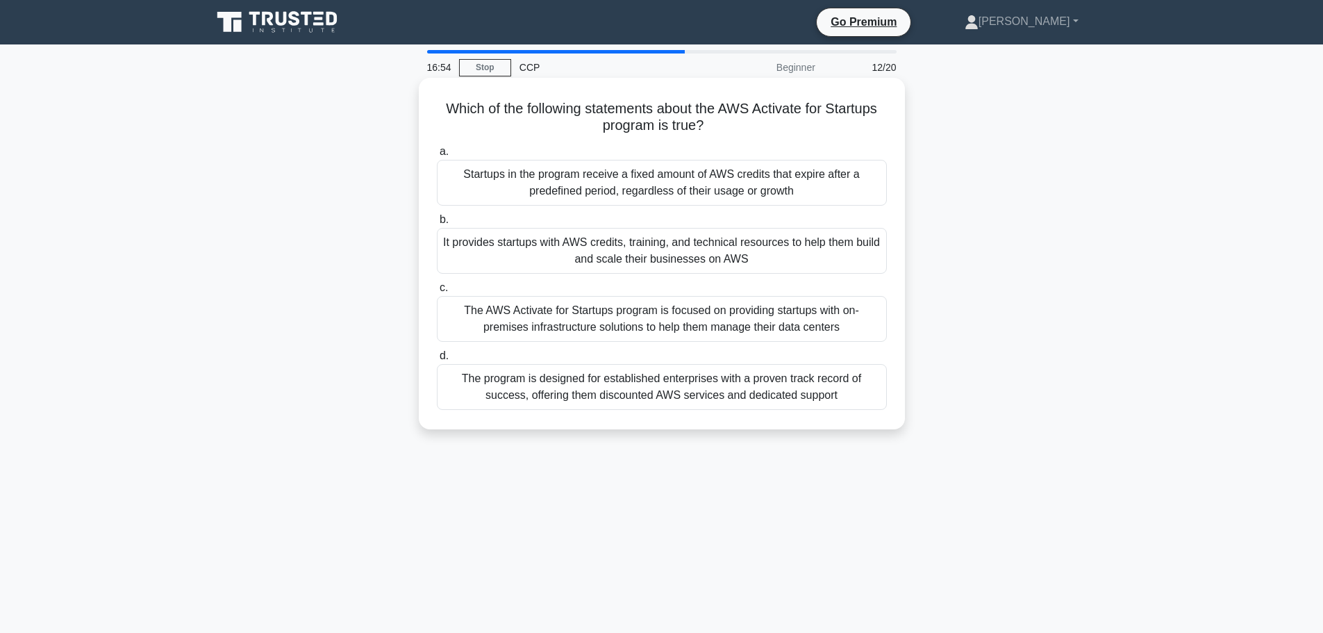
click at [631, 260] on div "It provides startups with AWS credits, training, and technical resources to hel…" at bounding box center [662, 251] width 450 height 46
click at [437, 224] on input "b. It provides startups with AWS credits, training, and technical resources to …" at bounding box center [437, 219] width 0 height 9
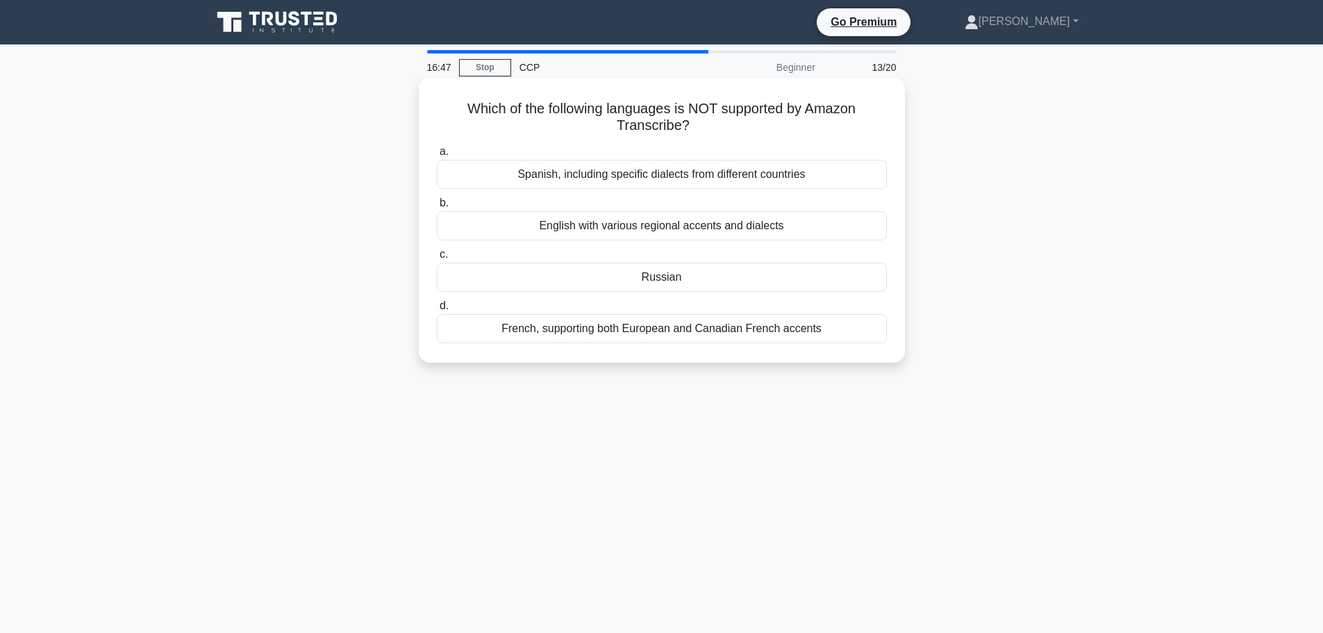
click at [681, 279] on div "Russian" at bounding box center [662, 277] width 450 height 29
click at [437, 259] on input "c. Russian" at bounding box center [437, 254] width 0 height 9
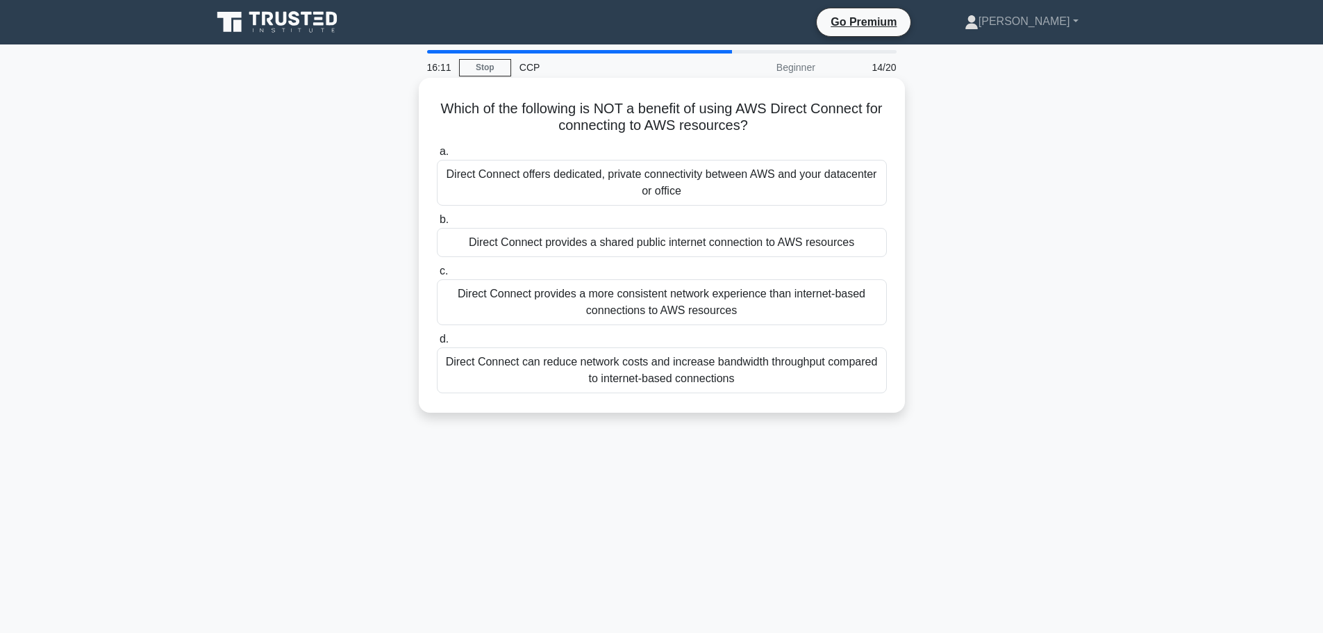
click at [761, 243] on div "Direct Connect provides a shared public internet connection to AWS resources" at bounding box center [662, 242] width 450 height 29
click at [437, 224] on input "b. Direct Connect provides a shared public internet connection to AWS resources" at bounding box center [437, 219] width 0 height 9
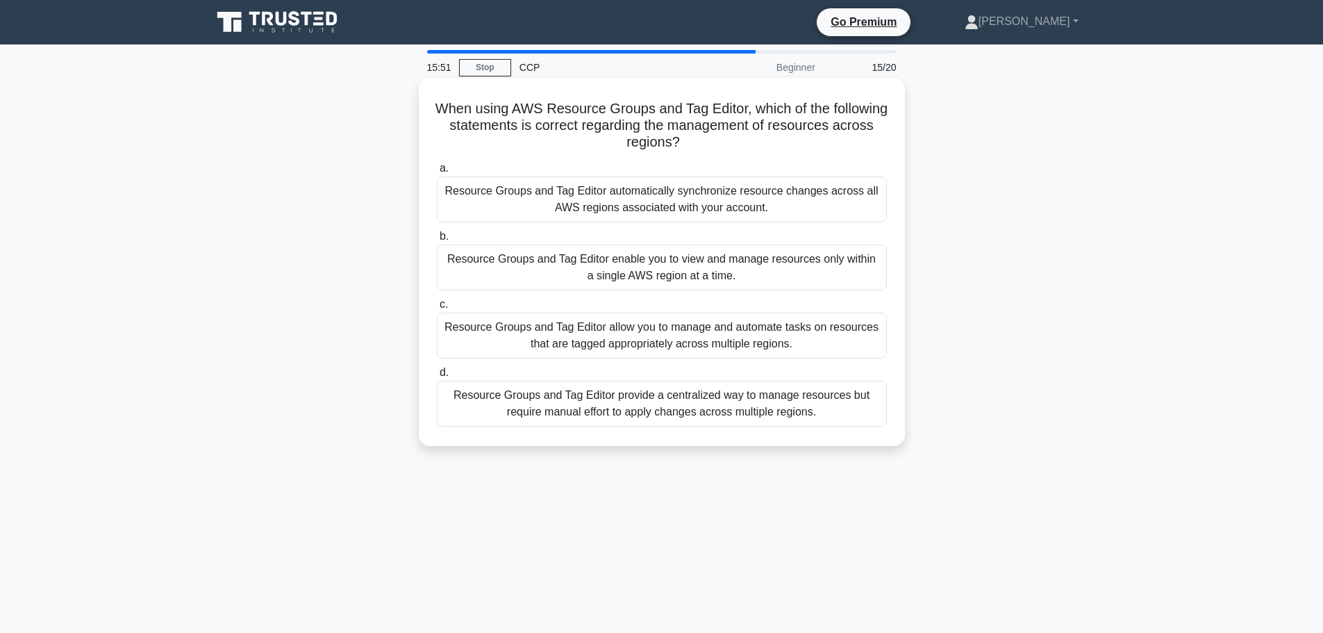
click at [783, 332] on div "Resource Groups and Tag Editor allow you to manage and automate tasks on resour…" at bounding box center [662, 336] width 450 height 46
click at [437, 309] on input "c. Resource Groups and Tag Editor allow you to manage and automate tasks on res…" at bounding box center [437, 304] width 0 height 9
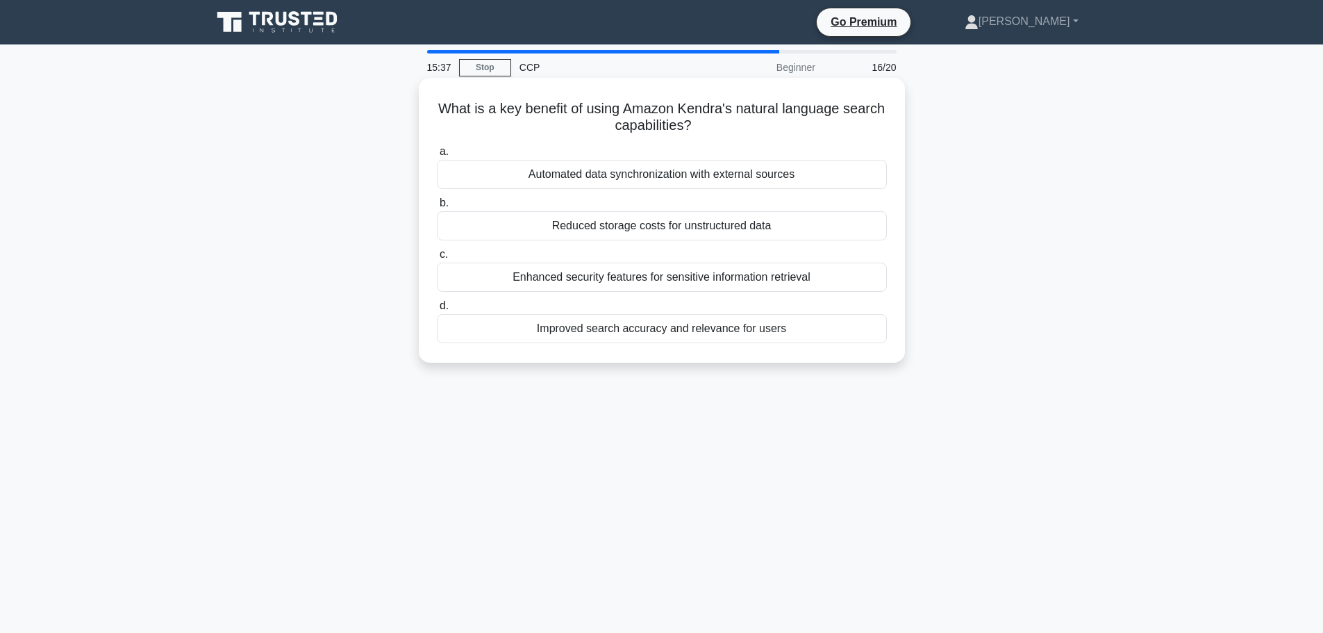
click at [673, 332] on div "Improved search accuracy and relevance for users" at bounding box center [662, 328] width 450 height 29
click at [437, 310] on input "d. Improved search accuracy and relevance for users" at bounding box center [437, 305] width 0 height 9
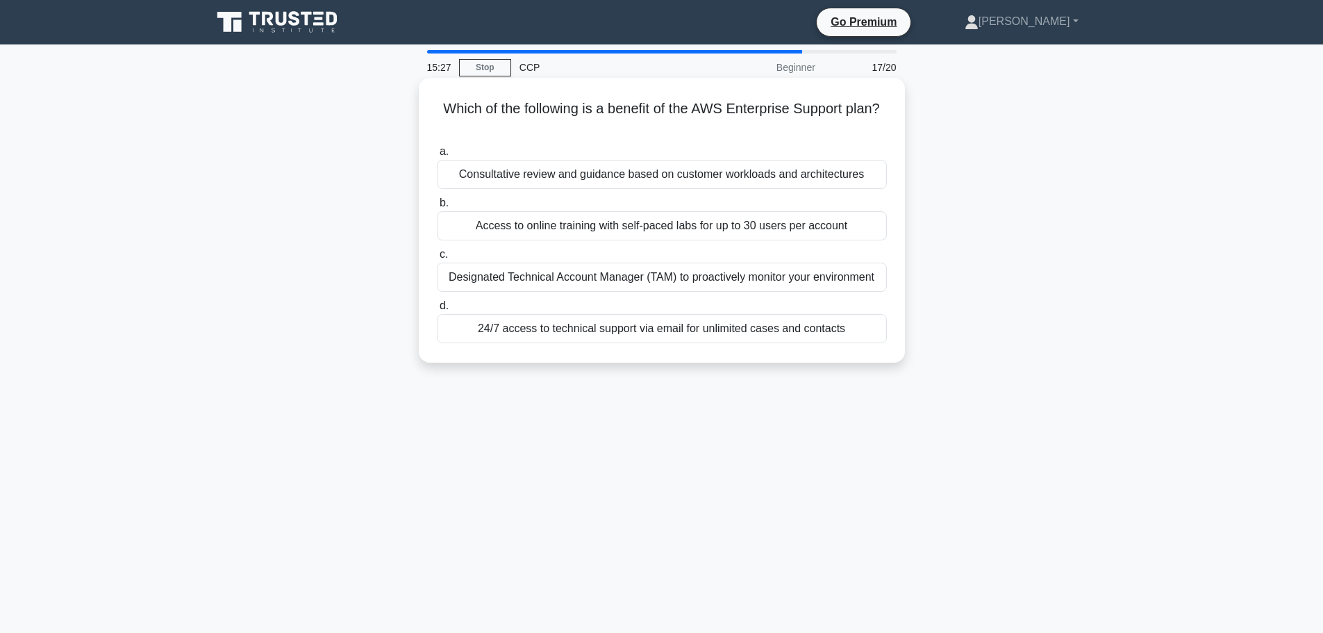
click at [729, 278] on div "Designated Technical Account Manager (TAM) to proactively monitor your environm…" at bounding box center [662, 277] width 450 height 29
click at [437, 259] on input "c. Designated Technical Account Manager (TAM) to proactively monitor your envir…" at bounding box center [437, 254] width 0 height 9
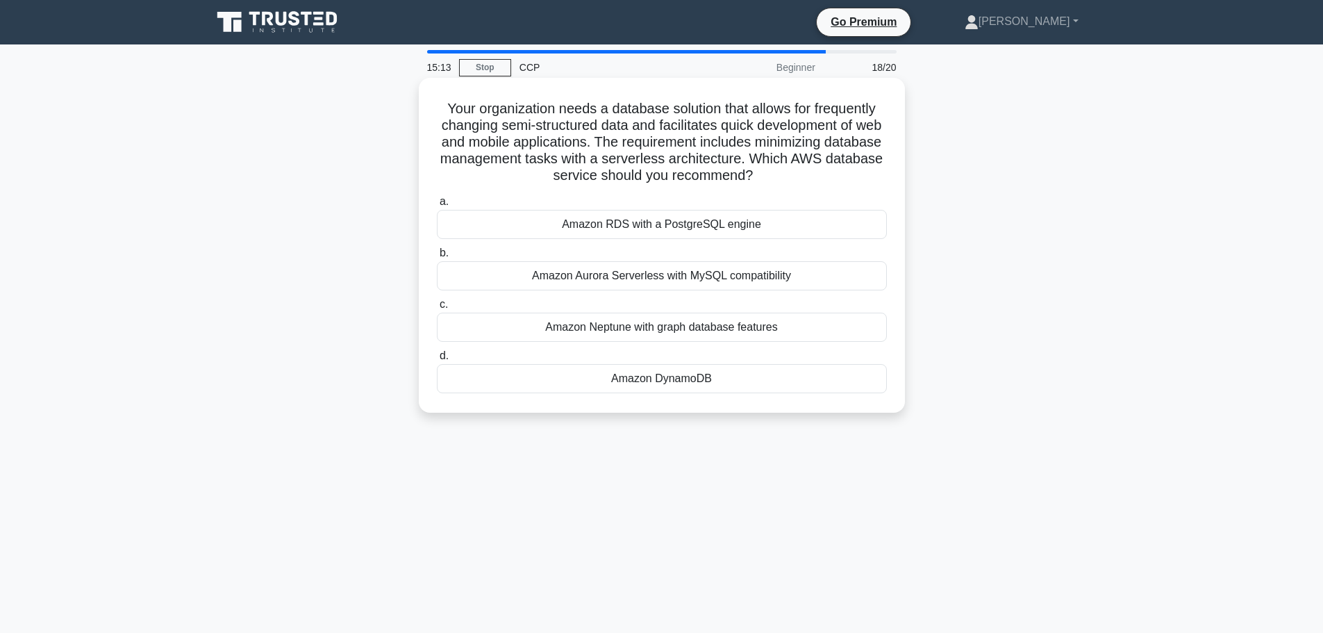
click at [708, 383] on div "Amazon DynamoDB" at bounding box center [662, 378] width 450 height 29
click at [437, 360] on input "d. Amazon DynamoDB" at bounding box center [437, 355] width 0 height 9
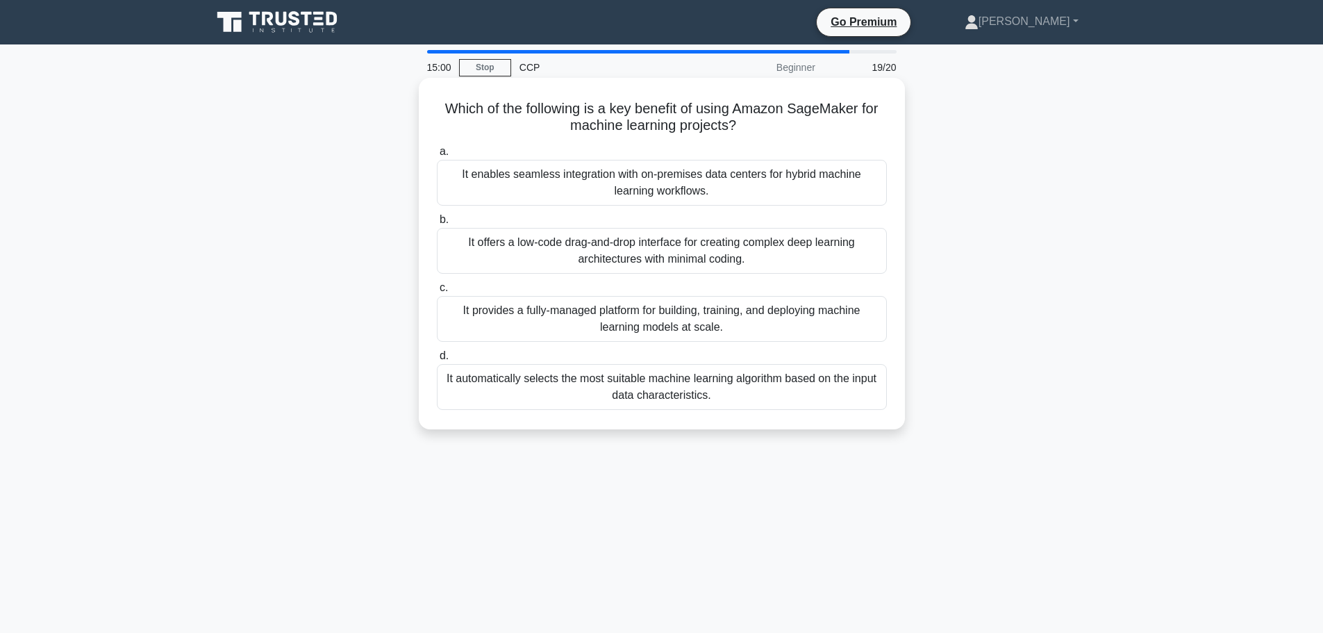
click at [644, 322] on div "It provides a fully-managed platform for building, training, and deploying mach…" at bounding box center [662, 319] width 450 height 46
click at [437, 292] on input "c. It provides a fully-managed platform for building, training, and deploying m…" at bounding box center [437, 287] width 0 height 9
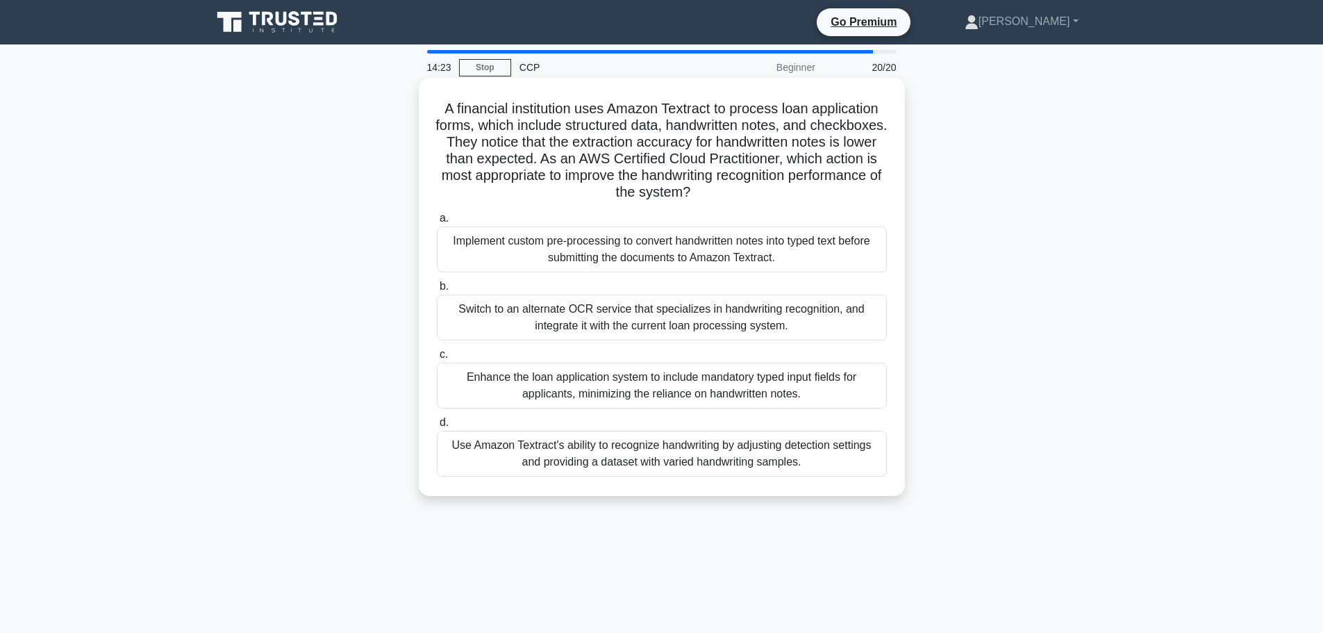
click at [718, 467] on div "Use Amazon Textract's ability to recognize handwriting by adjusting detection s…" at bounding box center [662, 454] width 450 height 46
click at [437, 427] on input "d. Use Amazon Textract's ability to recognize handwriting by adjusting detectio…" at bounding box center [437, 422] width 0 height 9
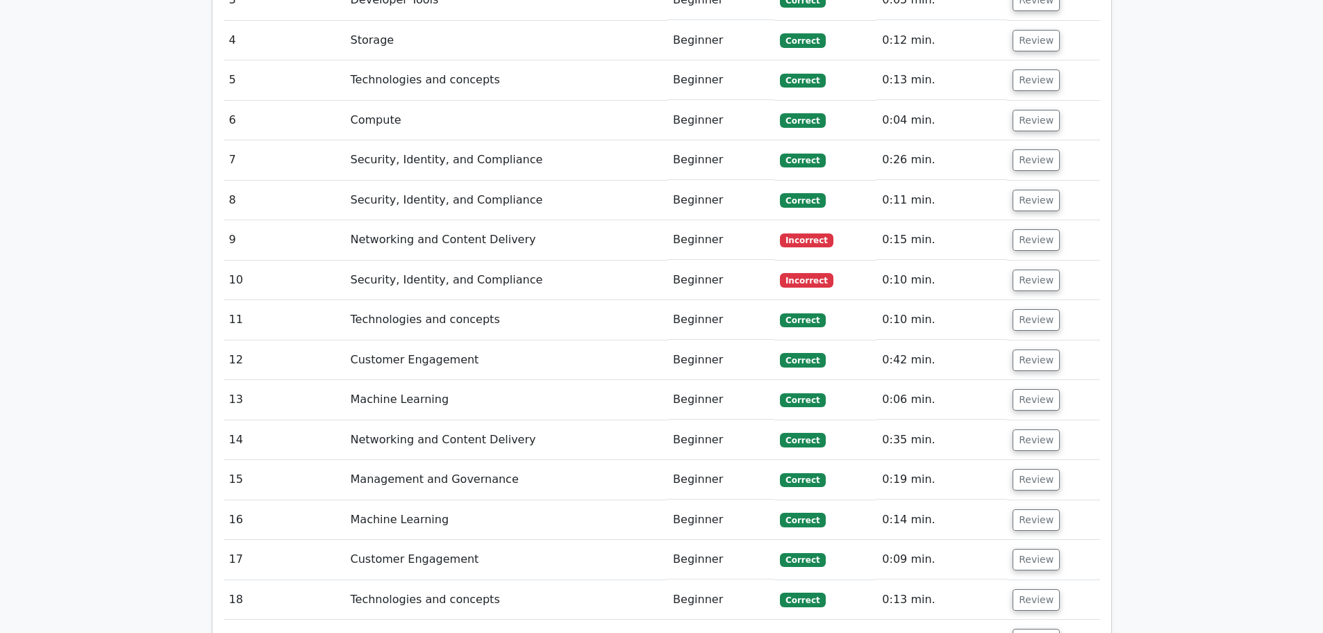
scroll to position [2153, 0]
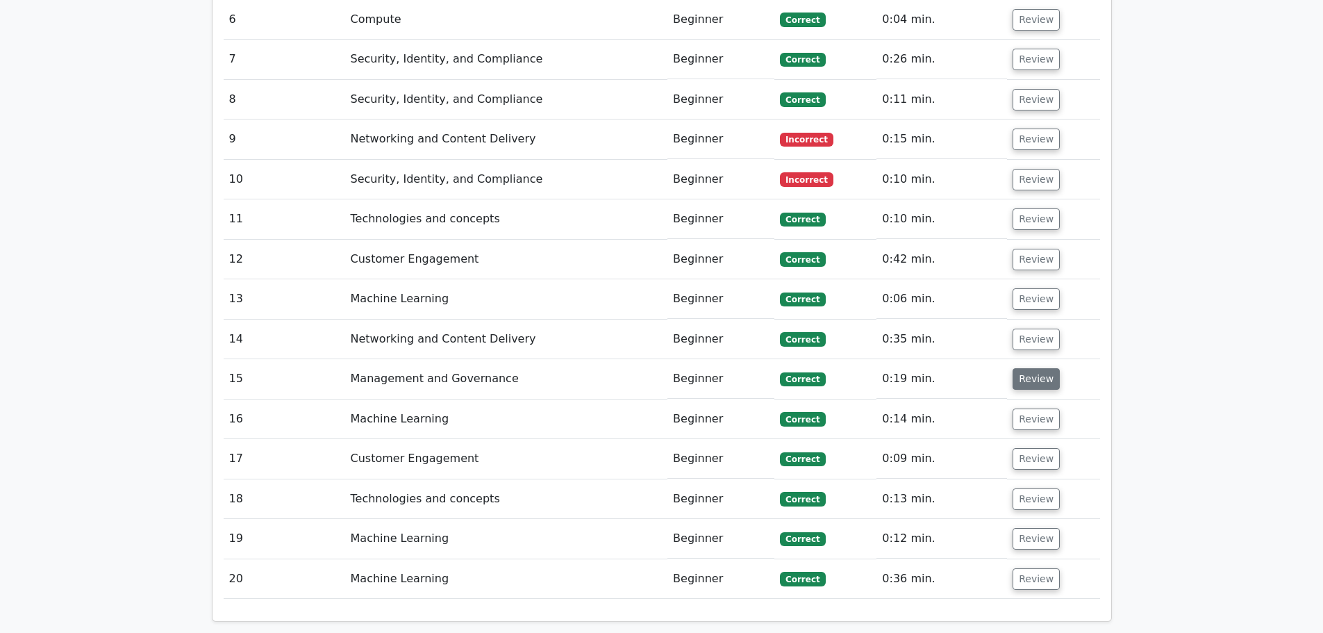
click at [1019, 368] on button "Review" at bounding box center [1036, 379] width 47 height 22
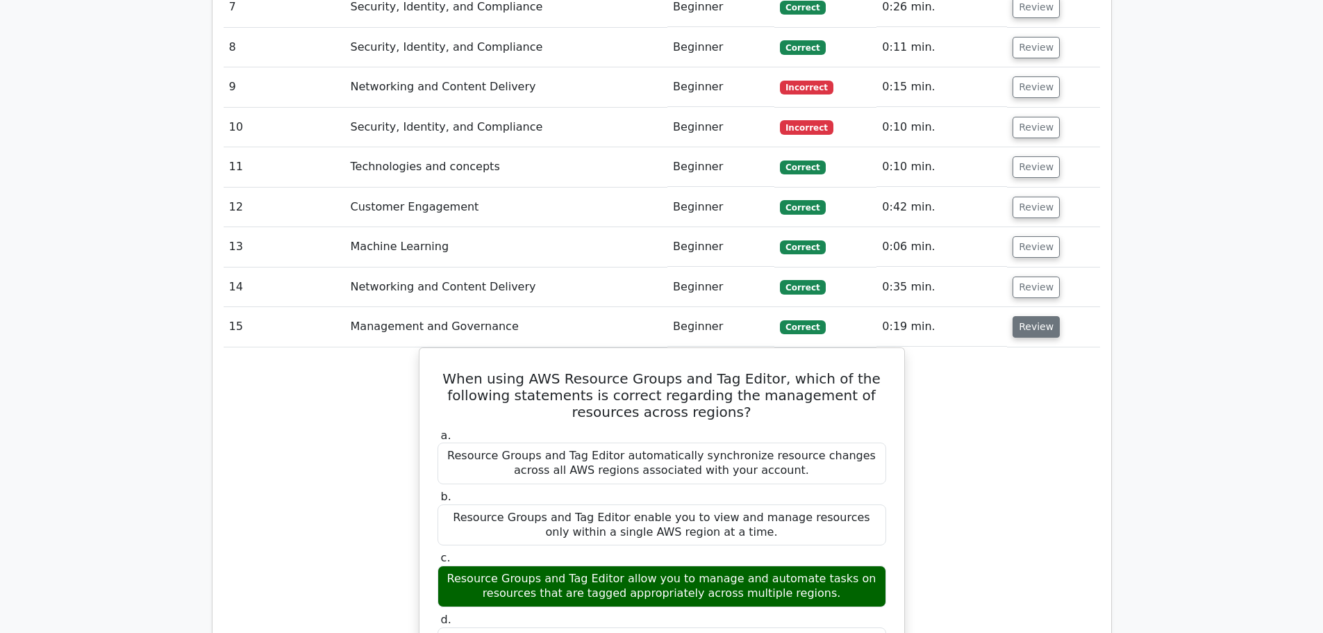
scroll to position [2292, 0]
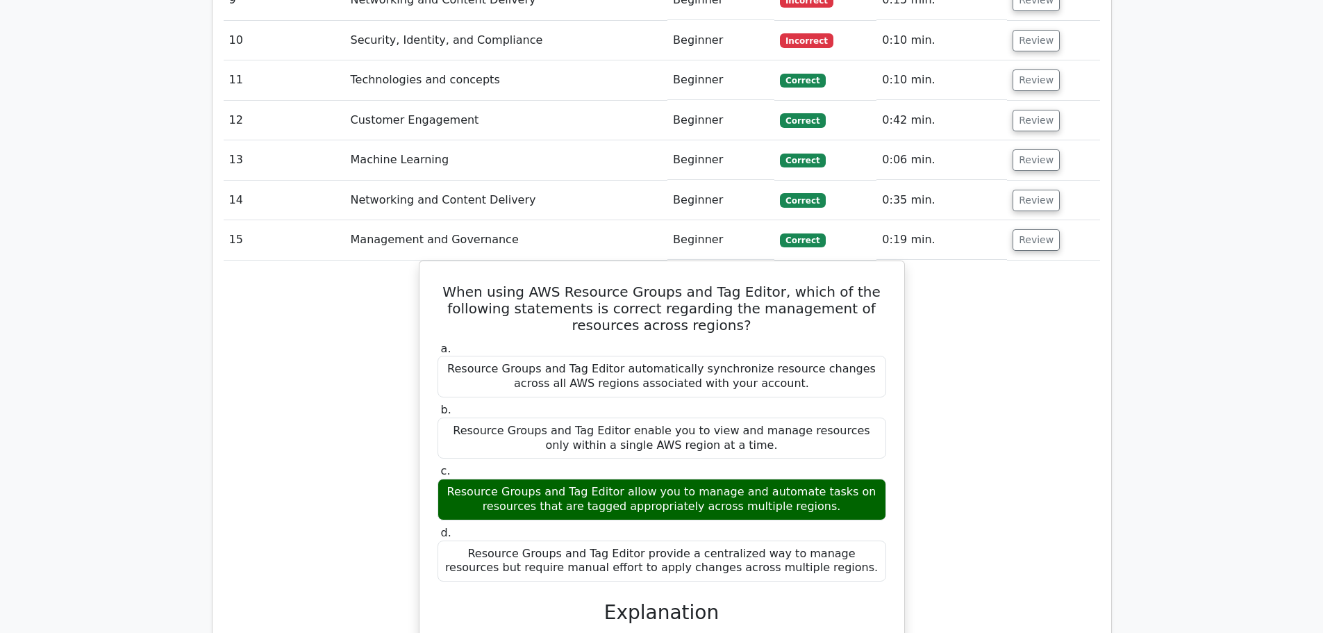
click at [1055, 181] on td "Review" at bounding box center [1053, 201] width 92 height 40
click at [1044, 220] on td "Review" at bounding box center [1053, 240] width 92 height 40
click at [1043, 229] on button "Review" at bounding box center [1036, 240] width 47 height 22
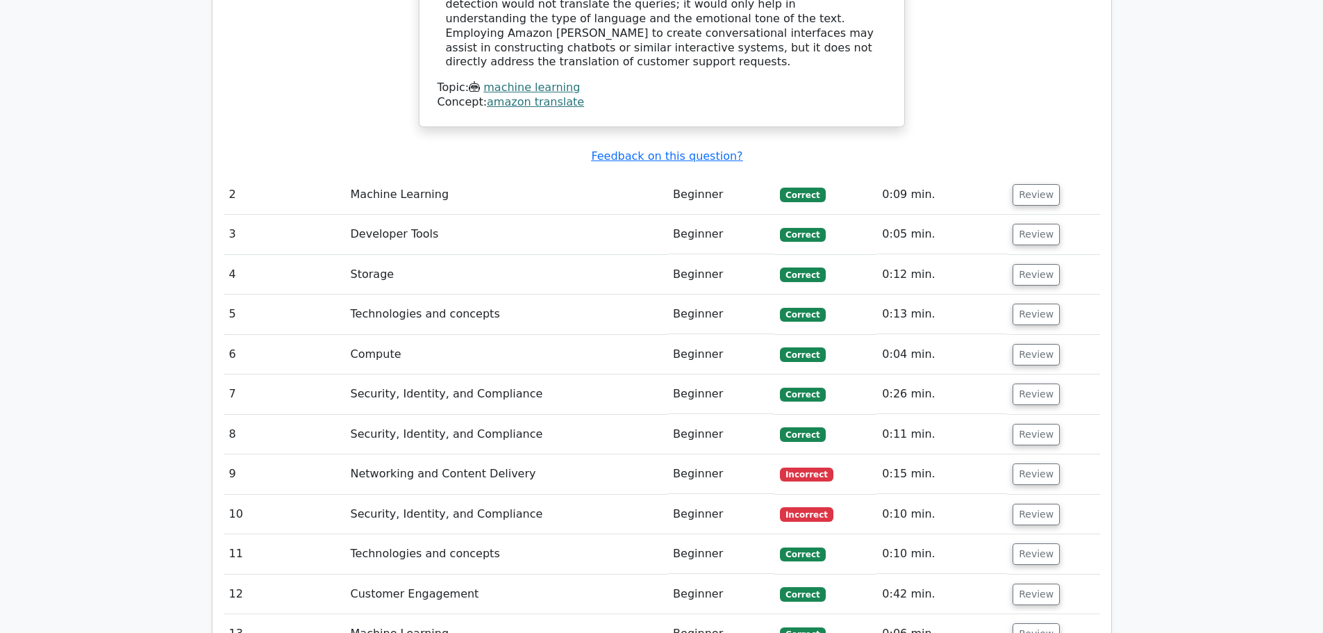
scroll to position [1945, 0]
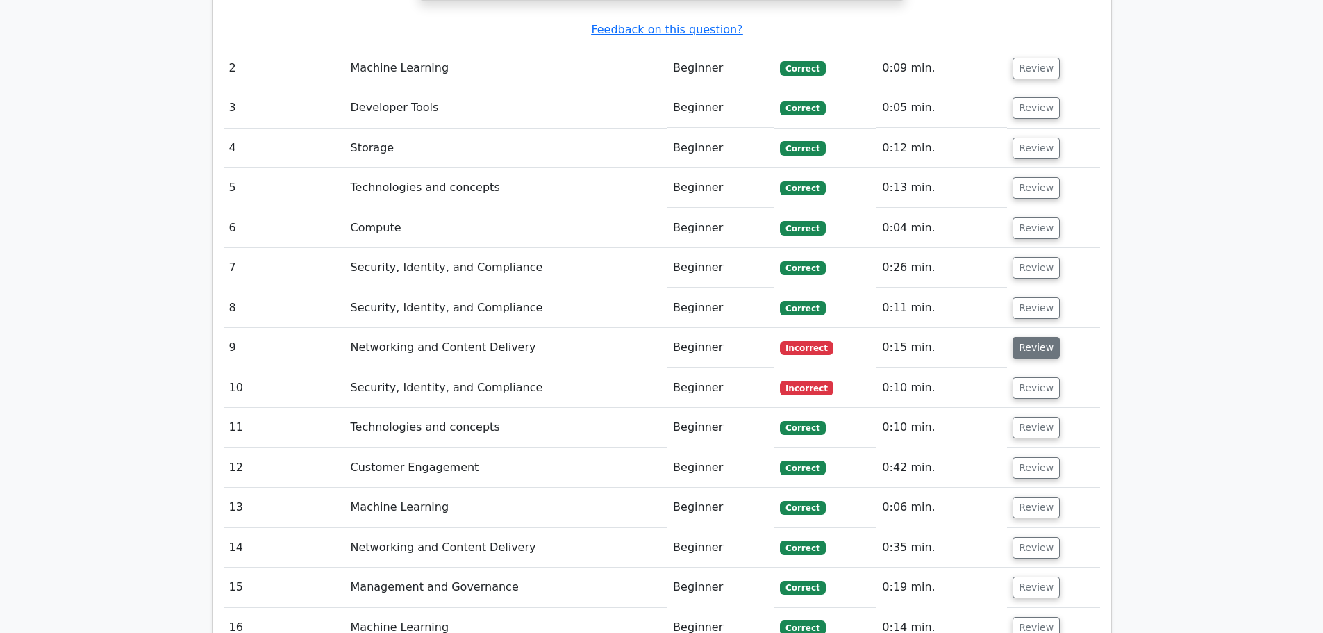
click at [1044, 337] on button "Review" at bounding box center [1036, 348] width 47 height 22
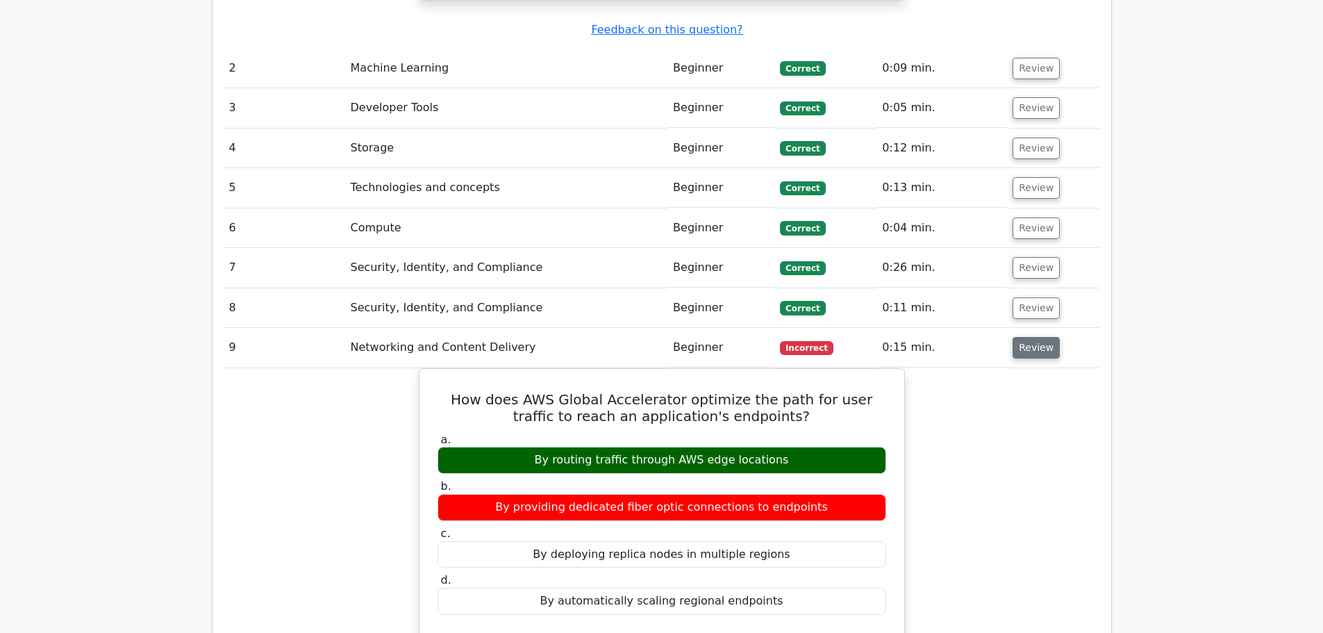
click at [1044, 337] on button "Review" at bounding box center [1036, 348] width 47 height 22
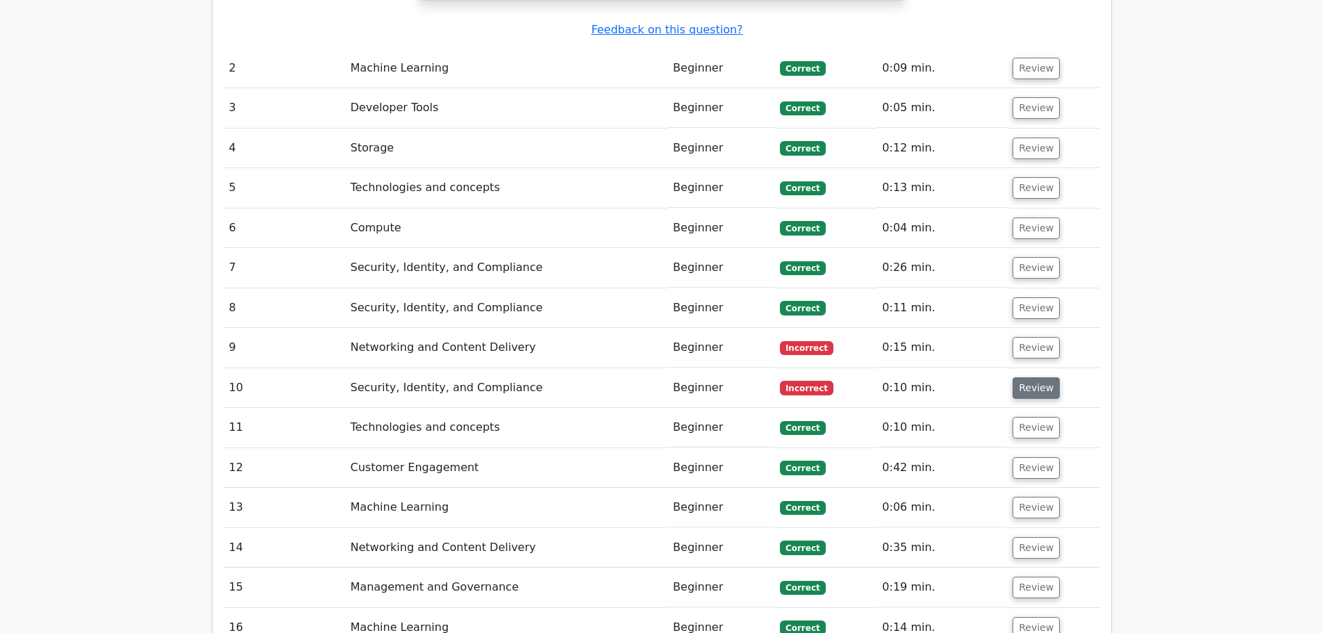
click at [1043, 377] on button "Review" at bounding box center [1036, 388] width 47 height 22
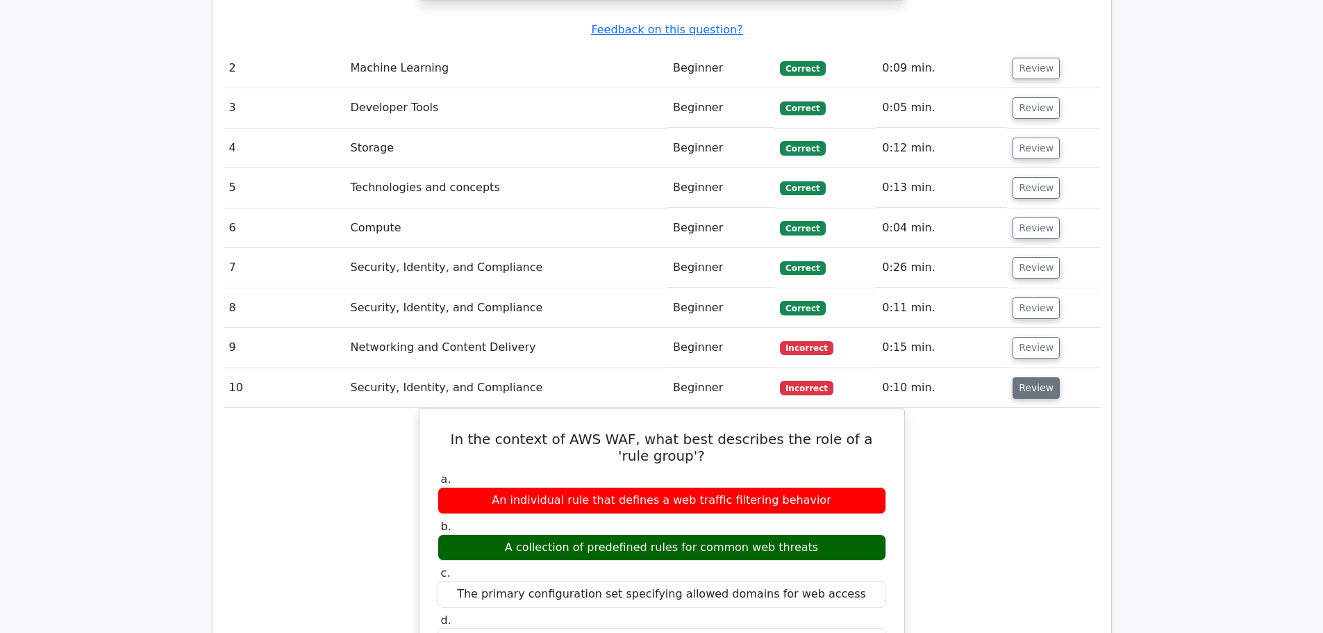
click at [1044, 377] on button "Review" at bounding box center [1036, 388] width 47 height 22
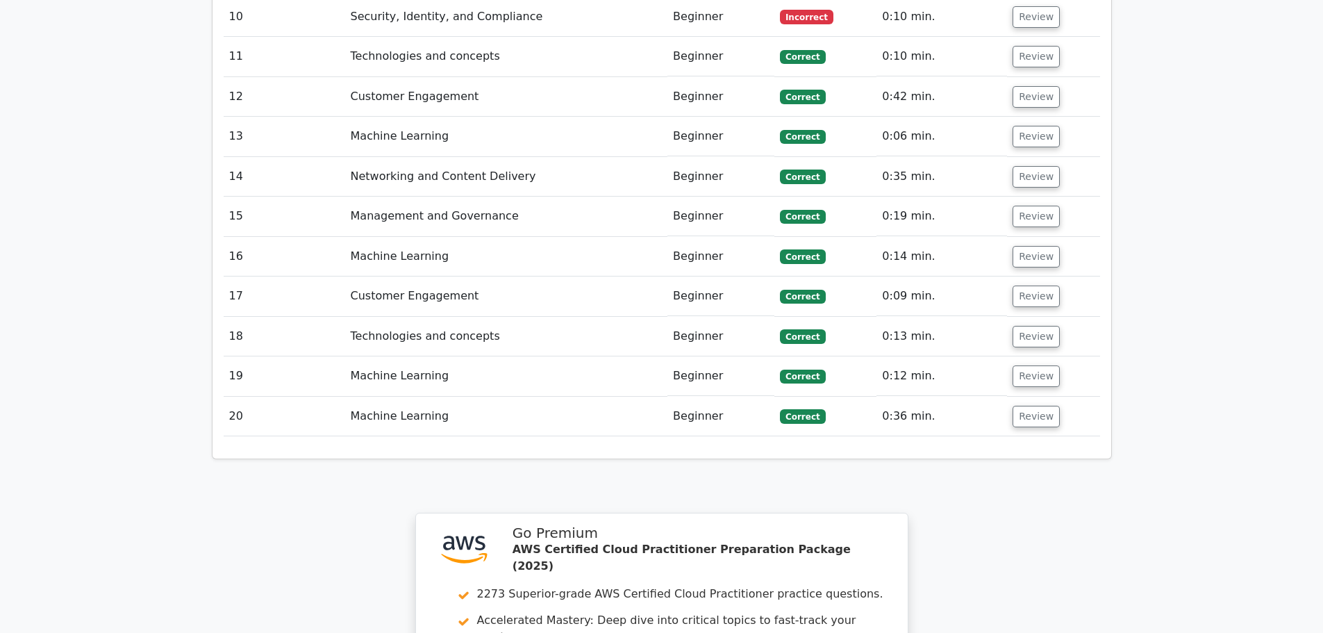
scroll to position [2292, 0]
